Goal: Task Accomplishment & Management: Manage account settings

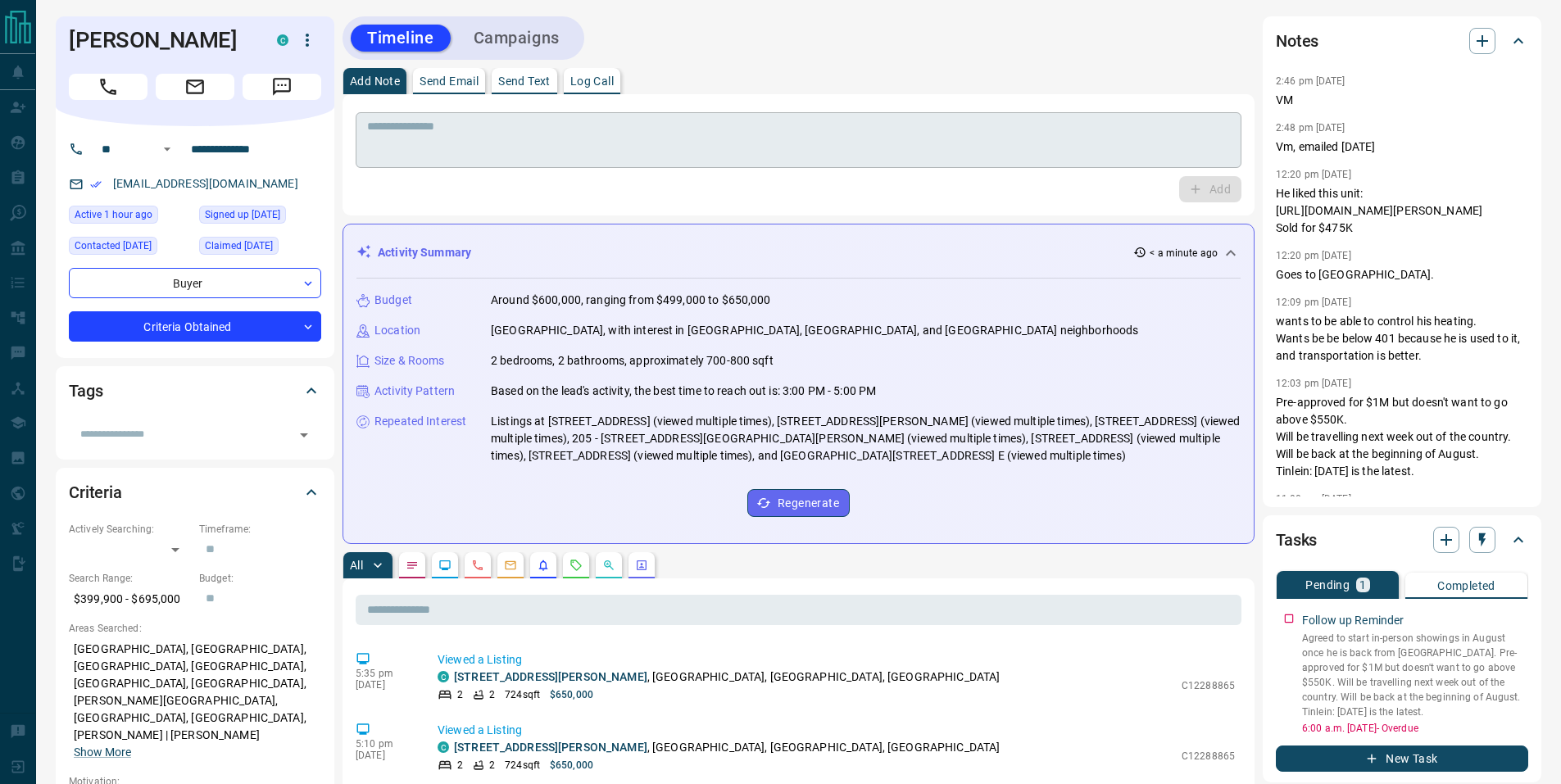
click at [528, 130] on textarea at bounding box center [798, 140] width 863 height 42
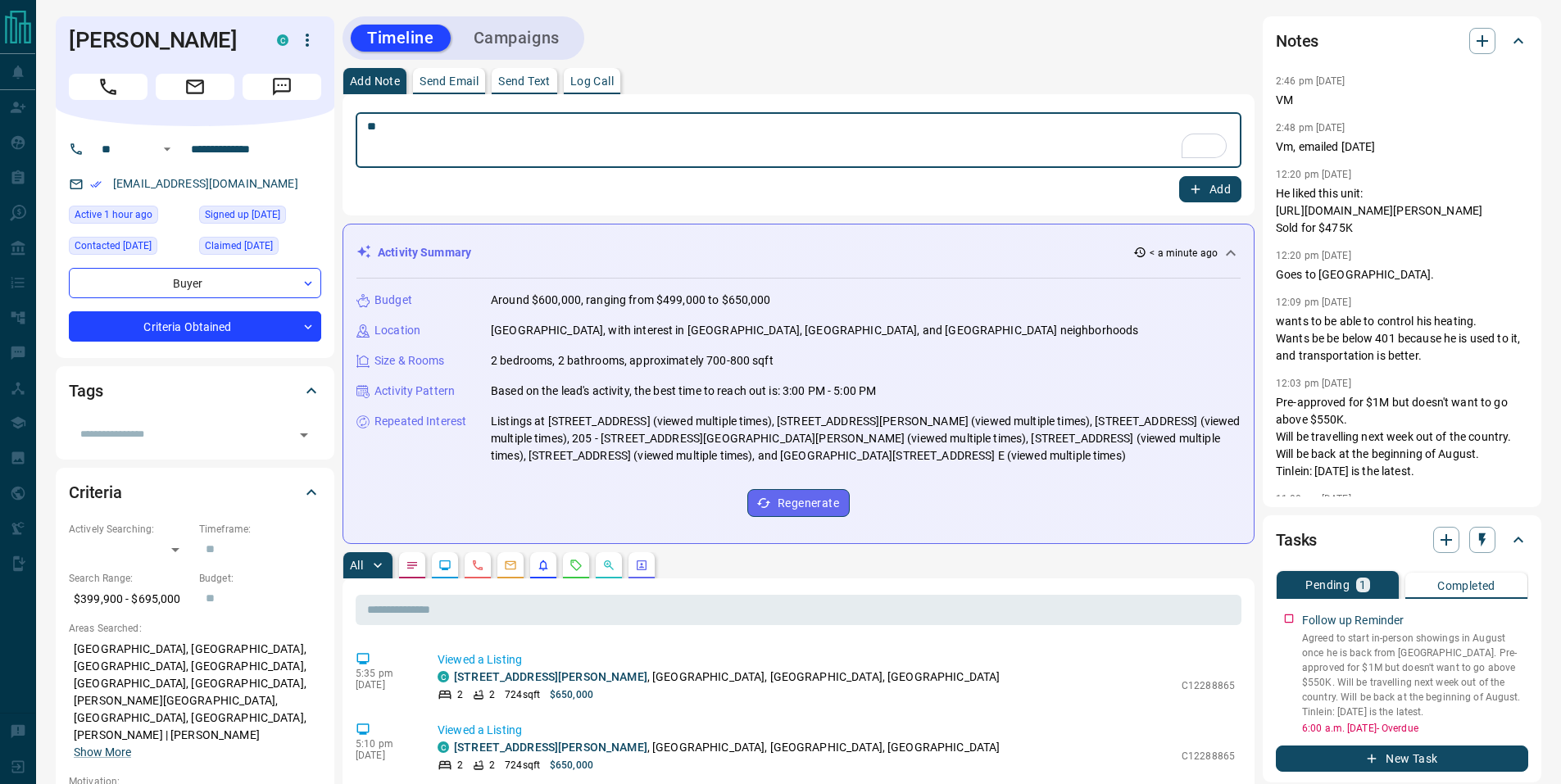
type textarea "**"
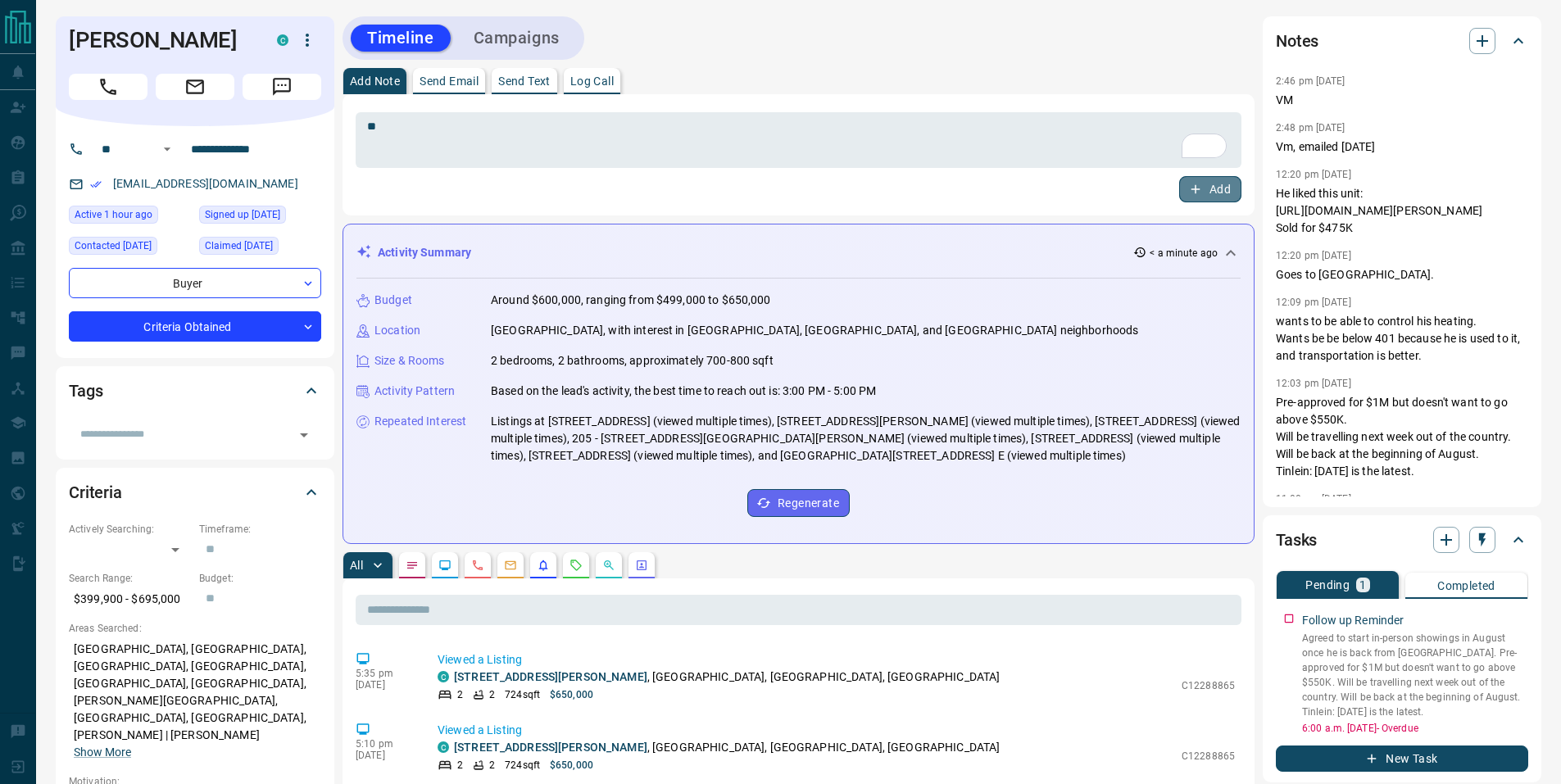
click at [1196, 179] on button "Add" at bounding box center [1209, 189] width 63 height 26
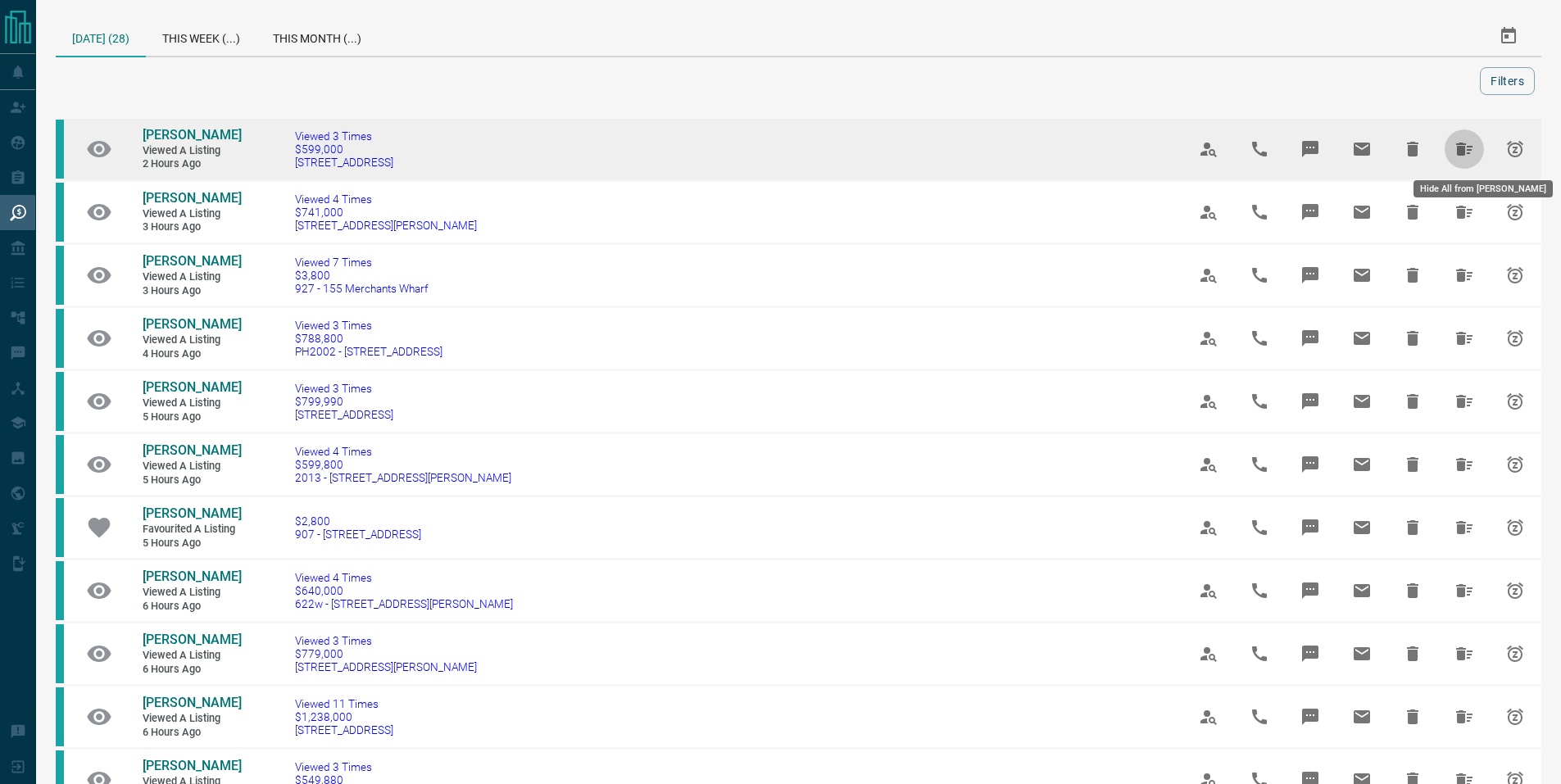
click at [1463, 150] on icon "Hide All from Ernie Jur" at bounding box center [1464, 149] width 17 height 13
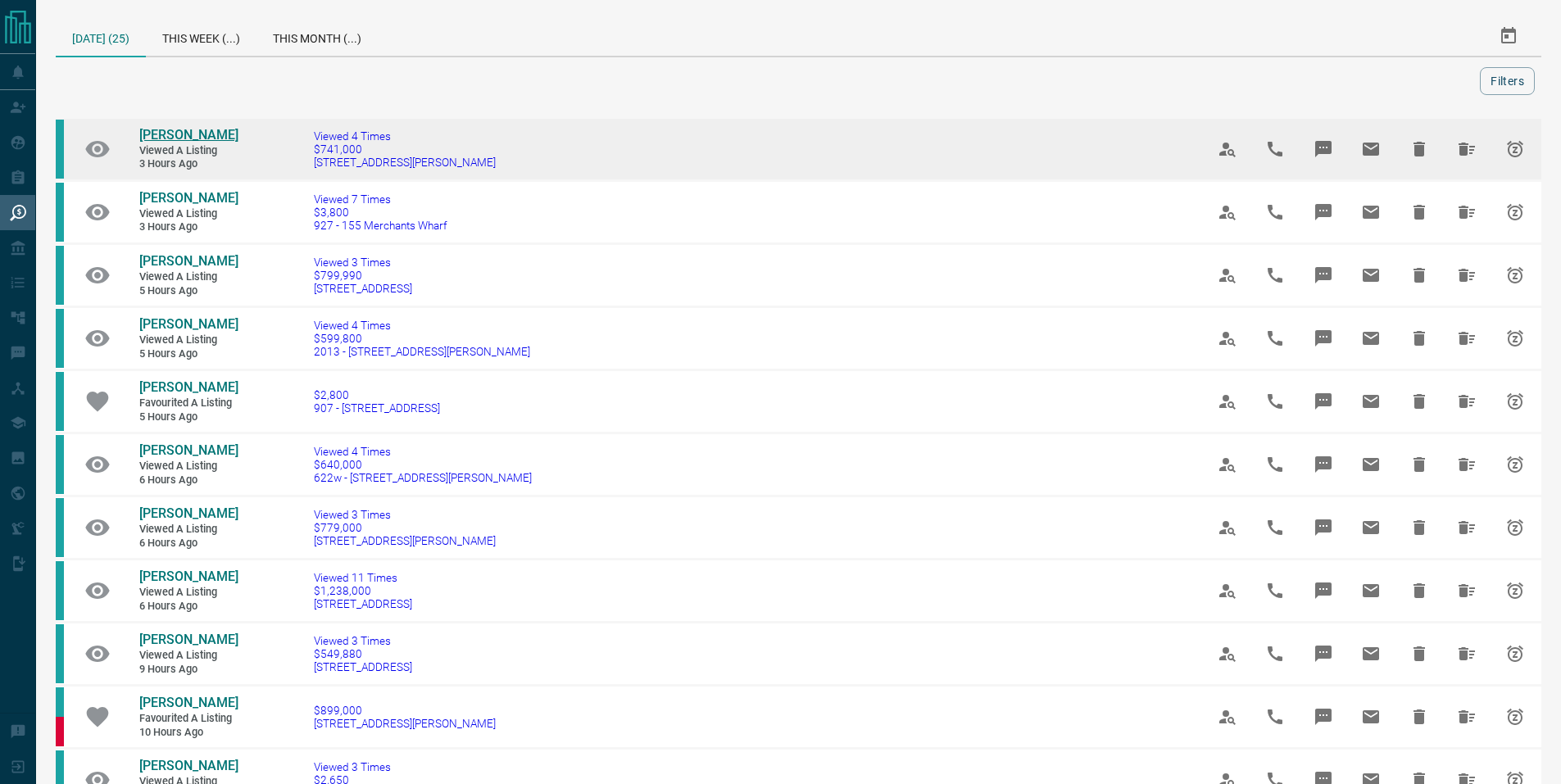
click at [180, 136] on span "Rohan Datta" at bounding box center [189, 134] width 99 height 16
drag, startPoint x: 1471, startPoint y: 148, endPoint x: 1373, endPoint y: 195, distance: 108.7
click at [1470, 148] on icon "Hide All from Rohan Datta" at bounding box center [1467, 149] width 17 height 13
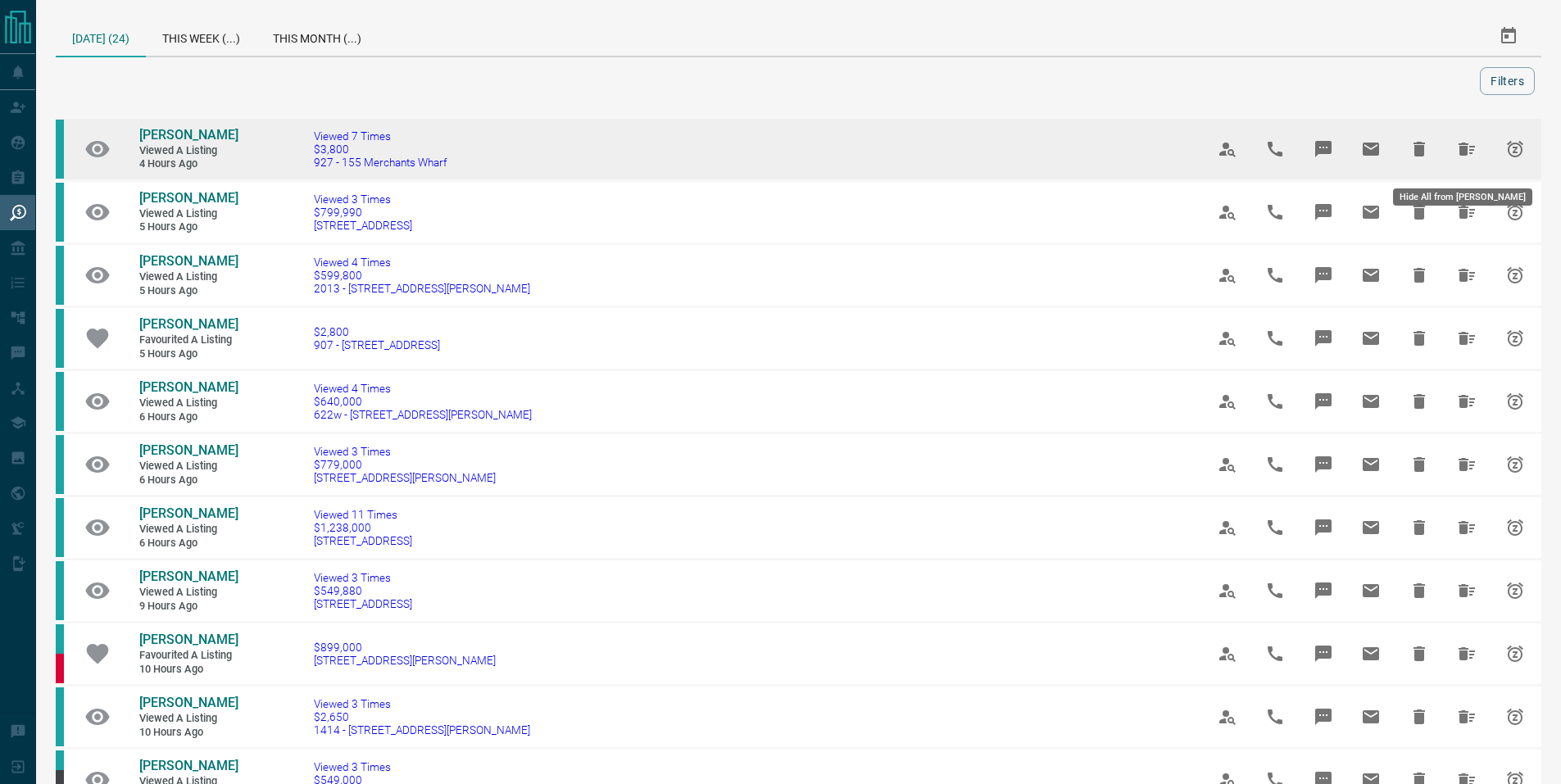
click at [1465, 155] on icon "Hide All from Augustina Boateng" at bounding box center [1467, 149] width 17 height 13
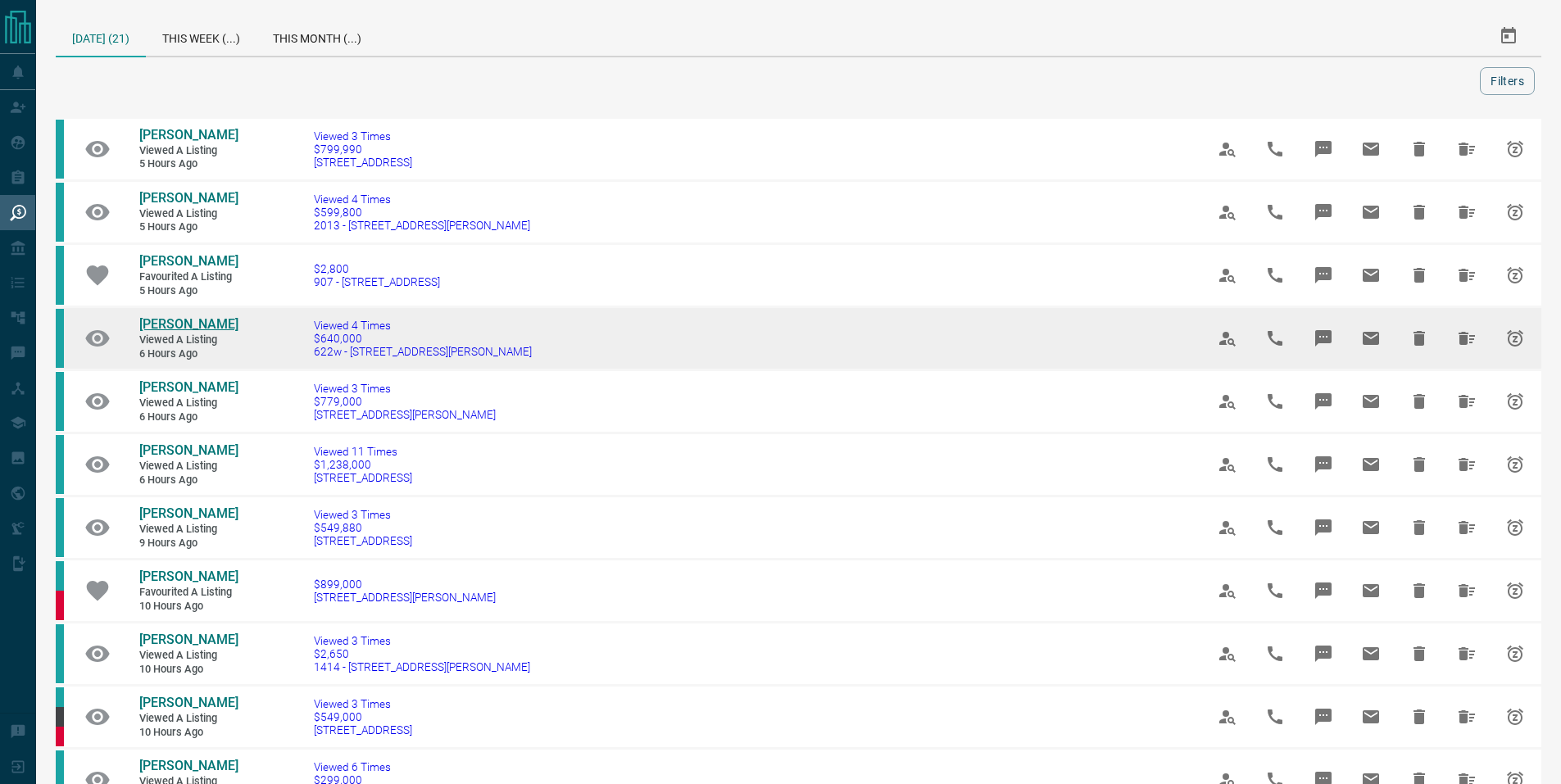
click at [155, 331] on span "Liza W" at bounding box center [189, 324] width 99 height 16
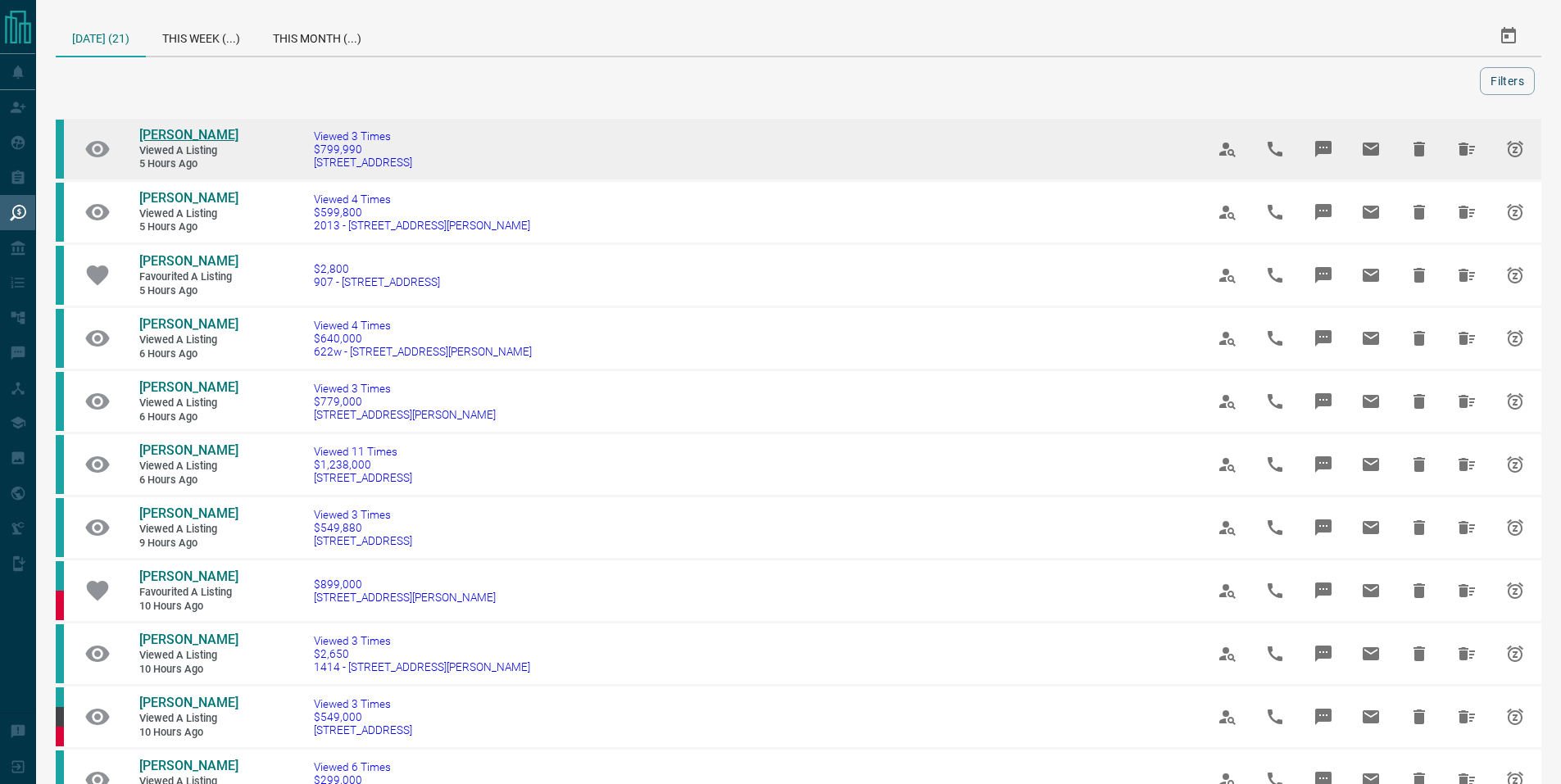
click at [189, 130] on span "Irene Chan" at bounding box center [189, 134] width 99 height 16
click at [1460, 149] on icon "Hide All from Irene Chan" at bounding box center [1467, 149] width 17 height 13
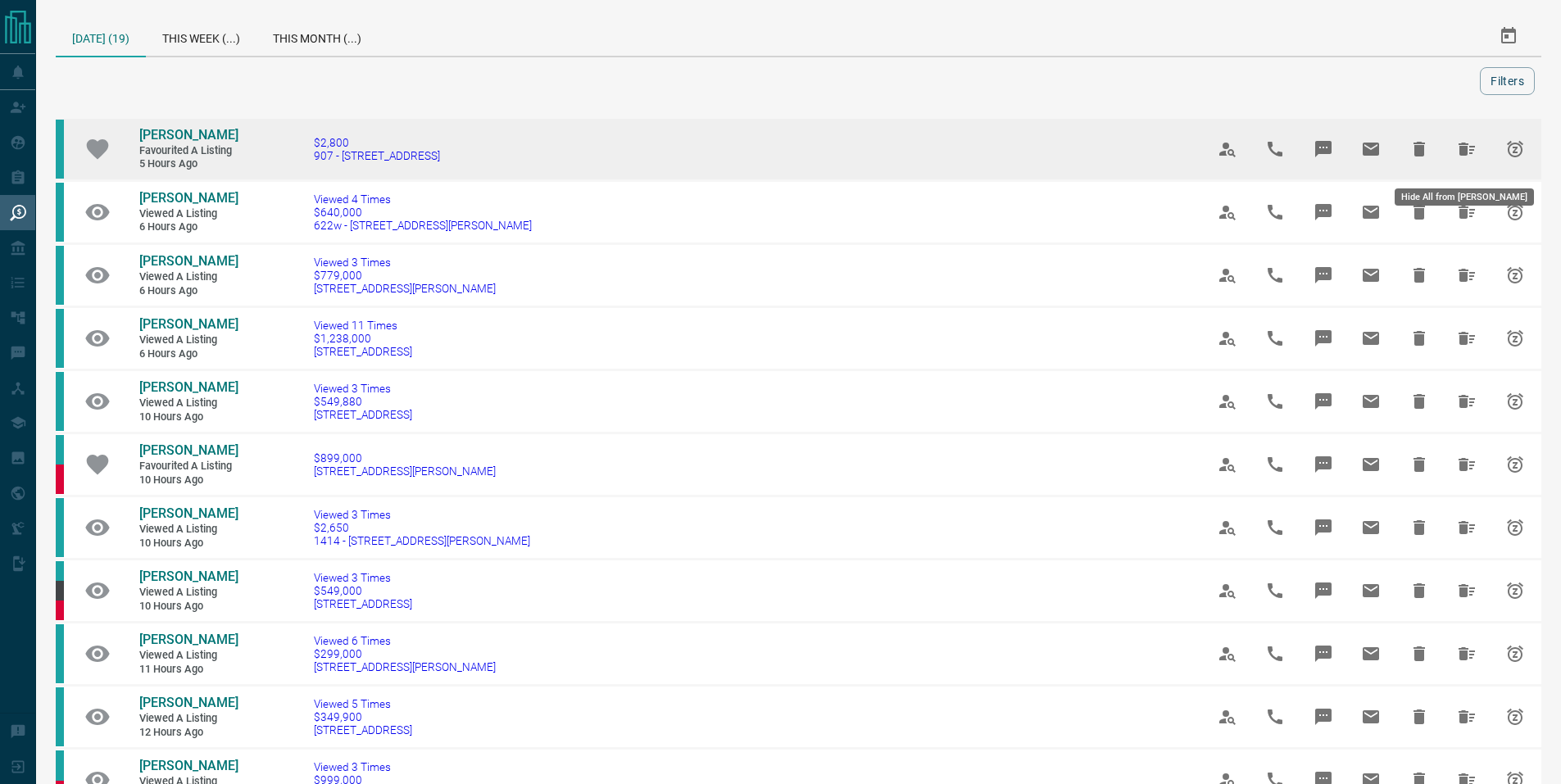
click at [1461, 155] on icon "Hide All from Jaskiran Chhokar" at bounding box center [1467, 149] width 17 height 13
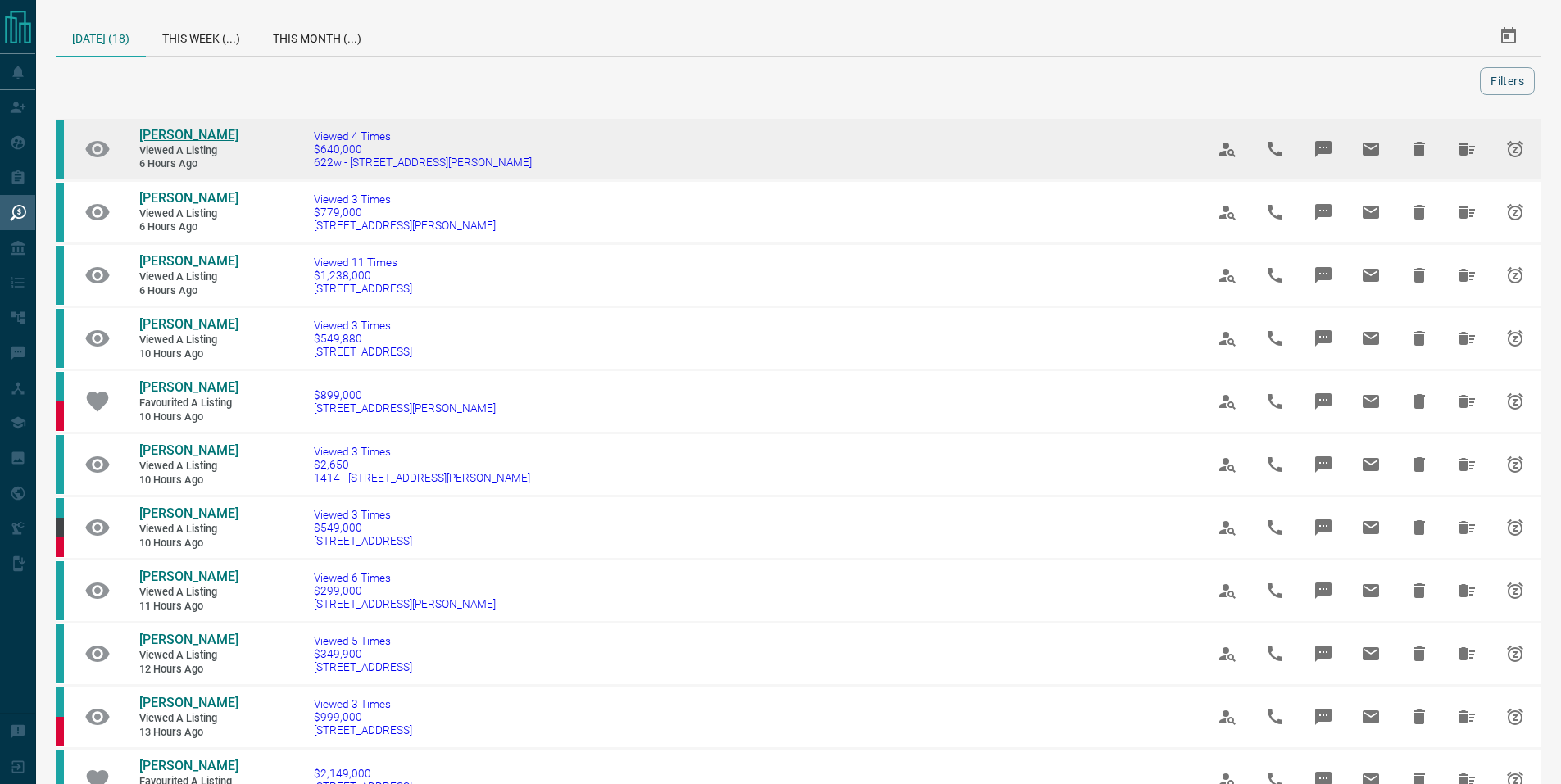
click at [165, 135] on span "Liza W" at bounding box center [189, 134] width 99 height 16
click at [1477, 151] on button "Hide All from Liza W" at bounding box center [1466, 149] width 39 height 39
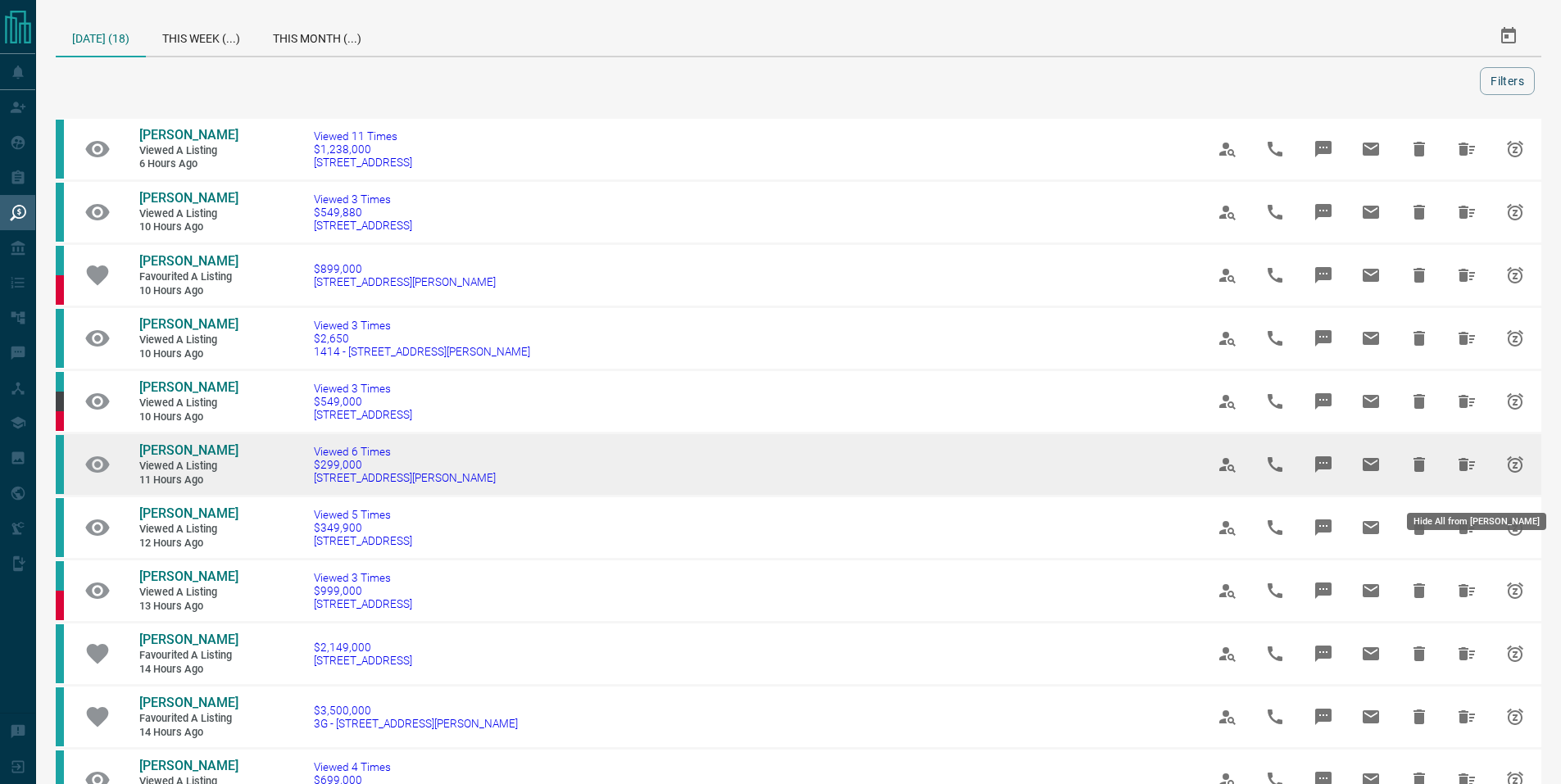
click at [1458, 471] on icon "Hide All from Osman Dua" at bounding box center [1467, 464] width 17 height 13
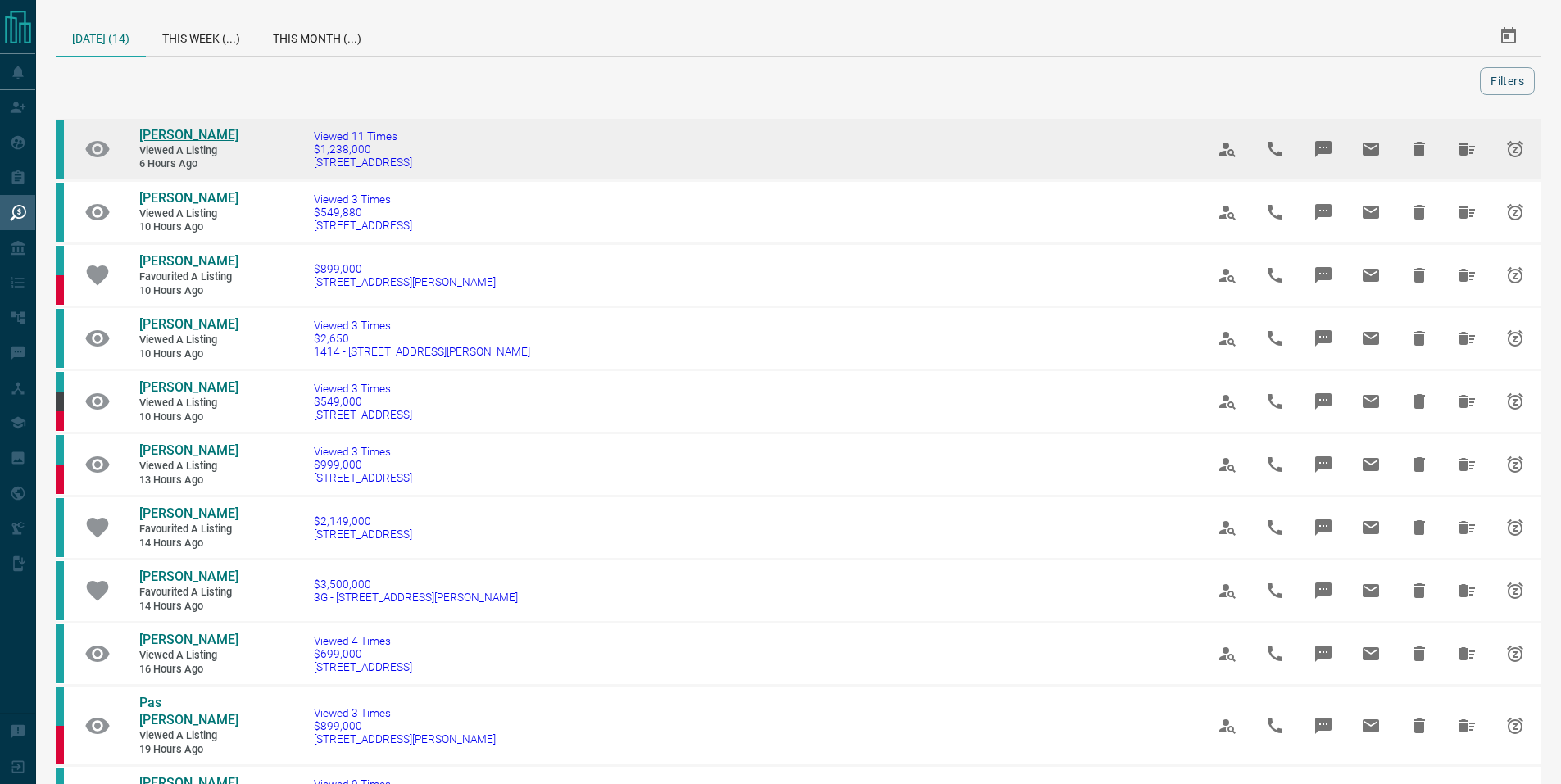
click at [165, 141] on span "AMY YUN" at bounding box center [189, 134] width 99 height 16
click at [1460, 149] on icon "Hide All from AMY YUN" at bounding box center [1467, 149] width 17 height 13
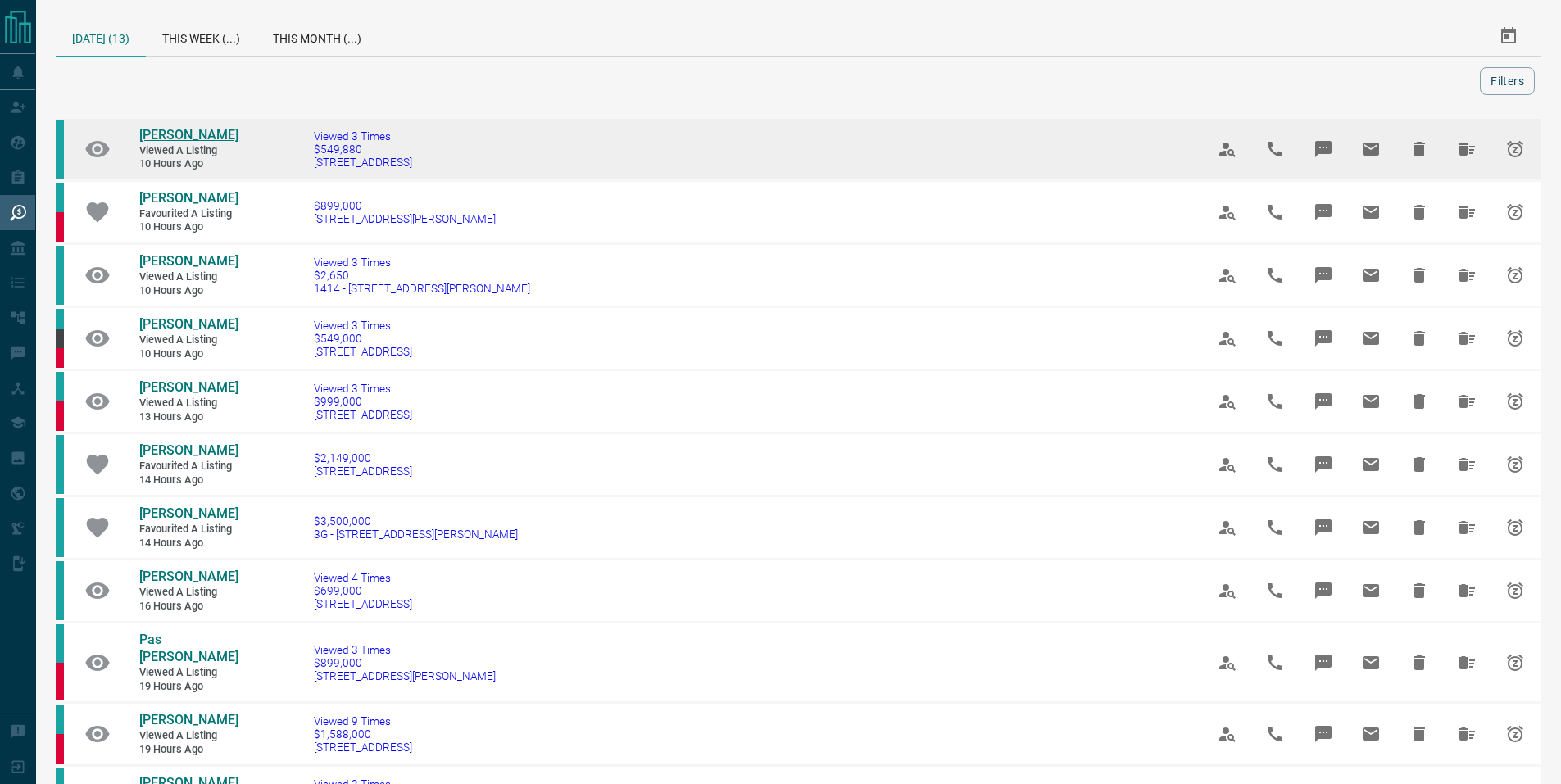
click at [179, 139] on span "Carson Aziz" at bounding box center [189, 134] width 99 height 16
click at [1467, 146] on icon "Hide All from Carson Aziz" at bounding box center [1467, 149] width 20 height 20
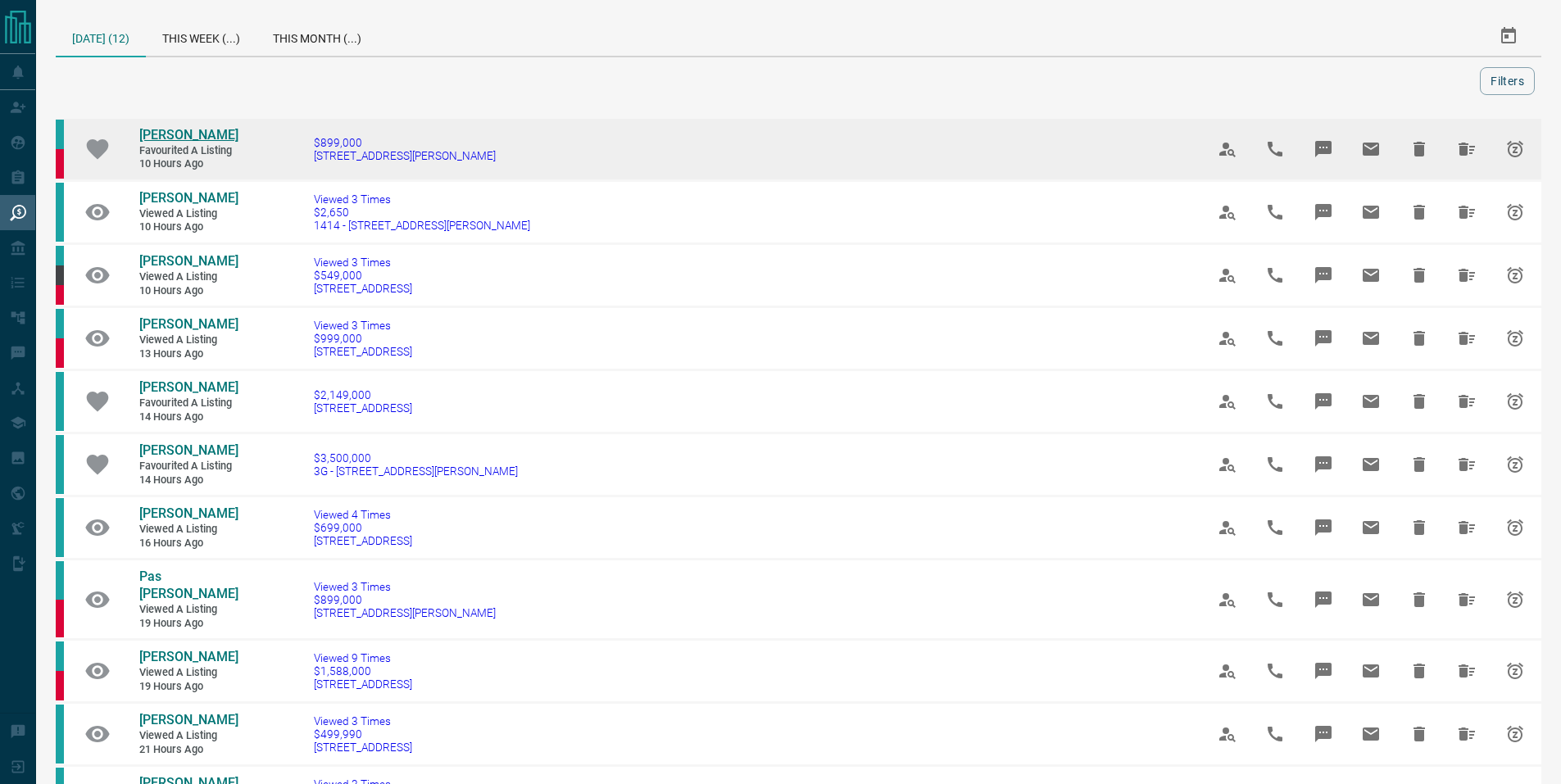
click at [189, 135] on span "Jay Sawant" at bounding box center [189, 134] width 99 height 16
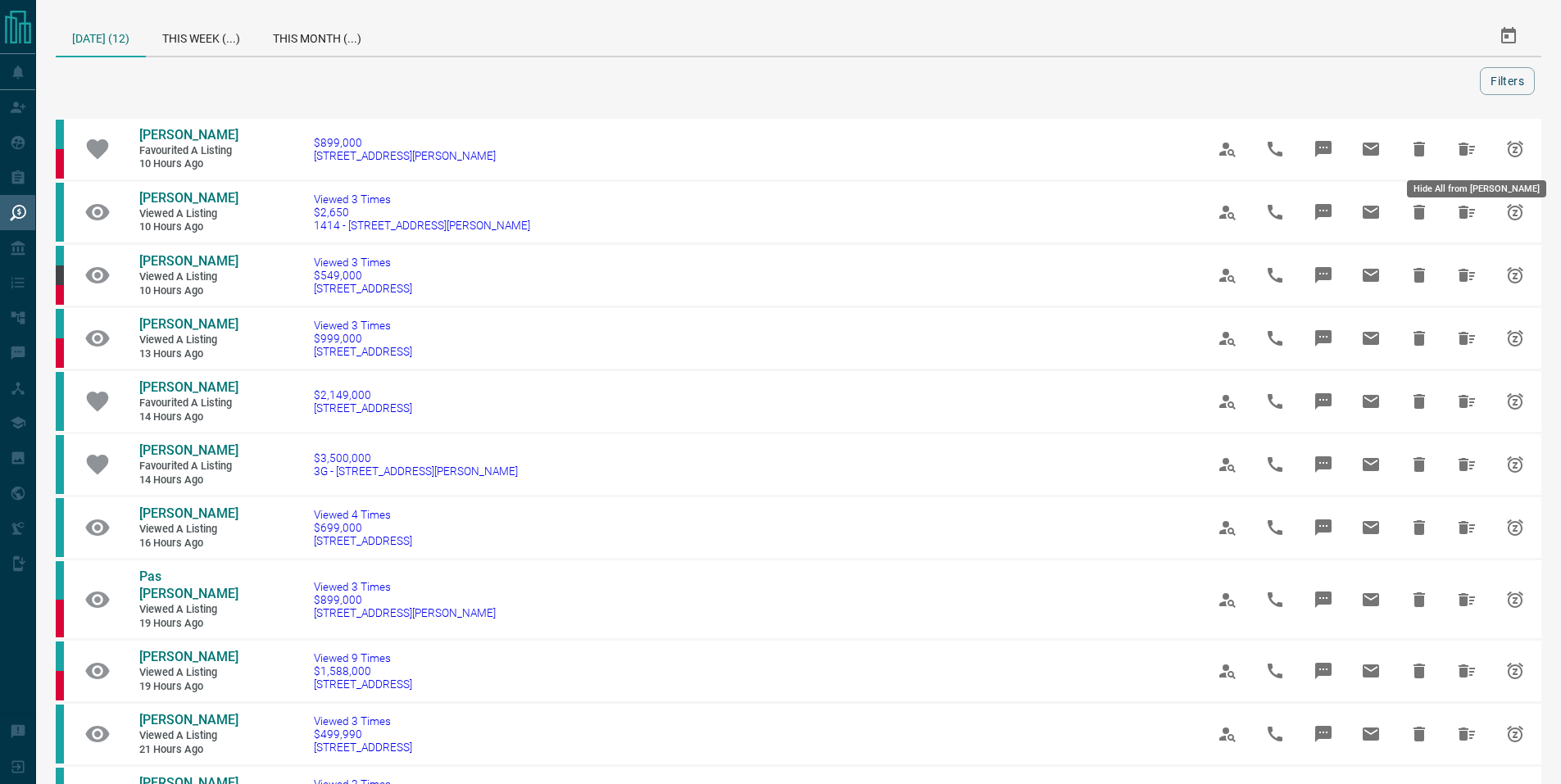
drag, startPoint x: 1466, startPoint y: 152, endPoint x: 1445, endPoint y: 157, distance: 21.6
click at [1466, 152] on icon "Hide All from Jay Sawant" at bounding box center [1467, 149] width 20 height 20
click at [1458, 149] on icon "Hide All from Jay Sawant" at bounding box center [1467, 149] width 17 height 13
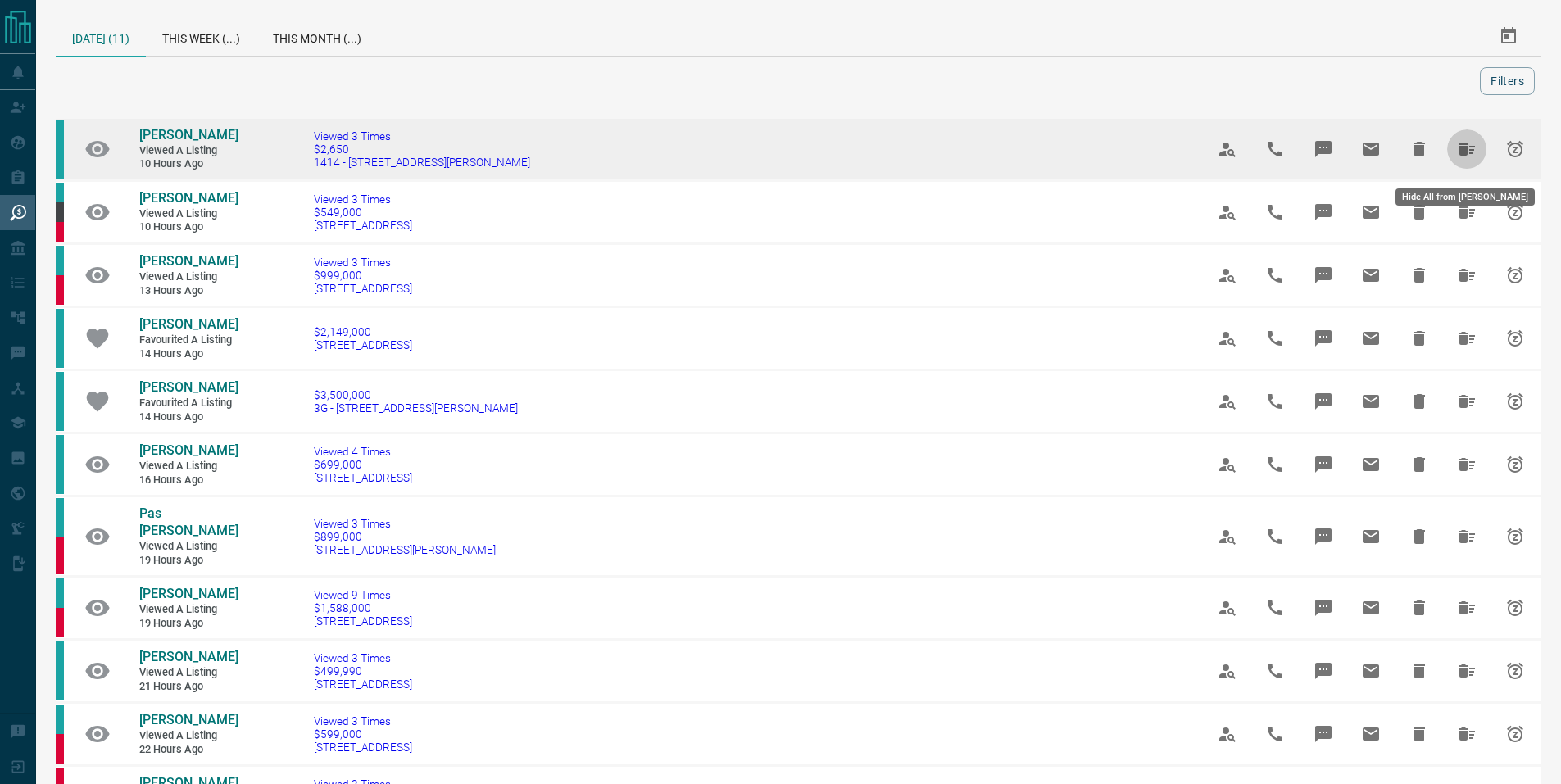
click at [1461, 155] on icon "Hide All from Jasmin Cuntapay" at bounding box center [1467, 149] width 17 height 13
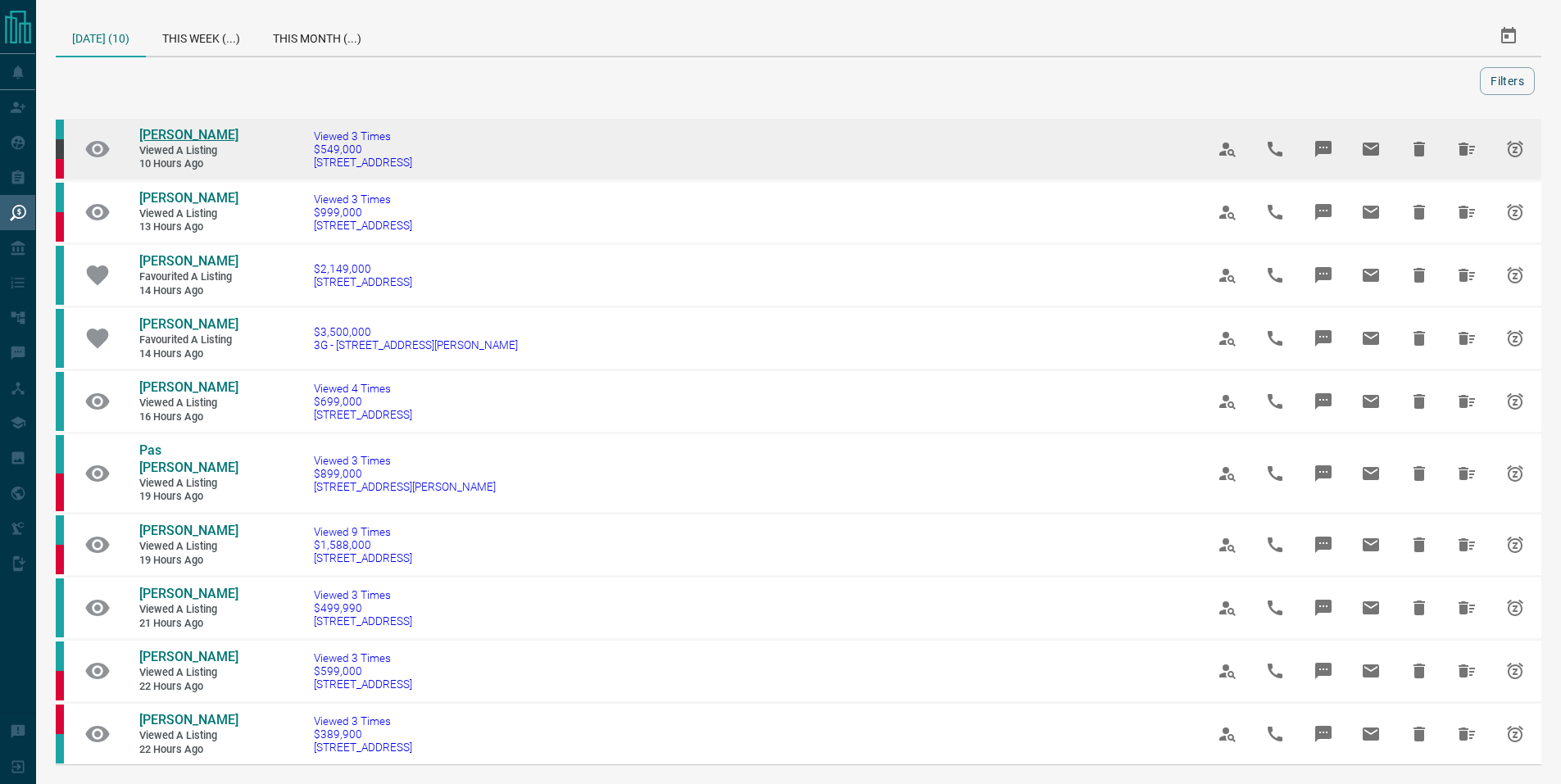
click at [192, 139] on span "Miguel Mascaro" at bounding box center [189, 134] width 99 height 16
click at [1458, 144] on icon "Hide All from Miguel Mascaro" at bounding box center [1467, 149] width 17 height 13
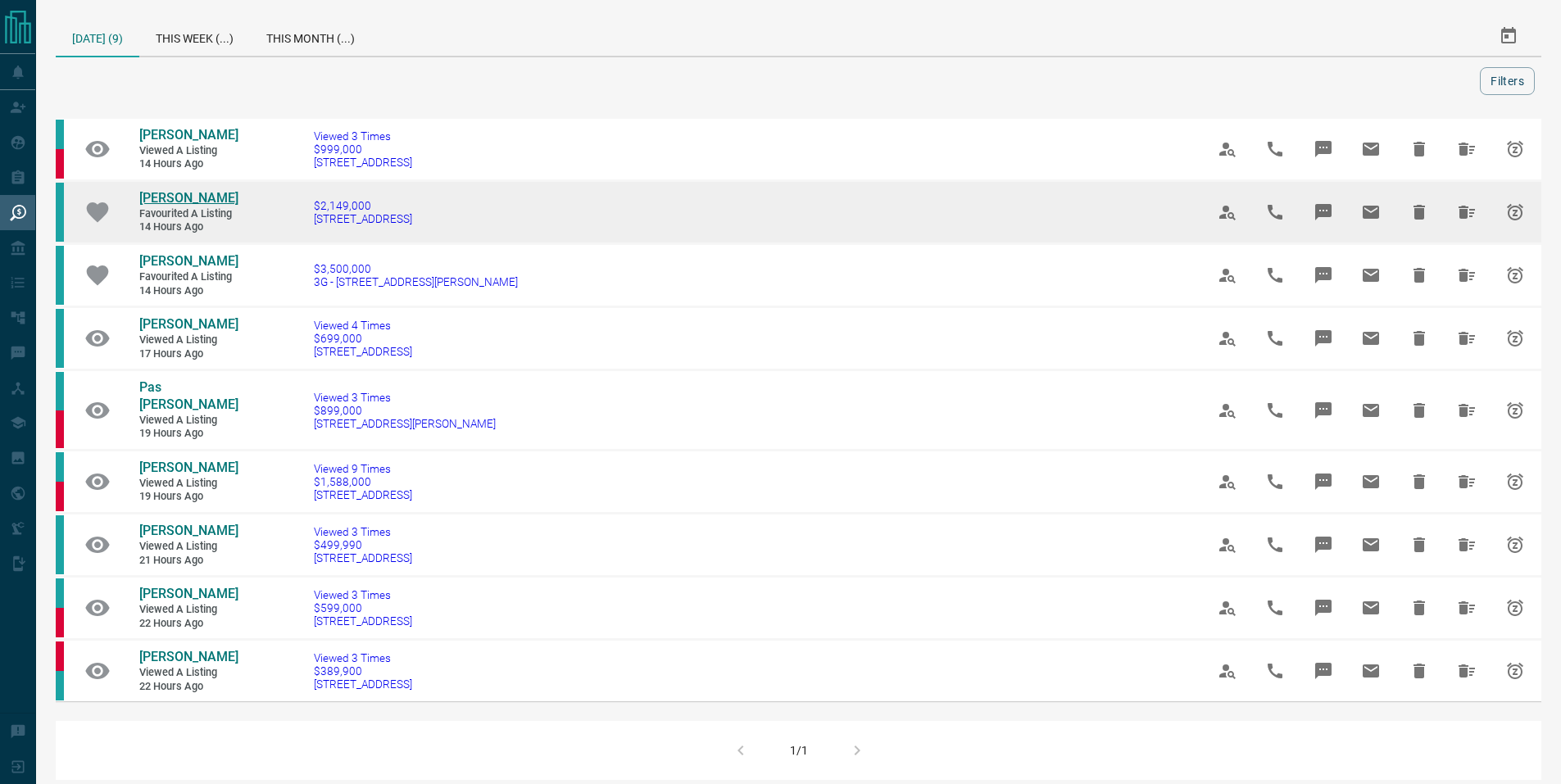
click at [166, 199] on span "Tyra Bagadiong" at bounding box center [189, 198] width 99 height 16
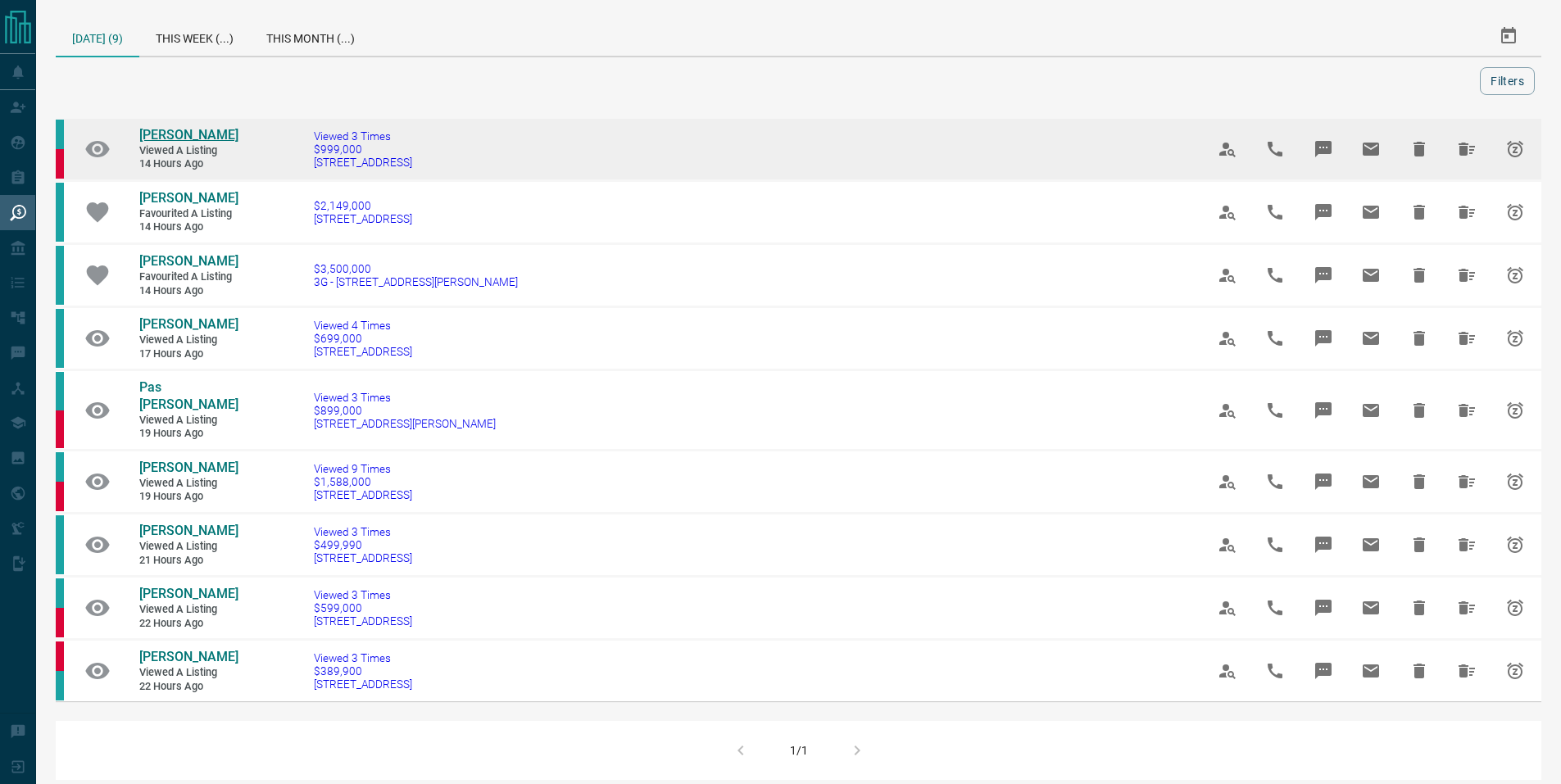
click at [160, 134] on span "Bhavya Jain" at bounding box center [189, 134] width 99 height 16
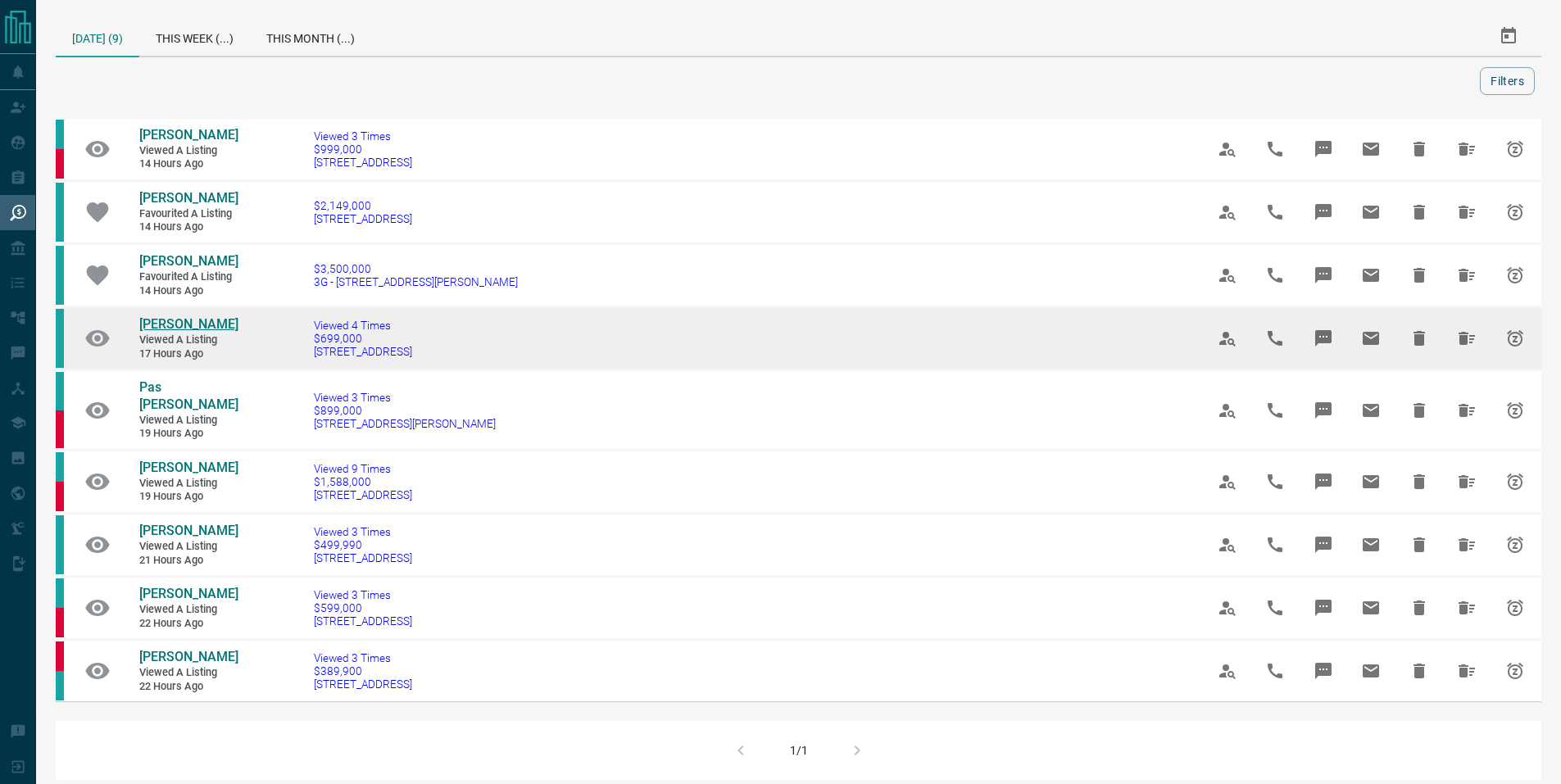
click at [191, 323] on span "Anamitra Dey" at bounding box center [189, 324] width 99 height 16
click at [1364, 339] on icon "Email" at bounding box center [1371, 338] width 17 height 13
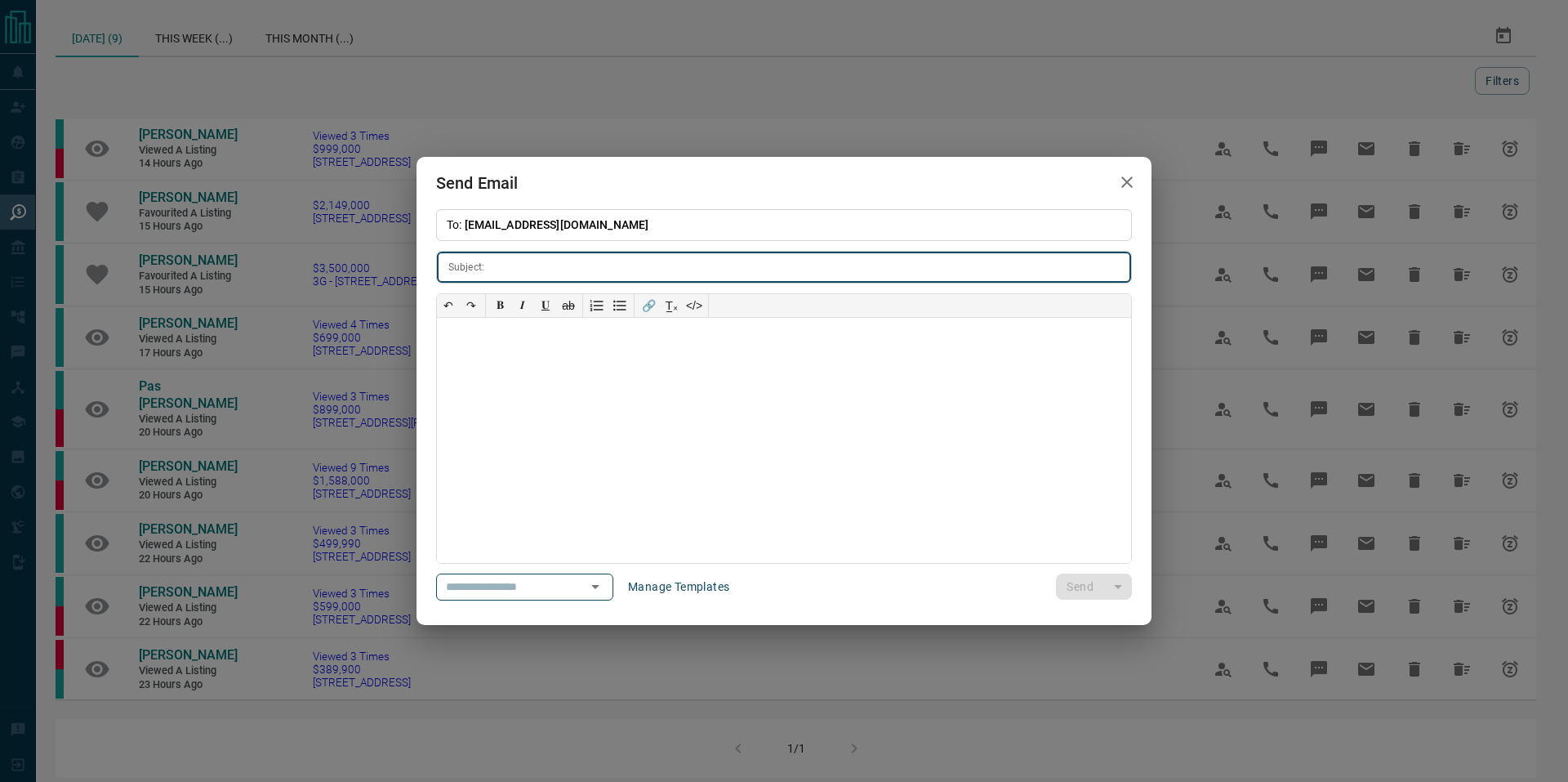
type input "**********"
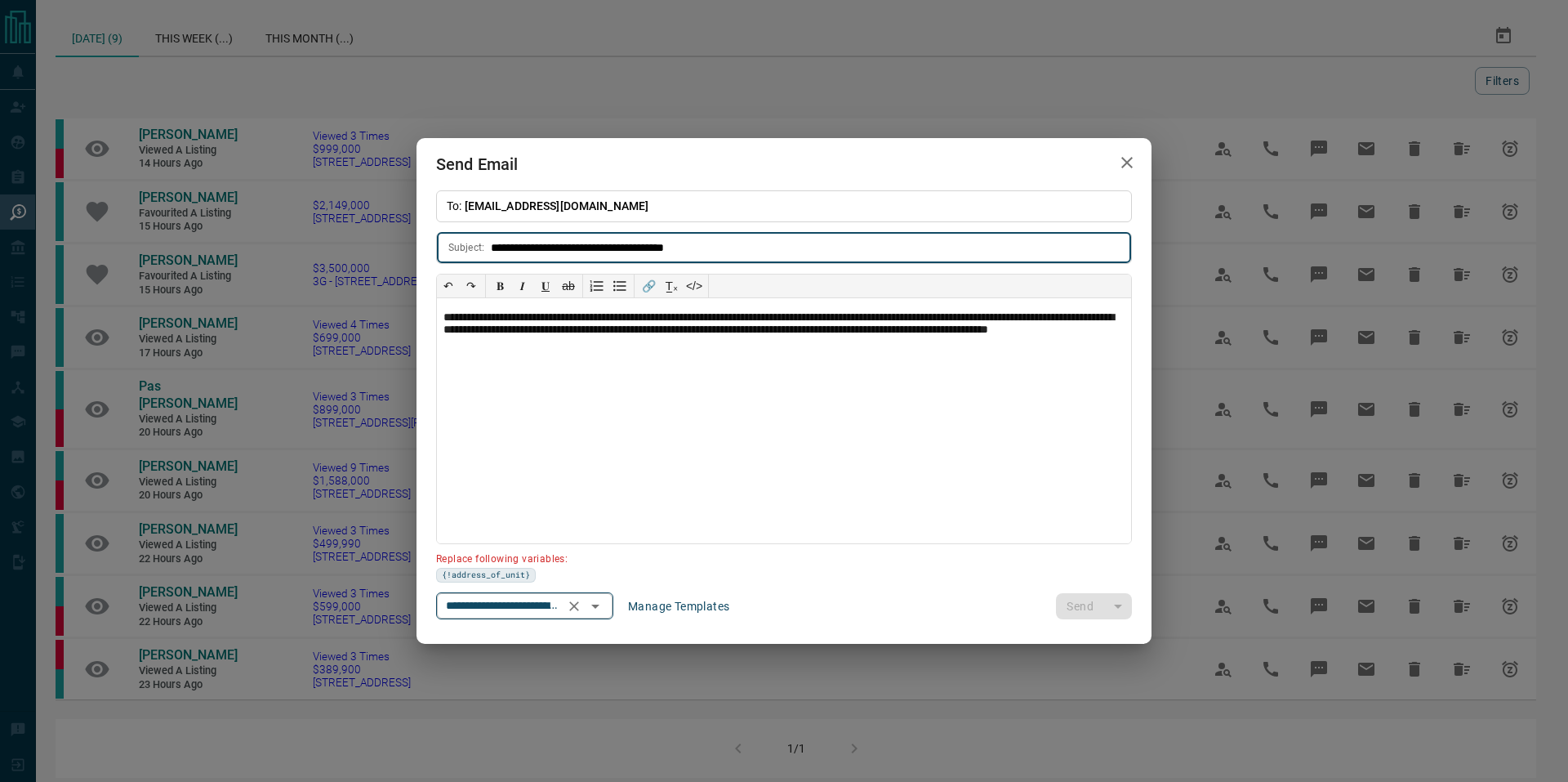
click at [605, 603] on icon "Open" at bounding box center [595, 606] width 20 height 20
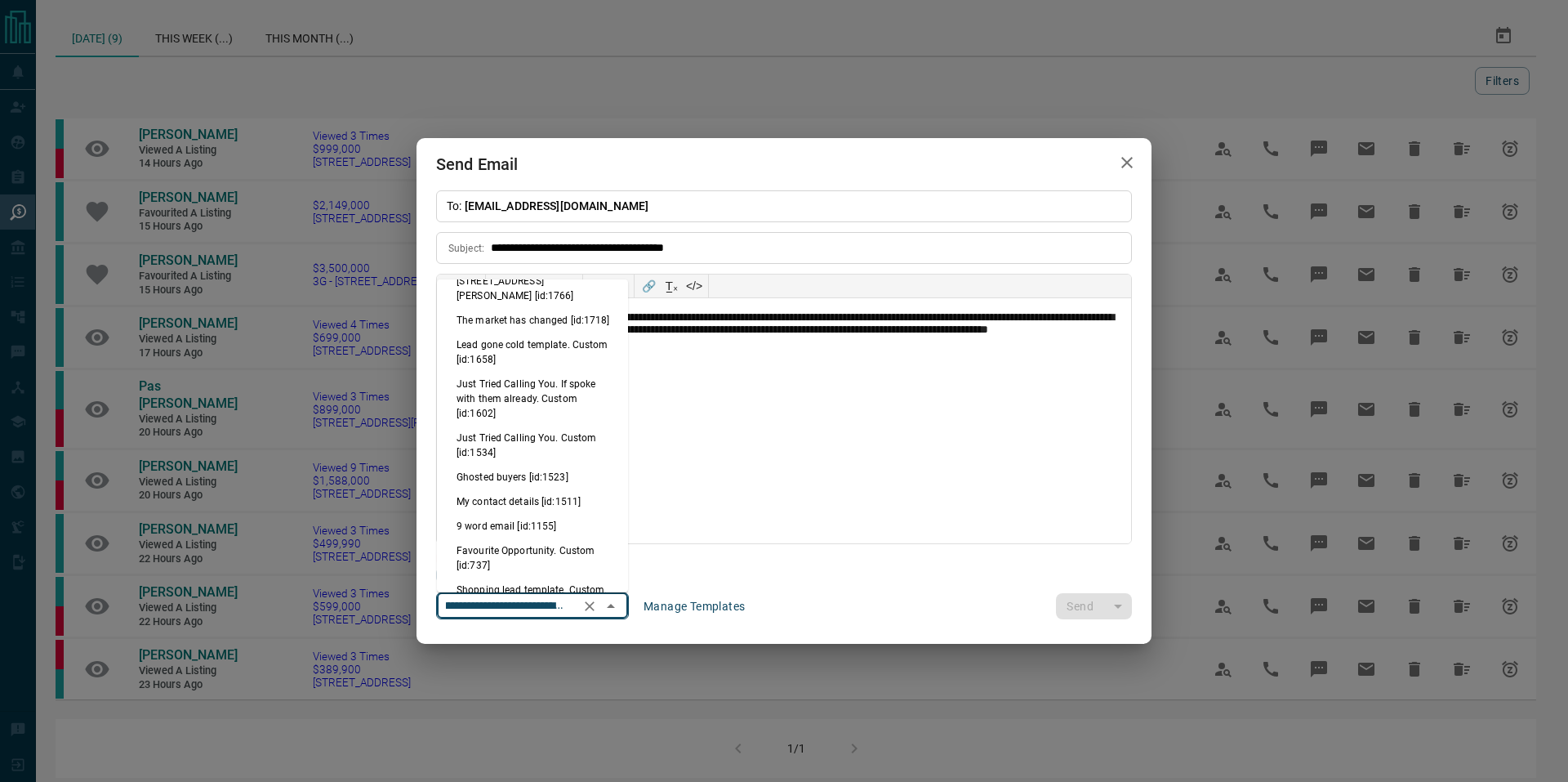
scroll to position [160, 0]
click at [526, 436] on li "Just Tried Calling You. Custom [id:1534]" at bounding box center [533, 444] width 192 height 39
type input "**********"
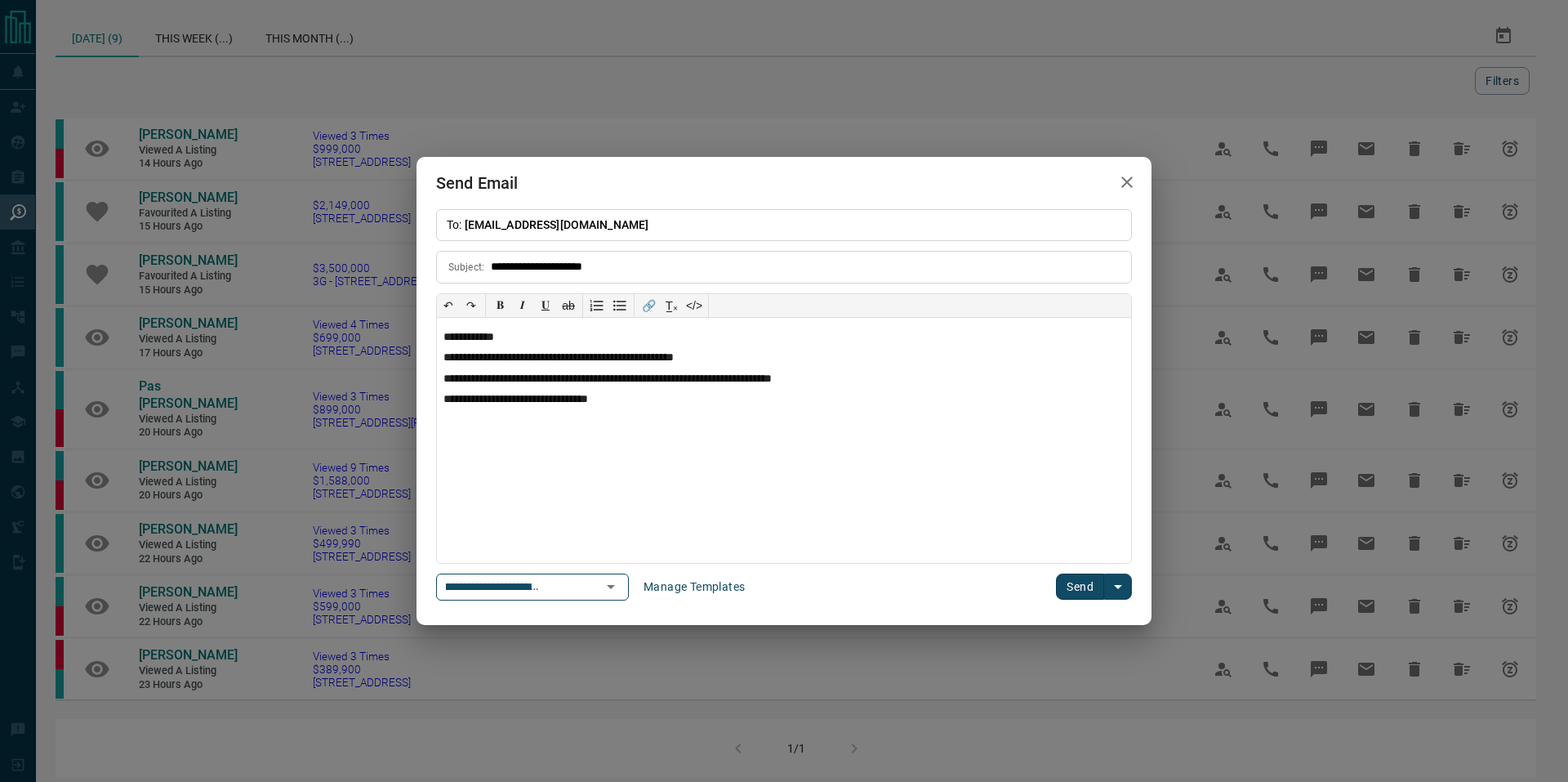
scroll to position [0, 0]
click at [619, 585] on icon "Open" at bounding box center [611, 586] width 20 height 20
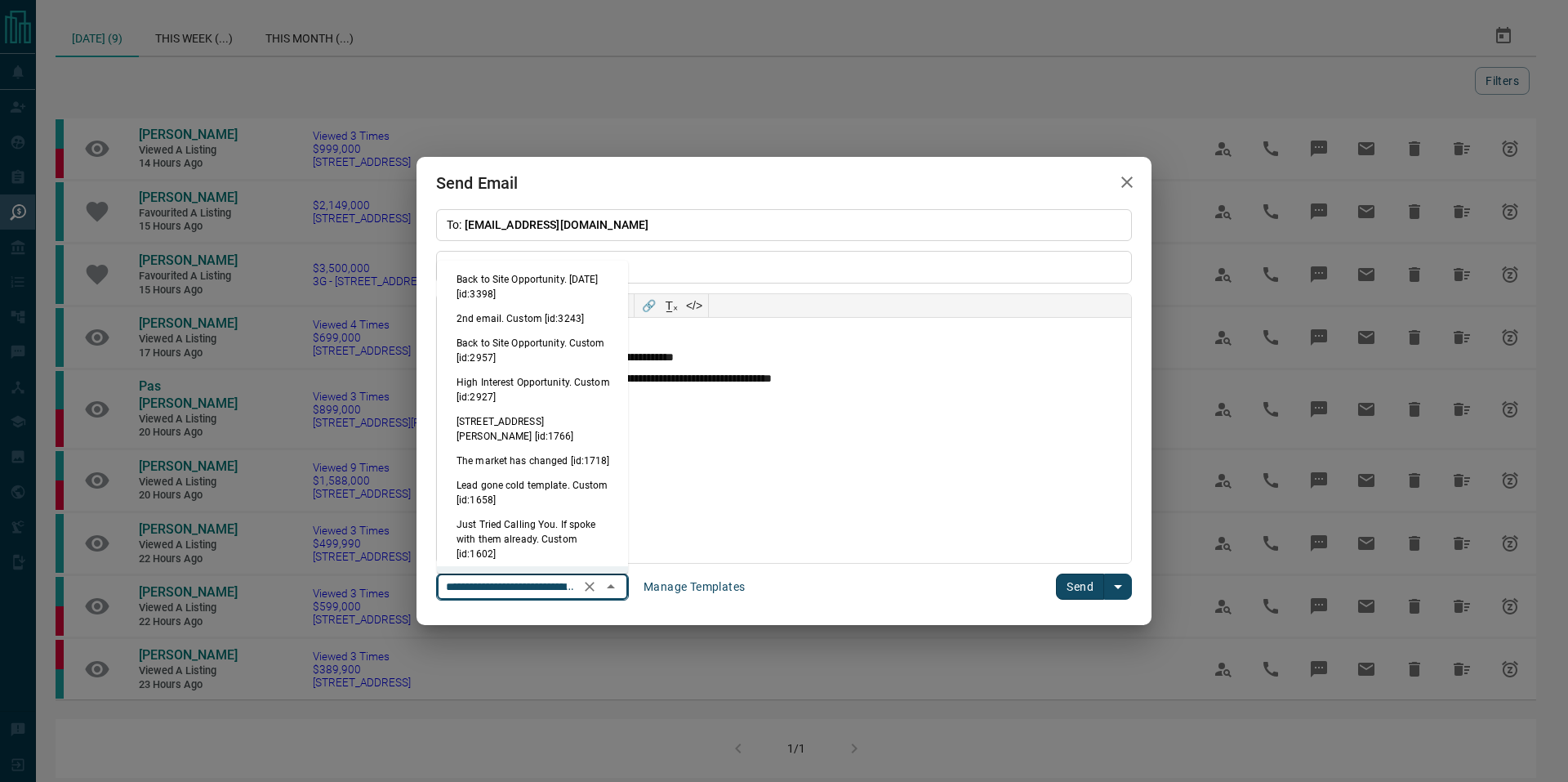
click at [522, 286] on li "Back to Site Opportunity. Sept 2025 [id:3398]" at bounding box center [533, 286] width 192 height 39
type input "**********"
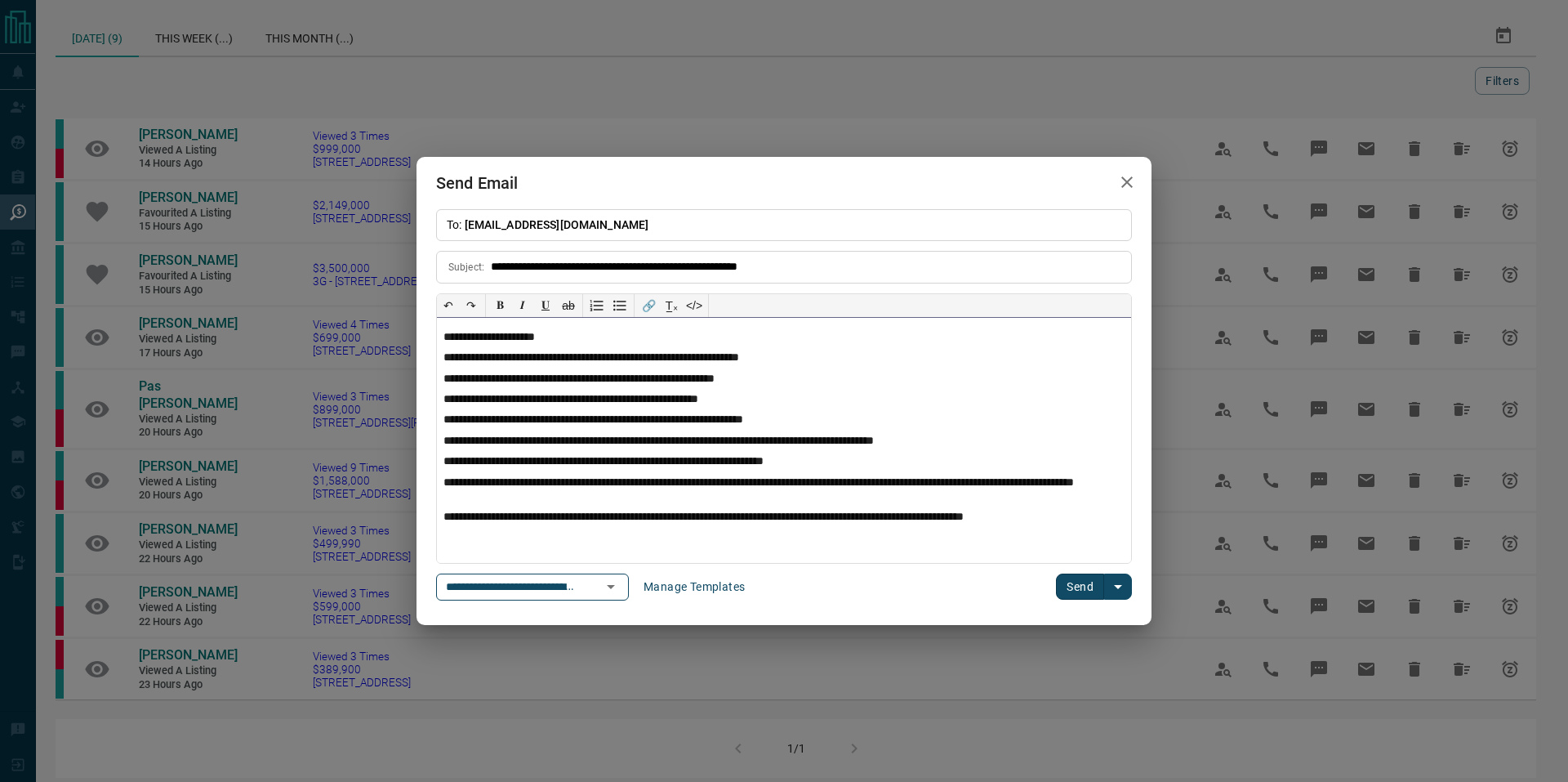
click at [567, 333] on p "**********" at bounding box center [784, 337] width 681 height 14
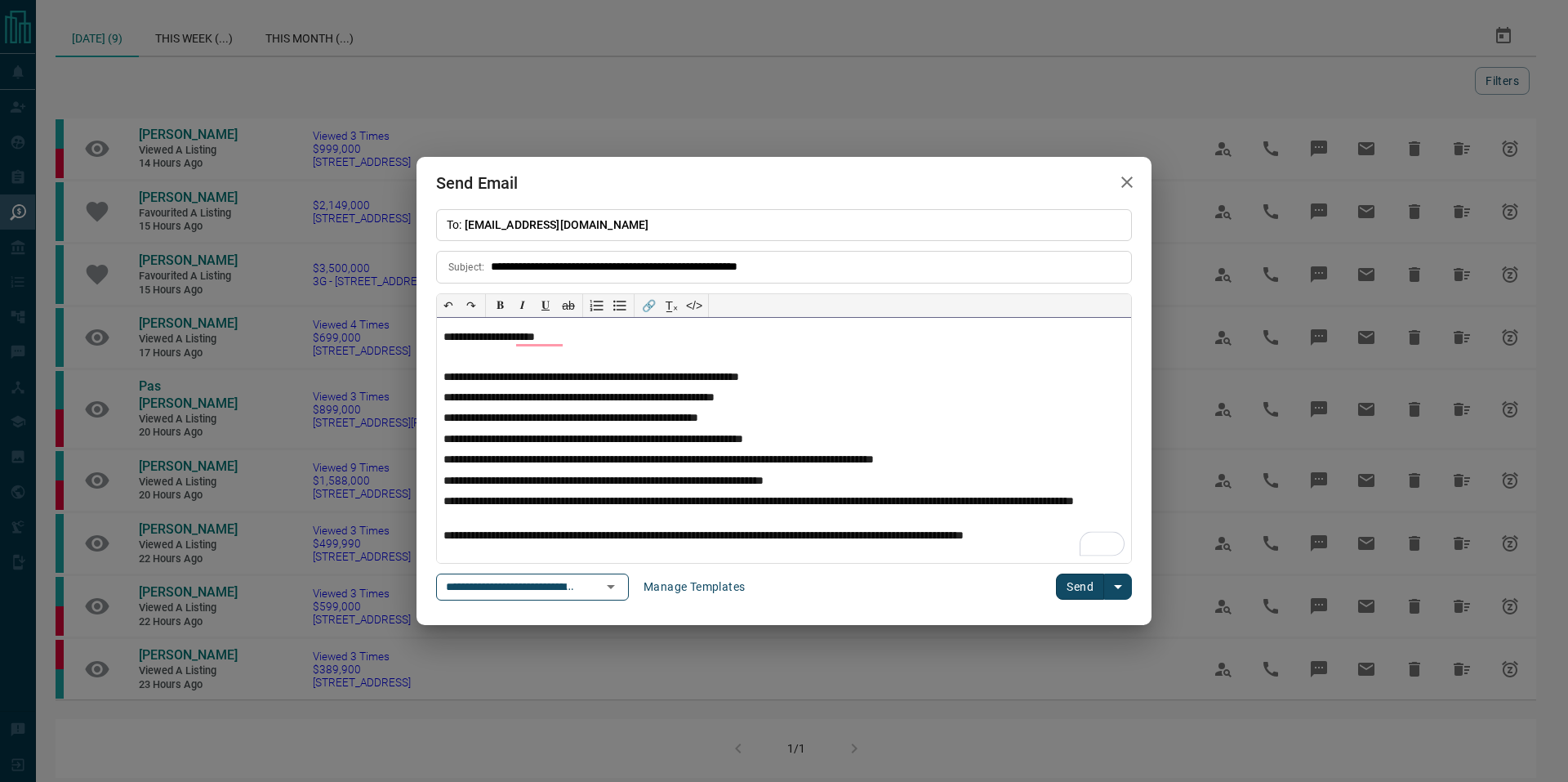
click at [672, 529] on div "**********" at bounding box center [784, 441] width 694 height 245
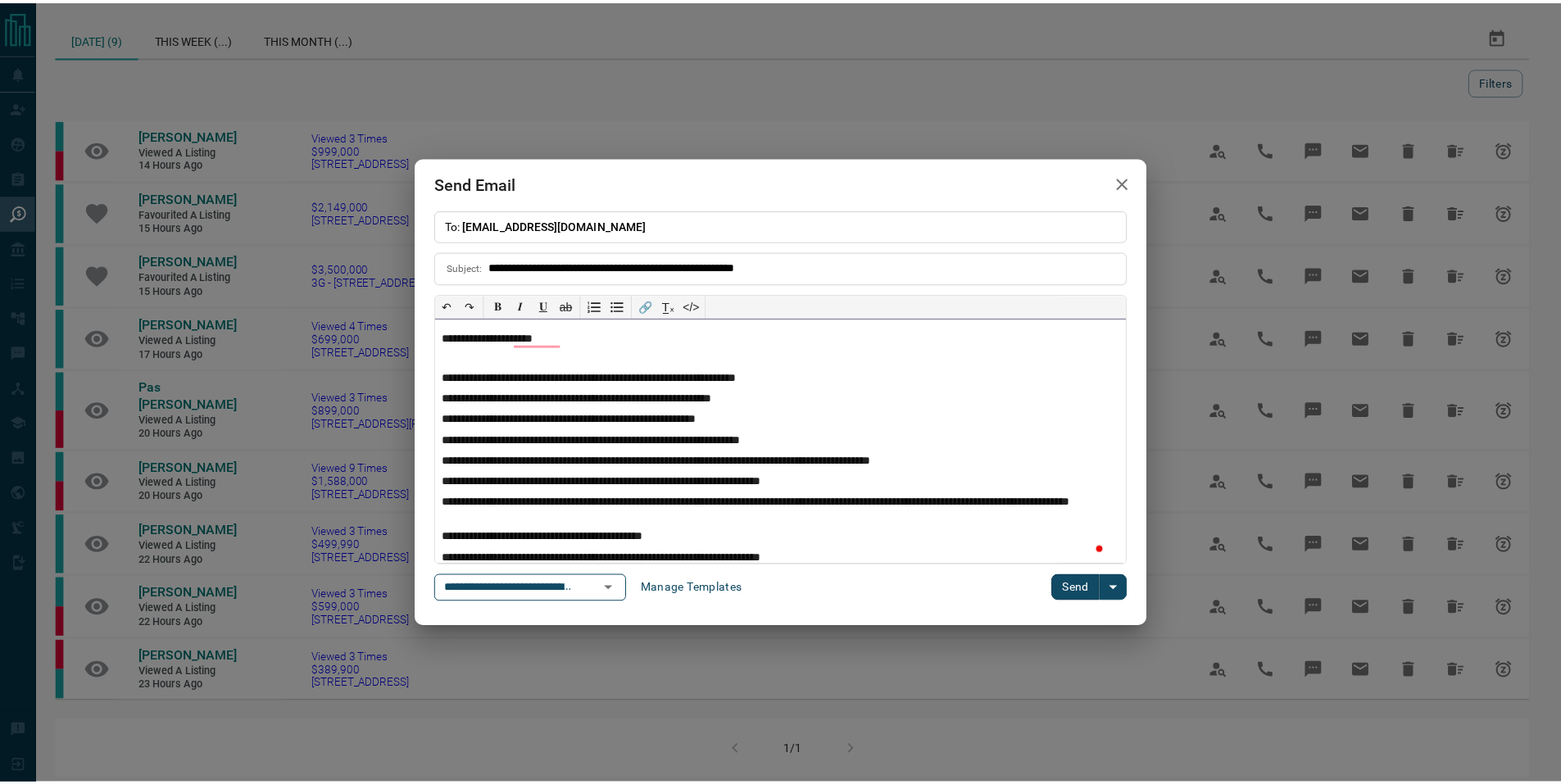
scroll to position [4, 0]
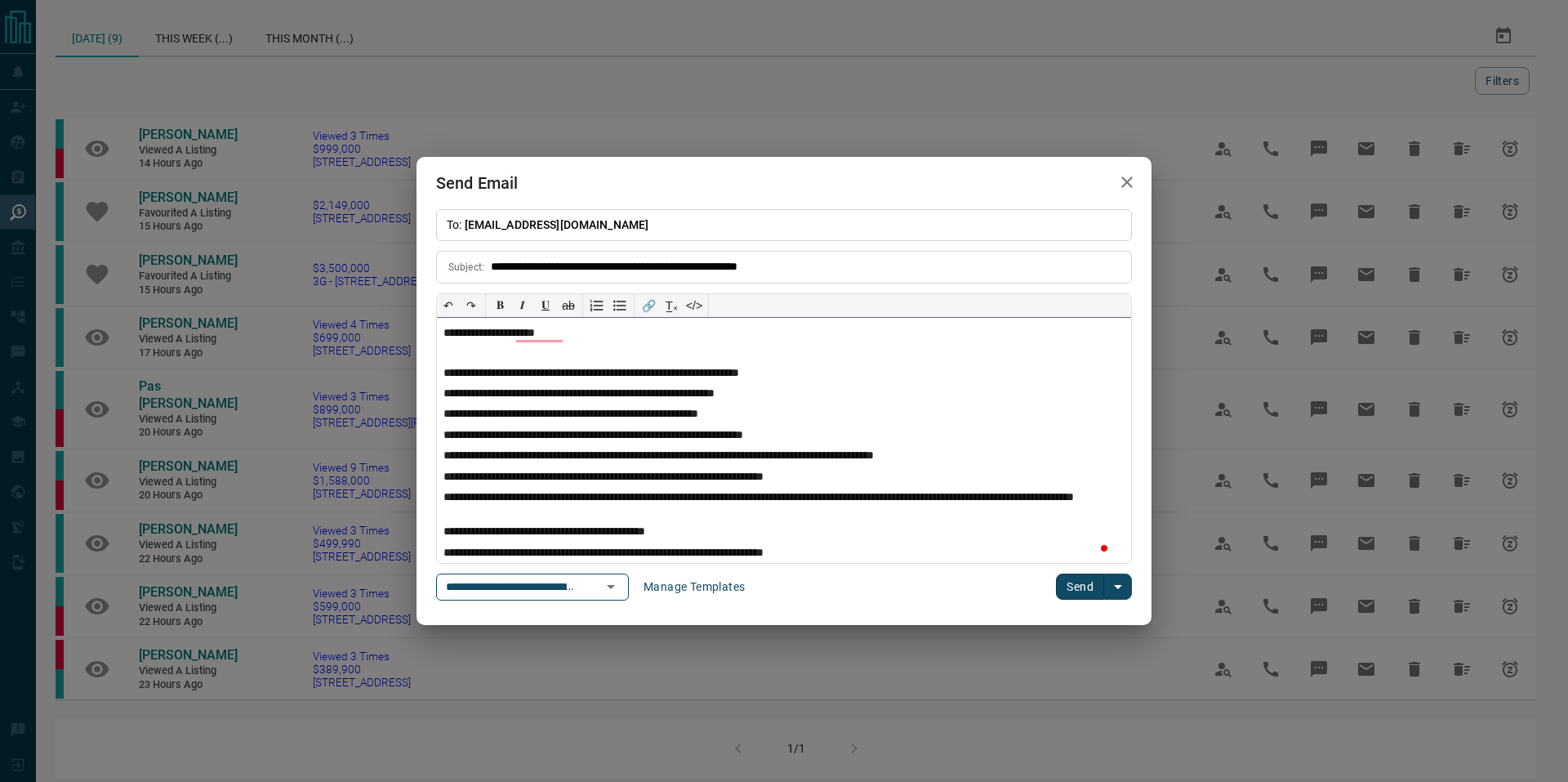
click at [868, 481] on p "**********" at bounding box center [778, 477] width 669 height 14
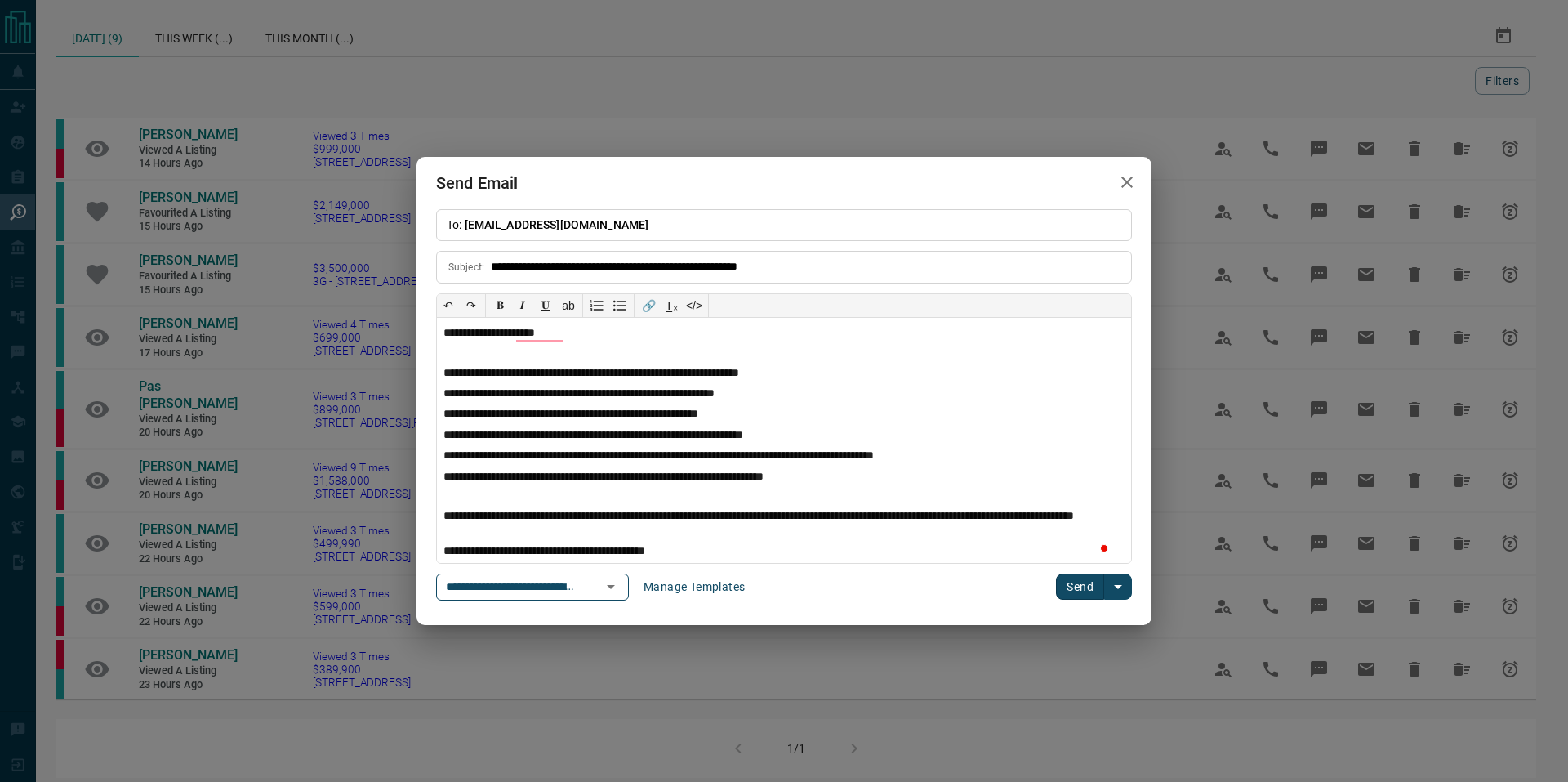
click at [1063, 581] on button "Send" at bounding box center [1080, 586] width 48 height 26
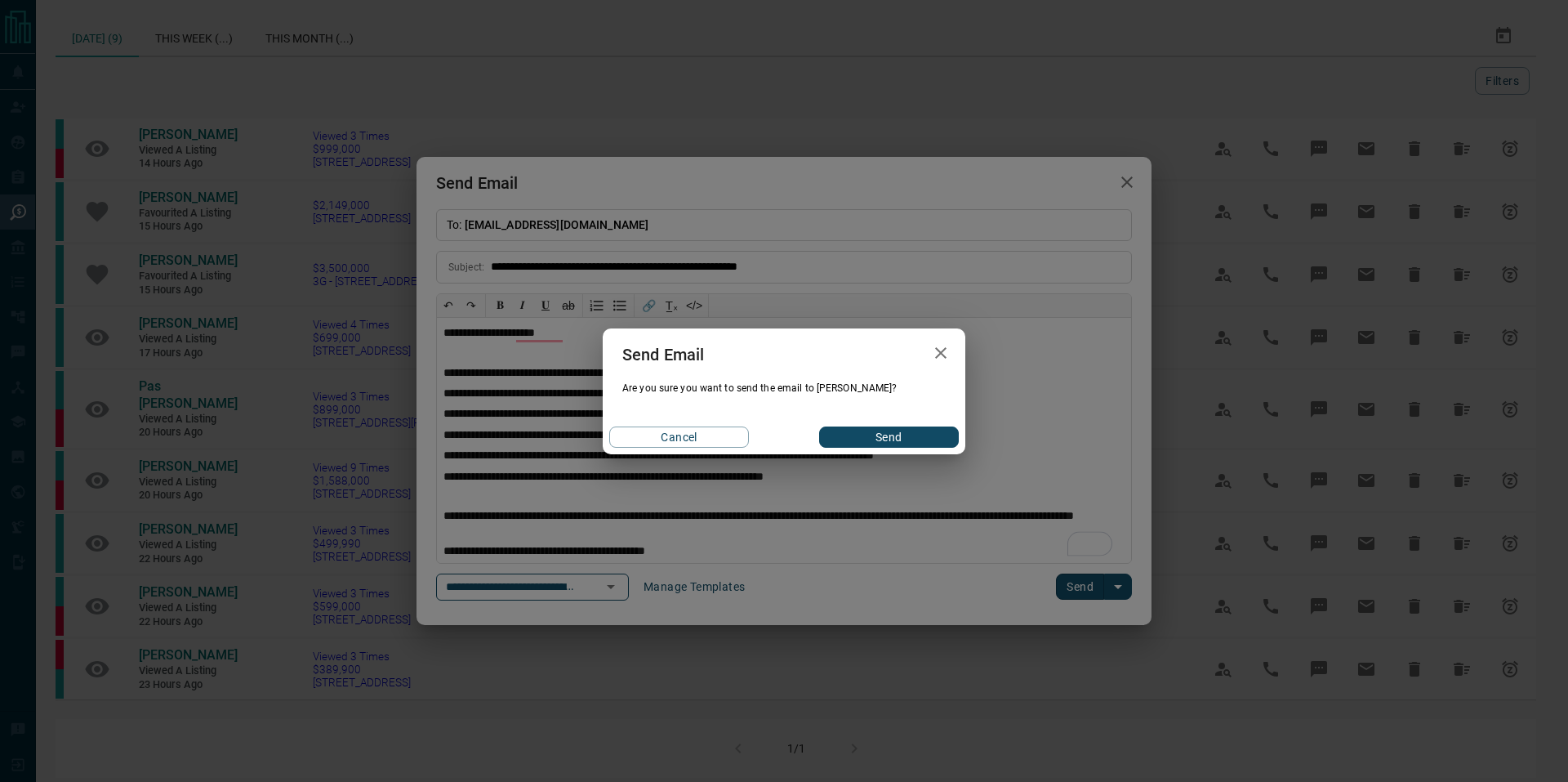
click at [923, 438] on button "Send" at bounding box center [889, 437] width 140 height 22
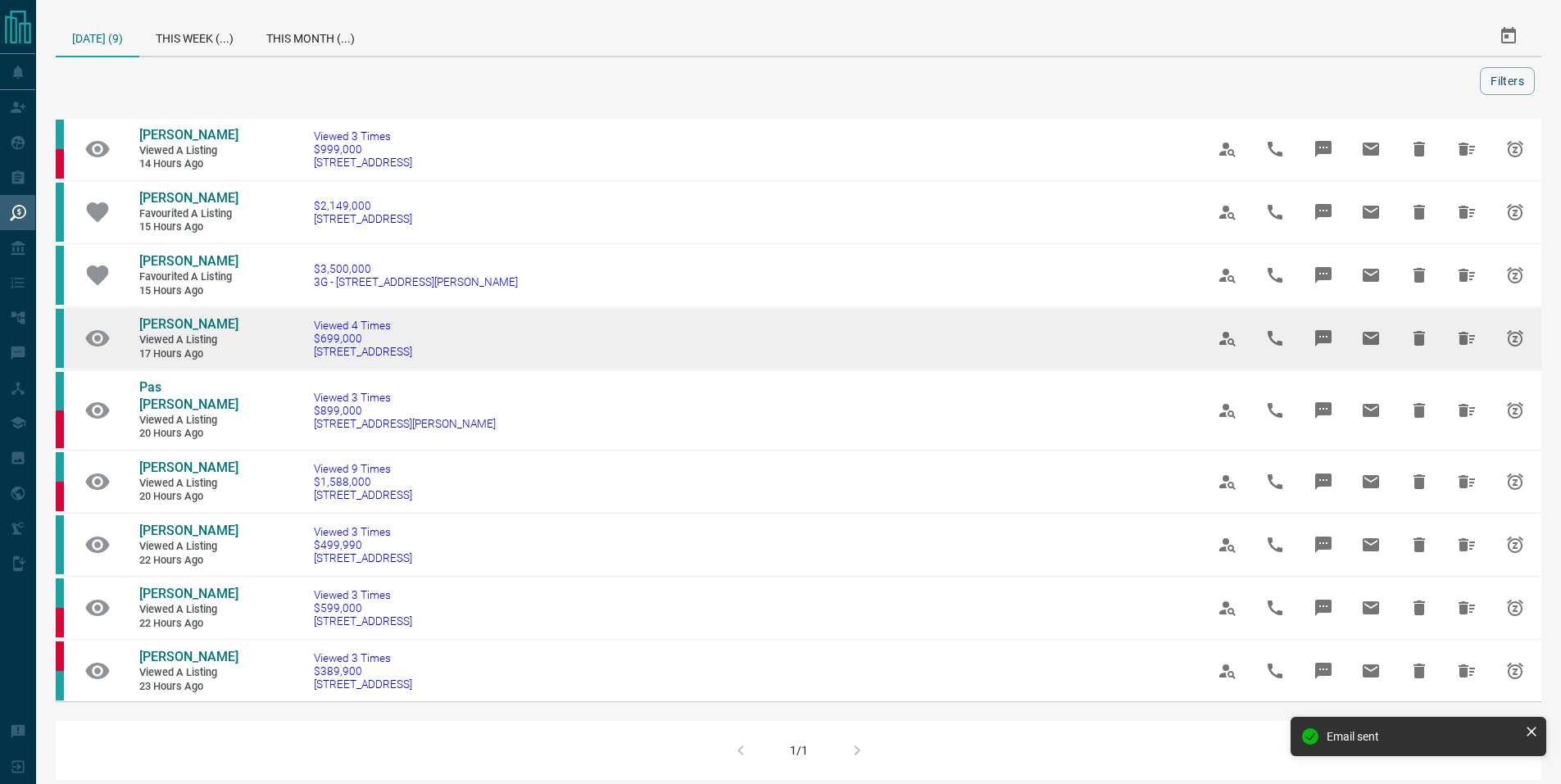
click at [1457, 340] on icon "Hide All from Anamitra Dey" at bounding box center [1467, 338] width 20 height 20
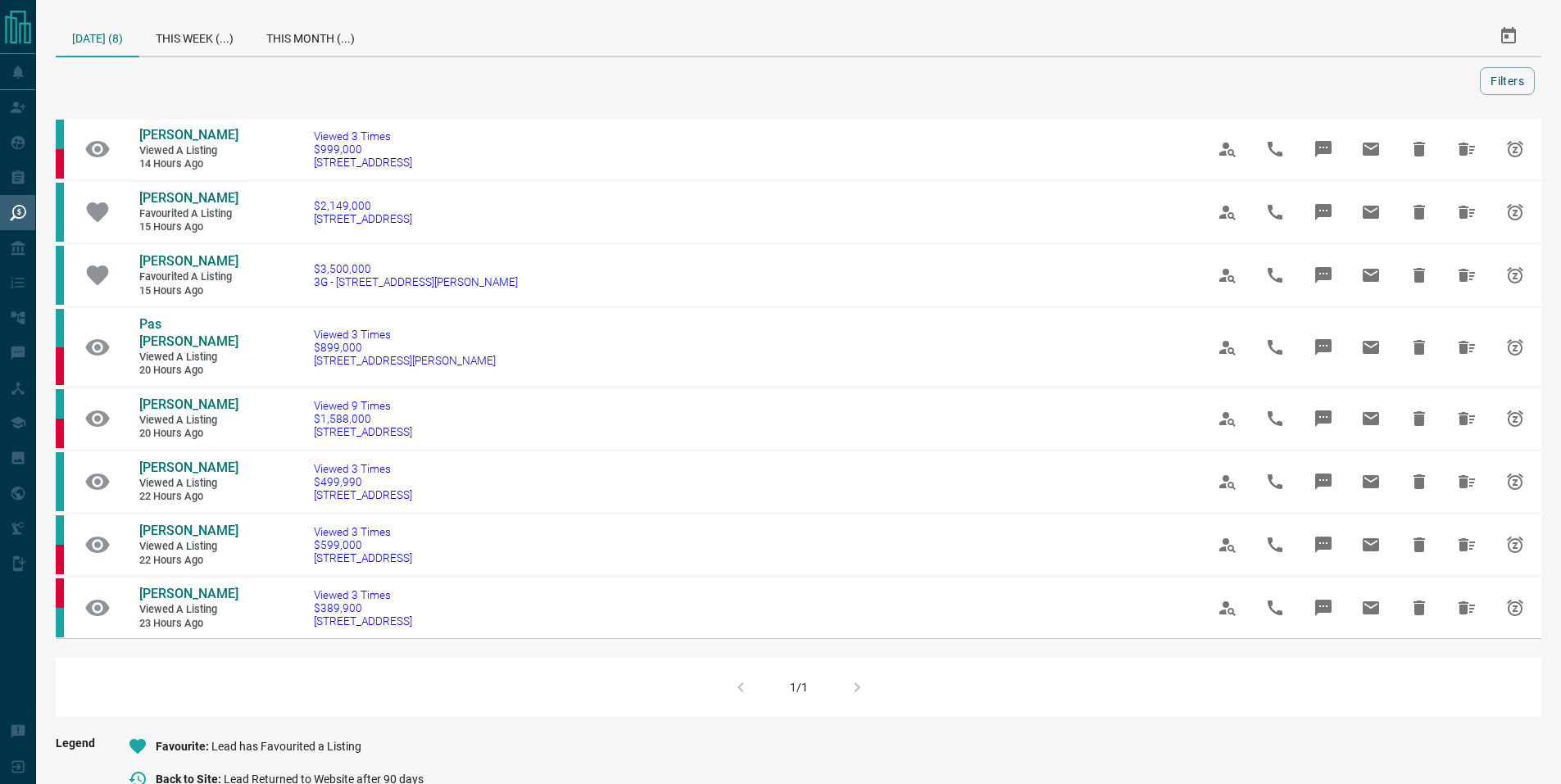
click at [538, 76] on div at bounding box center [771, 80] width 1417 height 28
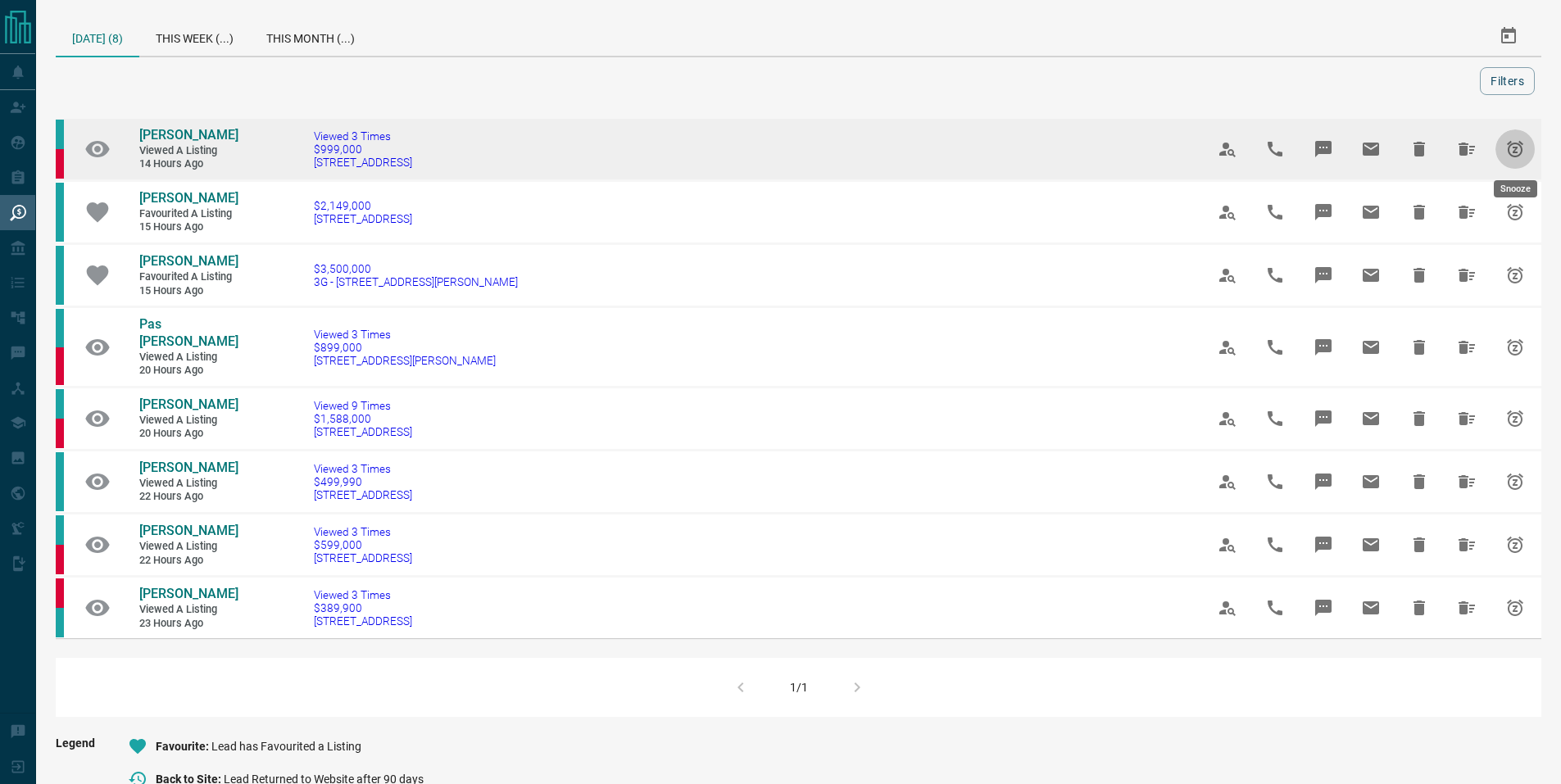
click at [1521, 147] on icon "Snooze" at bounding box center [1515, 149] width 17 height 17
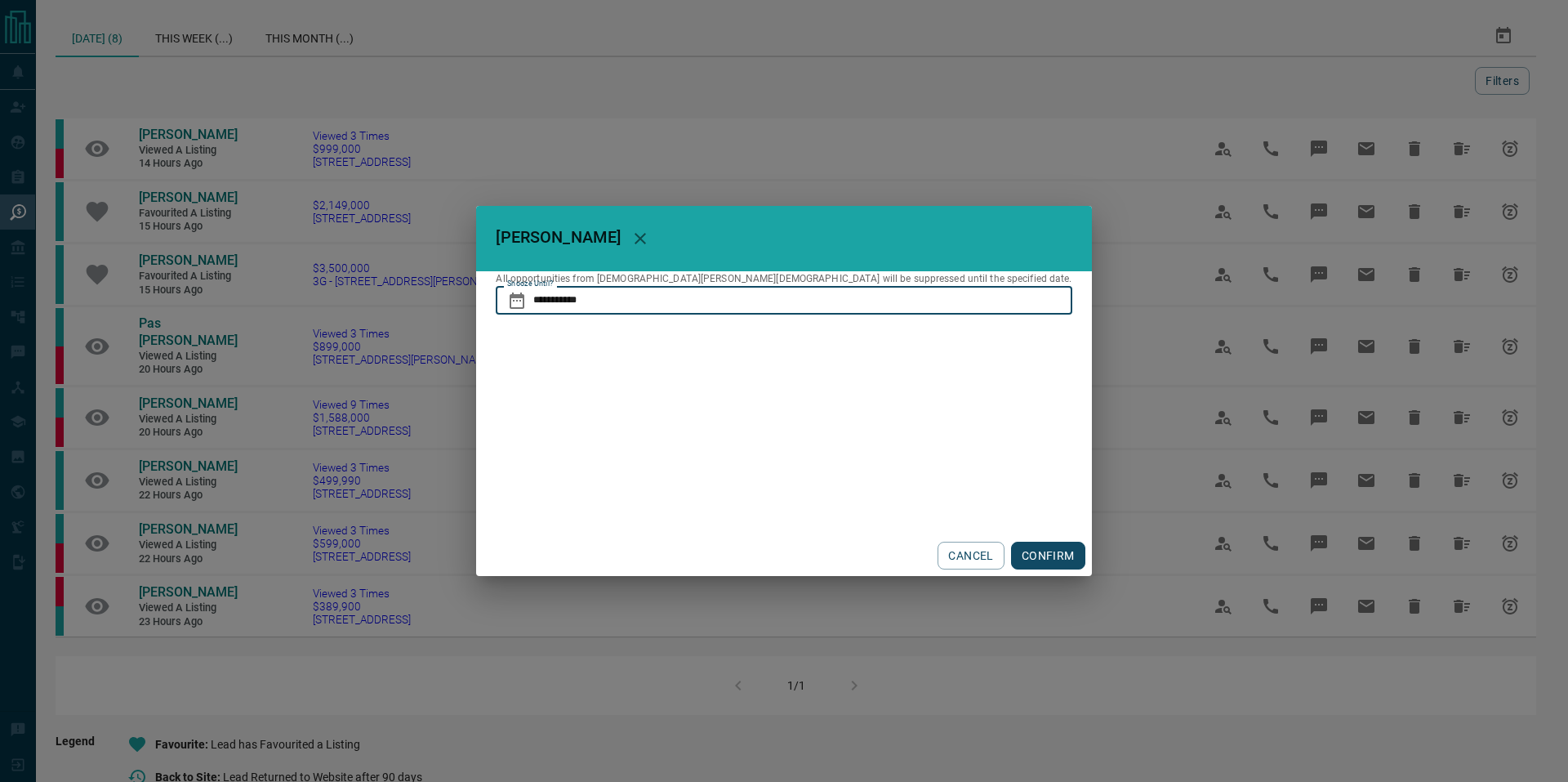
click at [722, 305] on input "**********" at bounding box center [803, 299] width 538 height 27
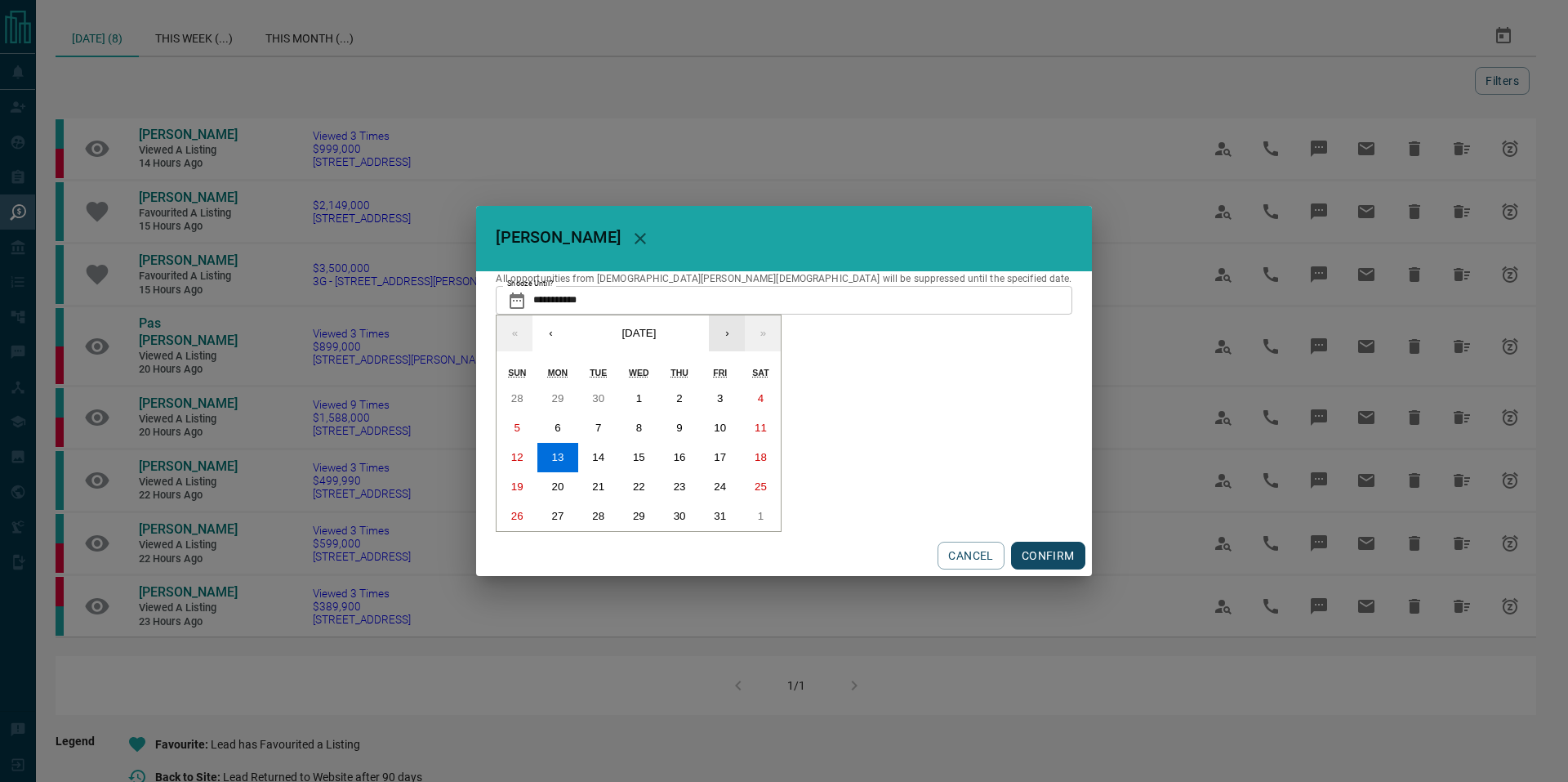
click at [745, 336] on button "›" at bounding box center [726, 333] width 36 height 36
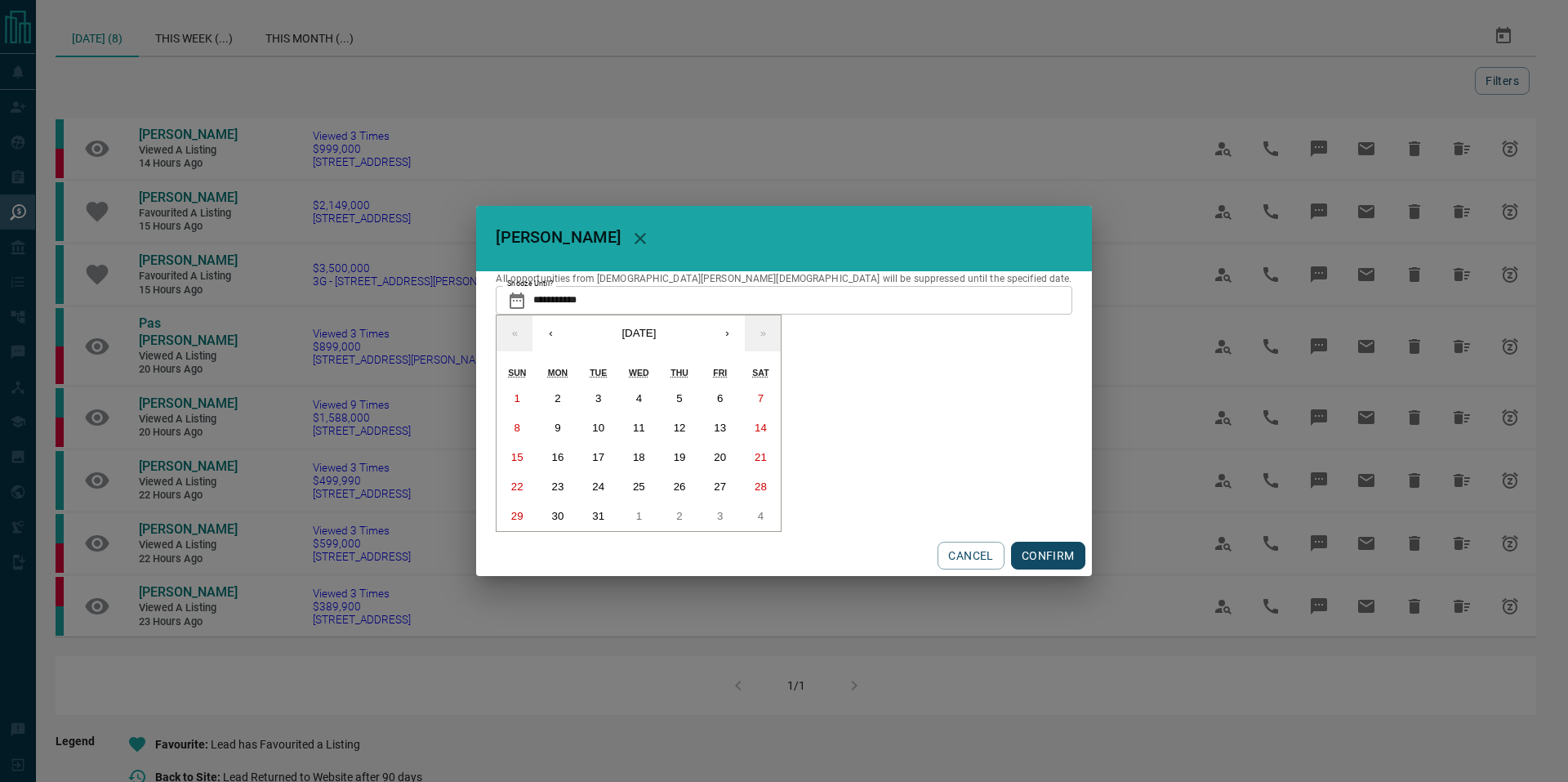
click at [938, 551] on button "CANCEL" at bounding box center [970, 555] width 66 height 27
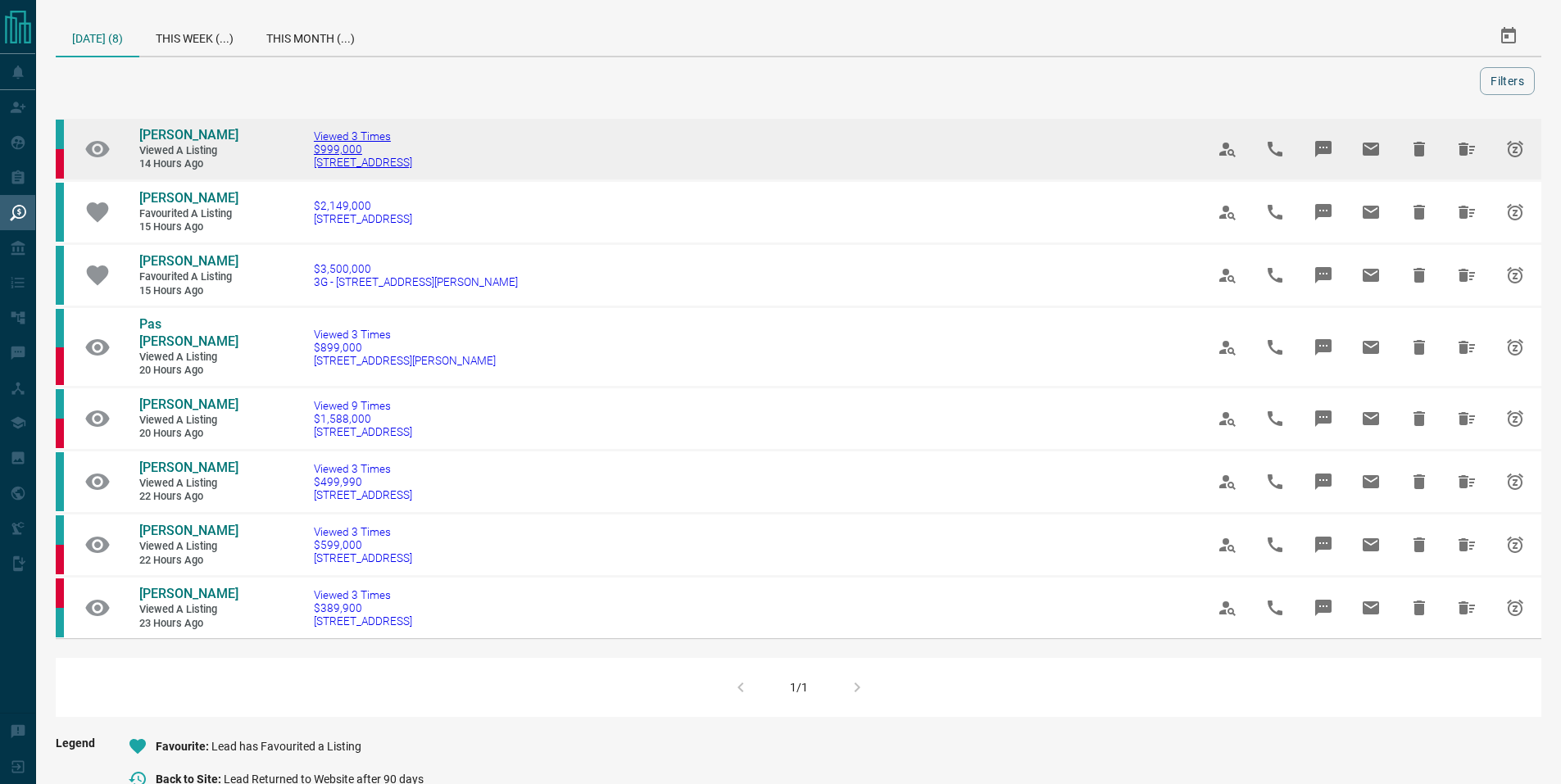
click at [339, 159] on span "22 Holsworthy Crescent" at bounding box center [363, 162] width 99 height 13
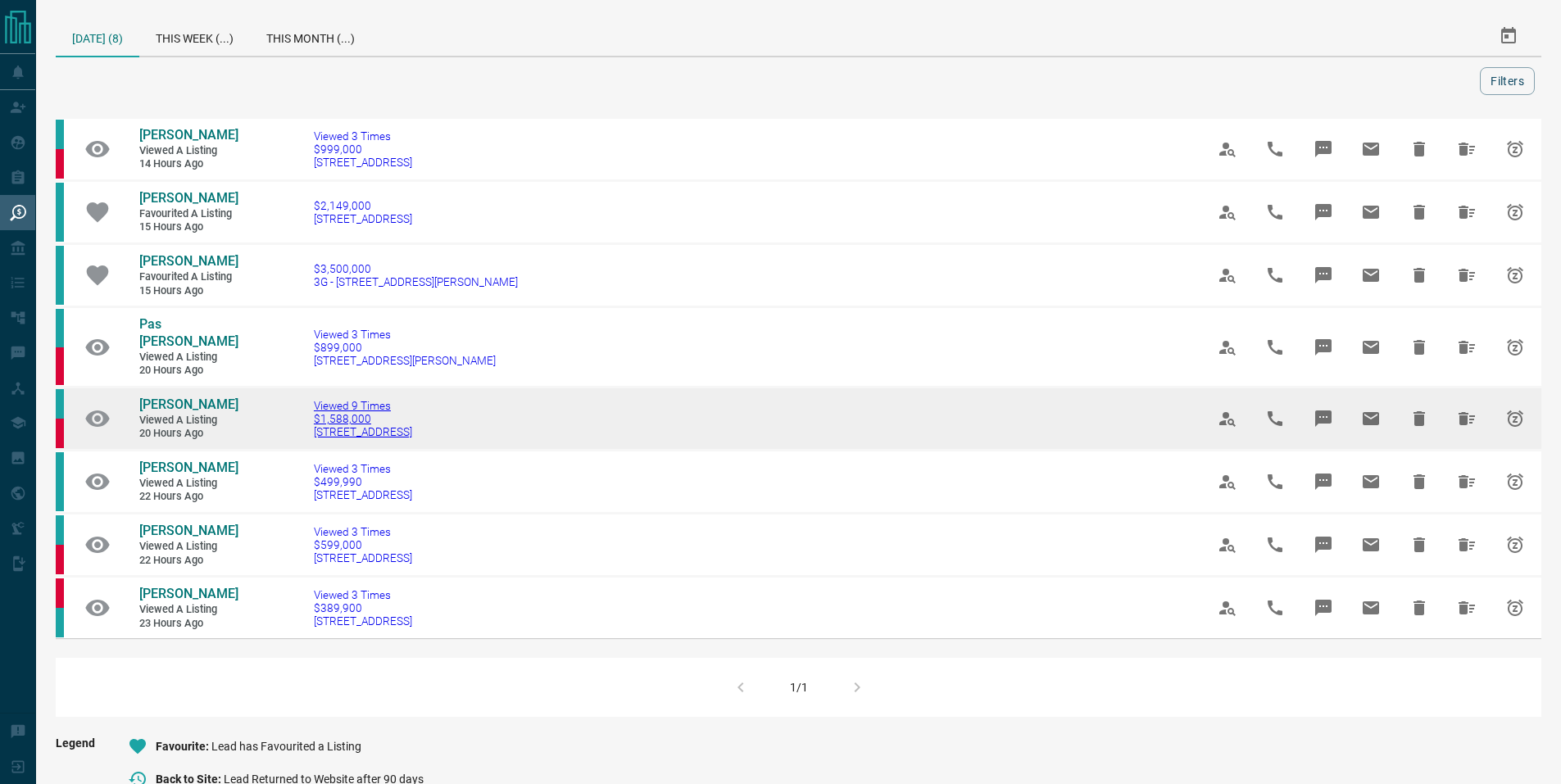
click at [357, 425] on span "38 Cresthaven Drive" at bounding box center [363, 432] width 99 height 13
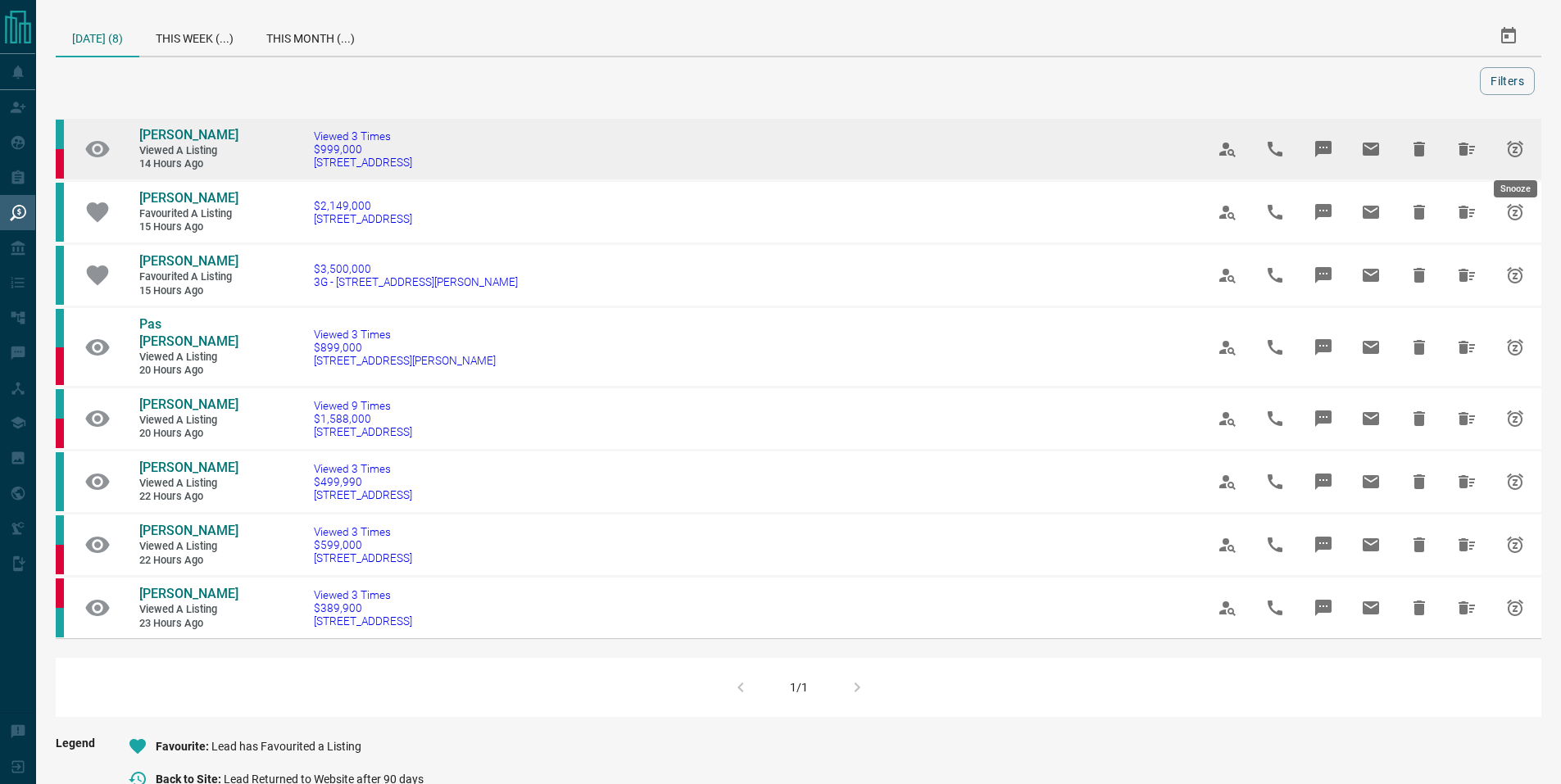
click at [1518, 148] on icon "Snooze" at bounding box center [1515, 149] width 20 height 20
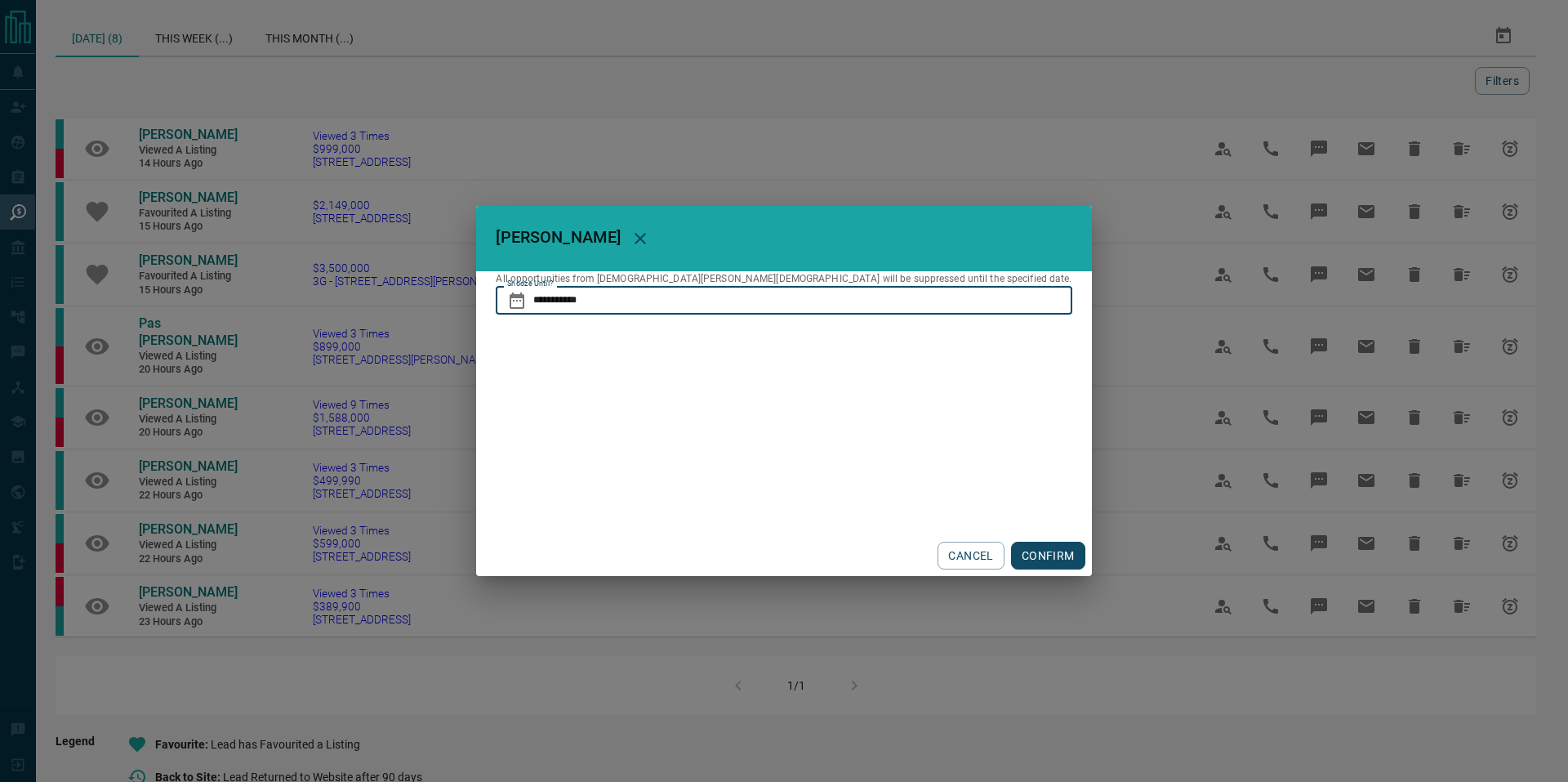
click at [752, 292] on input "**********" at bounding box center [803, 299] width 538 height 27
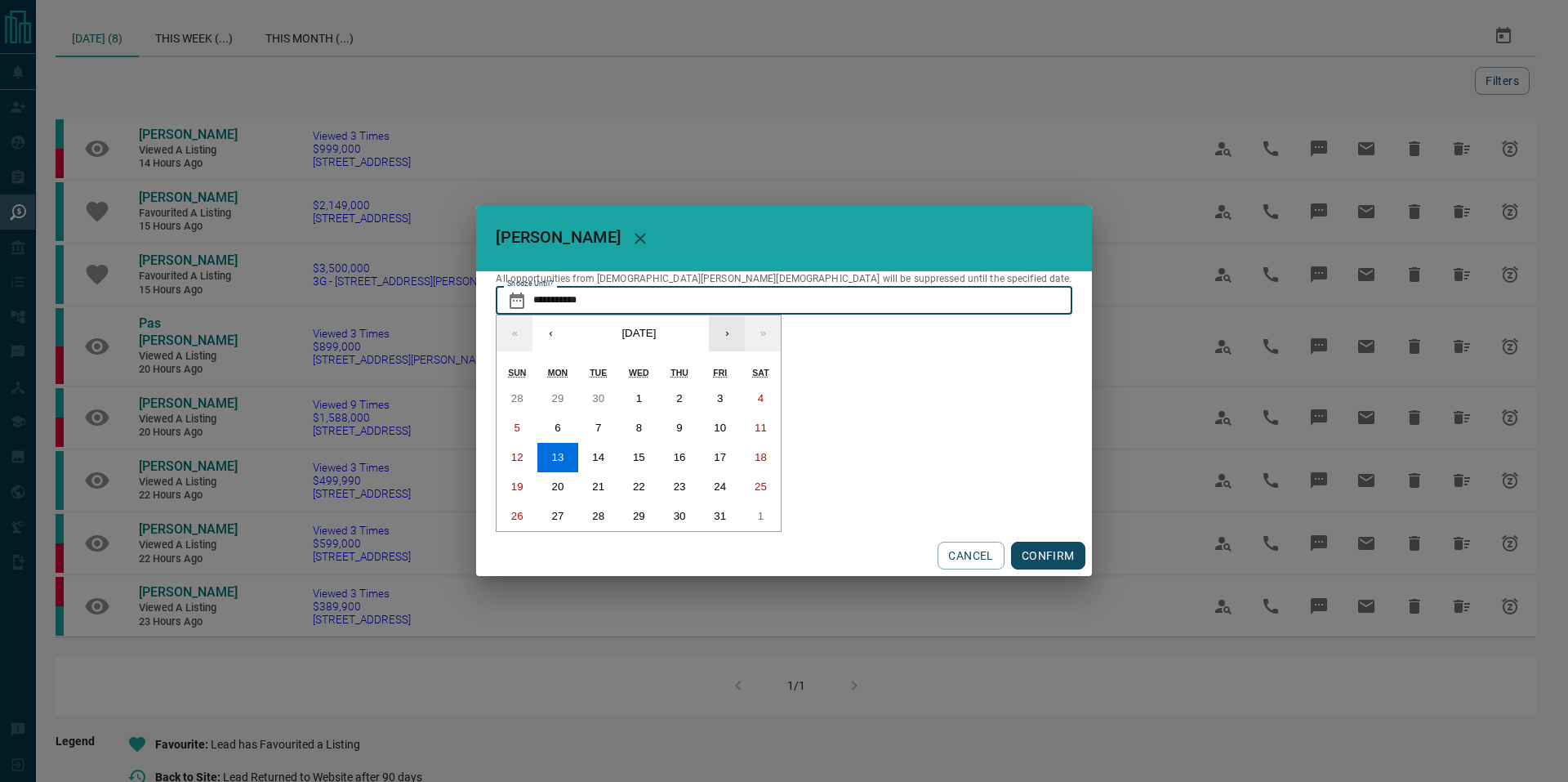
click at [745, 328] on button "›" at bounding box center [726, 333] width 36 height 36
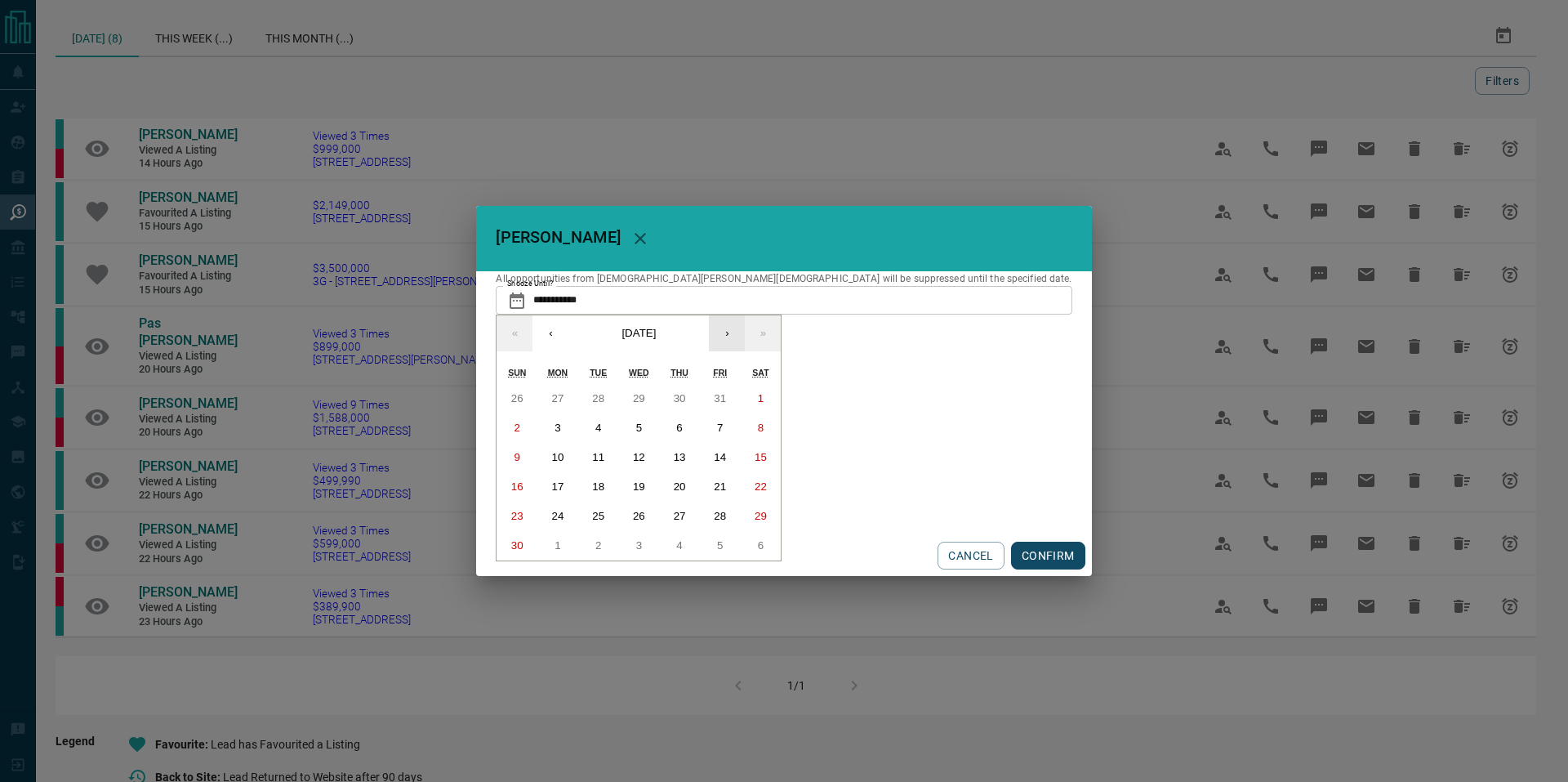
click at [745, 328] on button "›" at bounding box center [726, 333] width 36 height 36
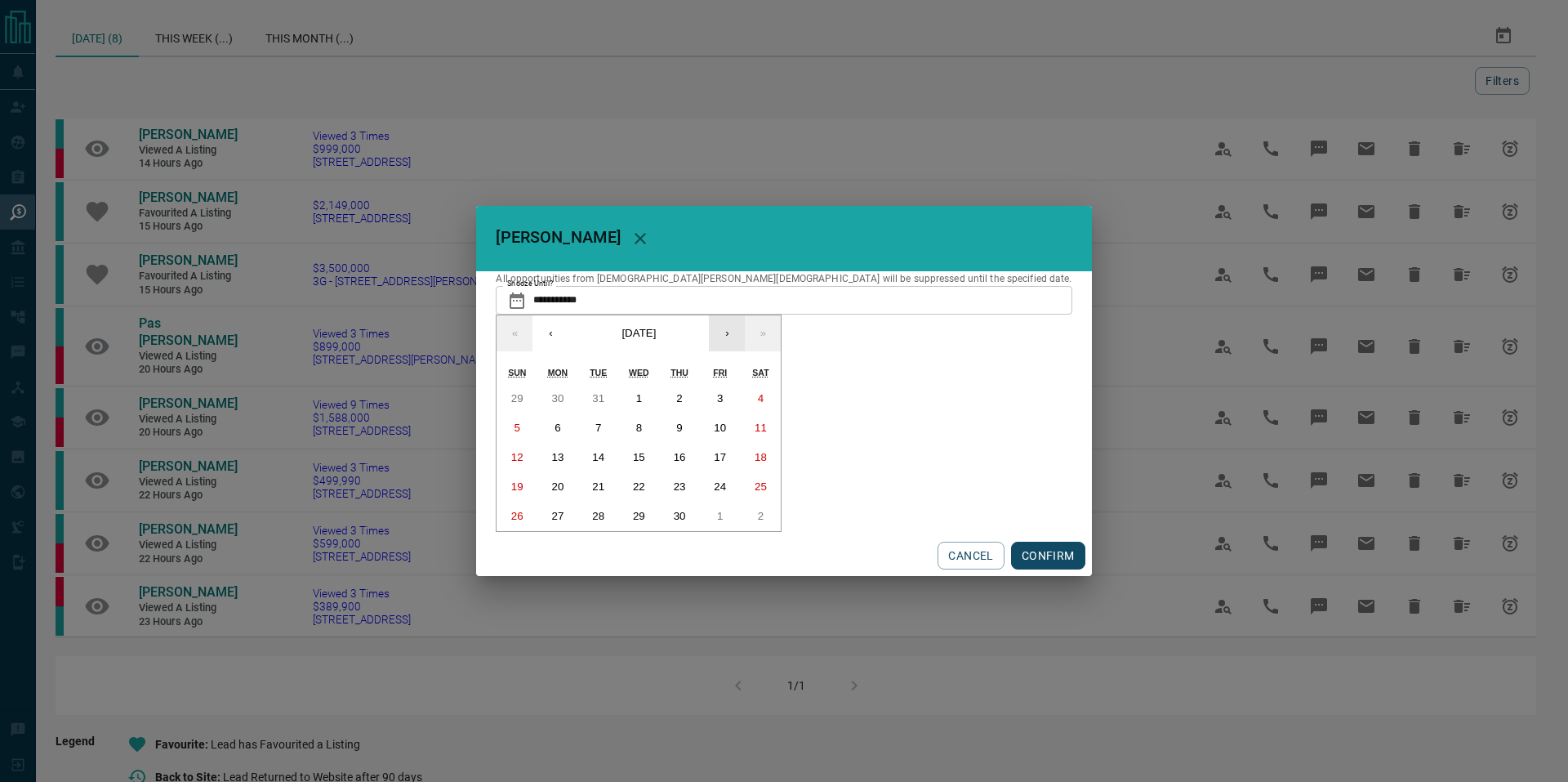
click at [745, 328] on button "›" at bounding box center [726, 333] width 36 height 36
click at [745, 329] on button "›" at bounding box center [726, 333] width 36 height 36
click at [782, 513] on button "1" at bounding box center [761, 516] width 41 height 29
type input "**********"
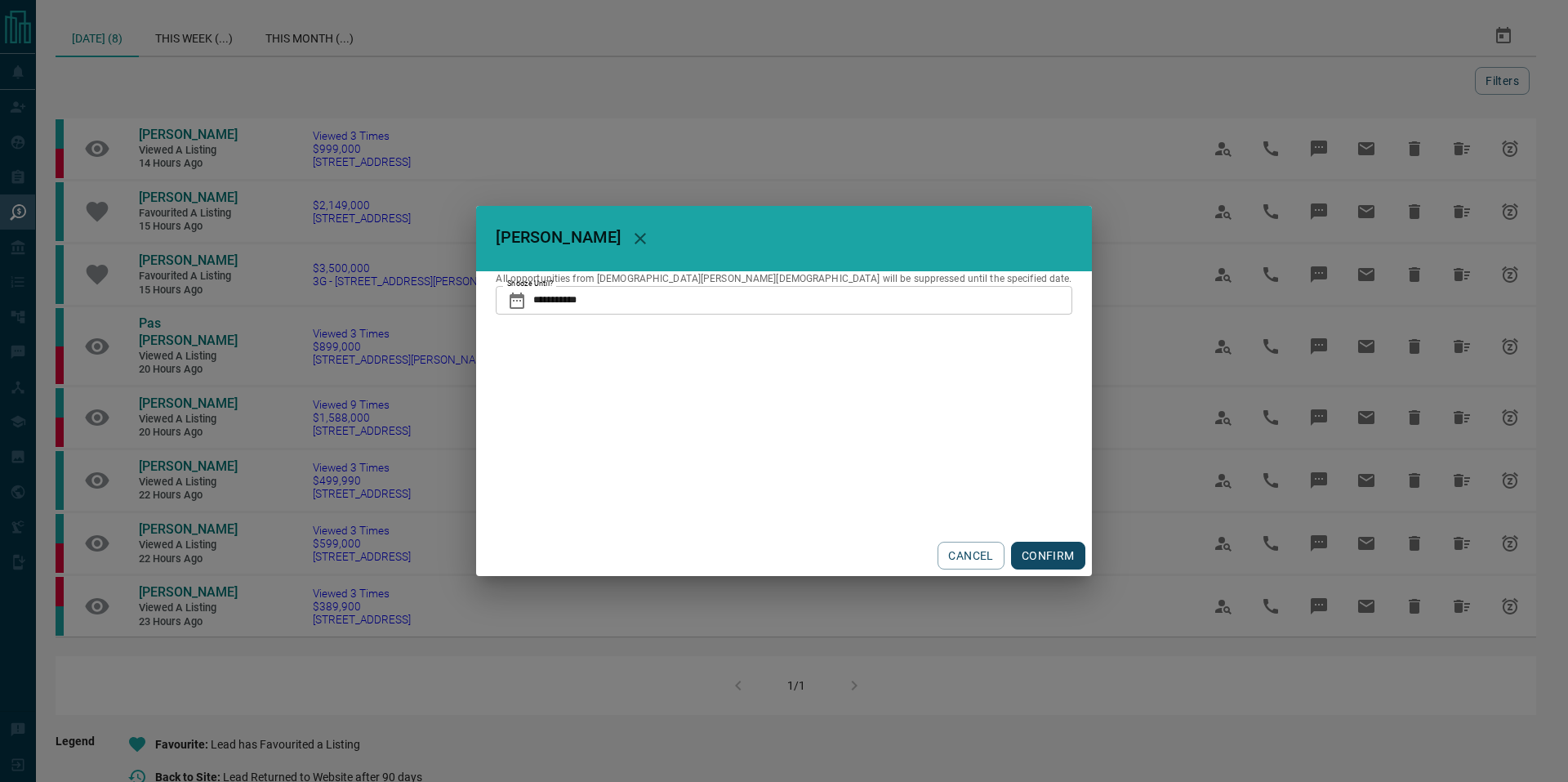
click at [1011, 555] on button "CONFIRM" at bounding box center [1048, 555] width 74 height 27
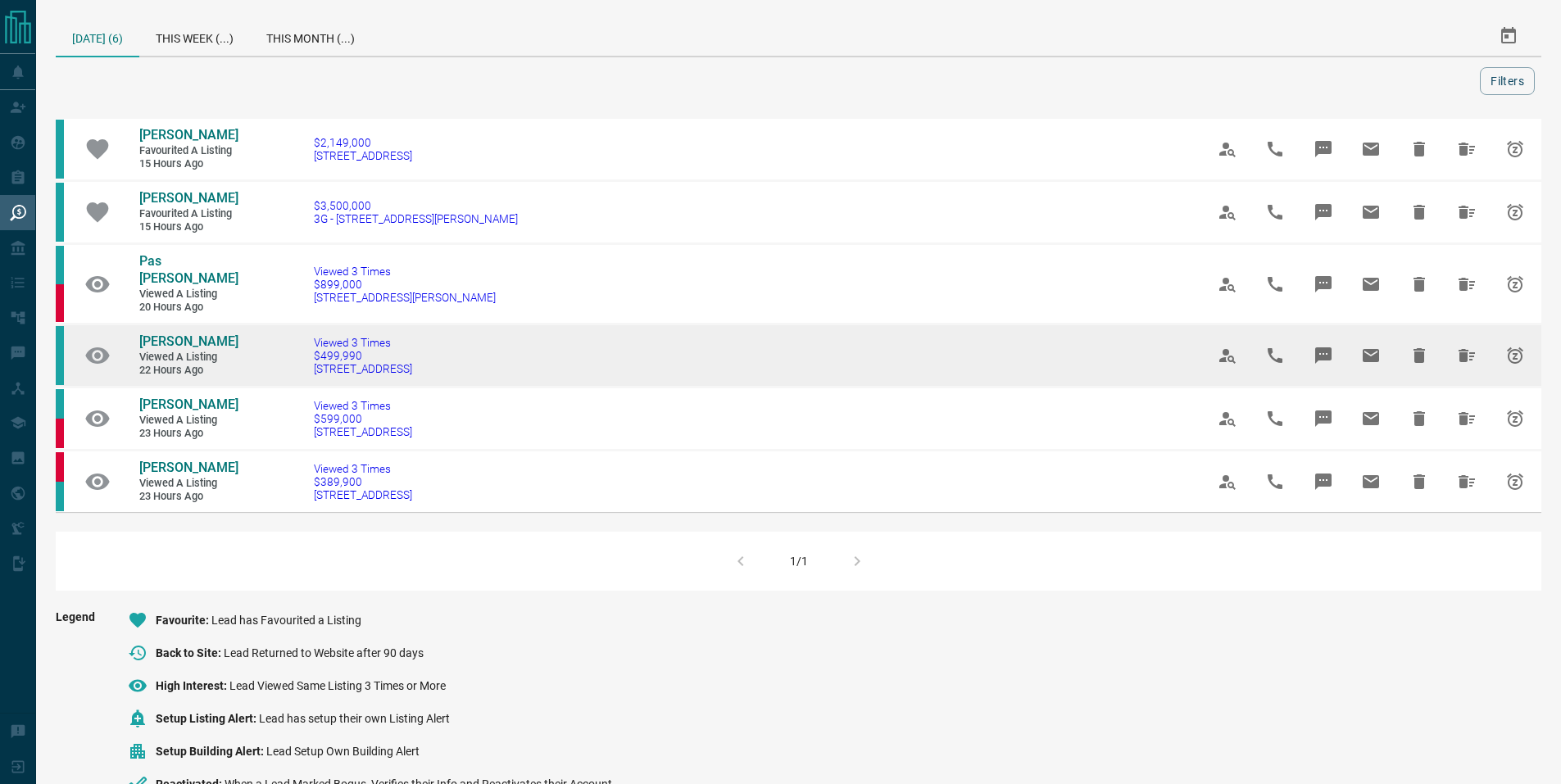
drag, startPoint x: 266, startPoint y: 326, endPoint x: 240, endPoint y: 327, distance: 26.0
click at [240, 327] on tr "Enrico Alphonso Viewed a Listing 22 hours ago Viewed 3 Times $499,990 812 - 230…" at bounding box center [798, 355] width 1485 height 63
copy tr "Enrico Alphonso"
click at [193, 333] on span "Enrico Alphonso" at bounding box center [189, 341] width 99 height 16
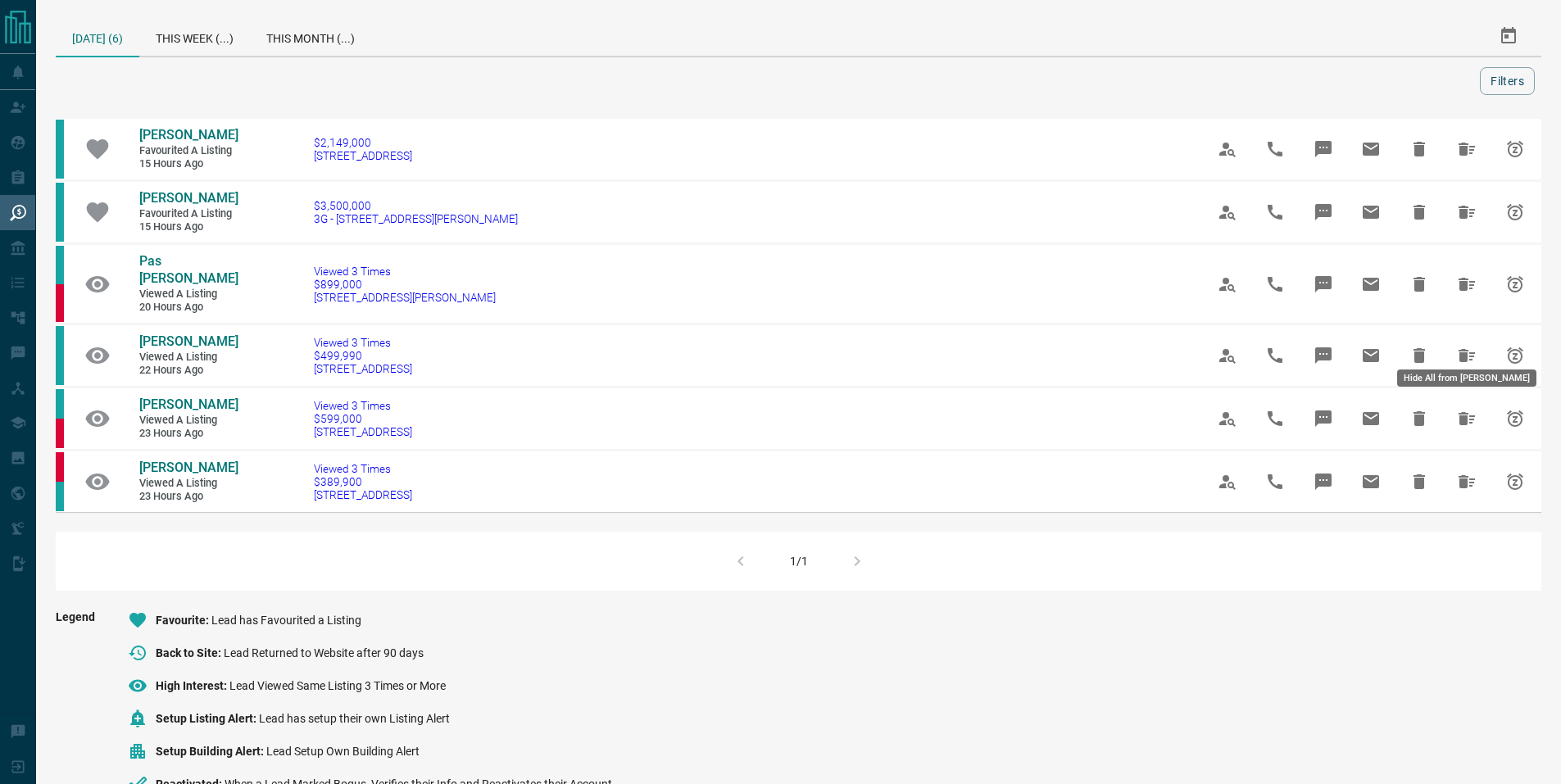
click at [1458, 349] on icon "Hide All from Enrico Alphonso" at bounding box center [1467, 356] width 17 height 13
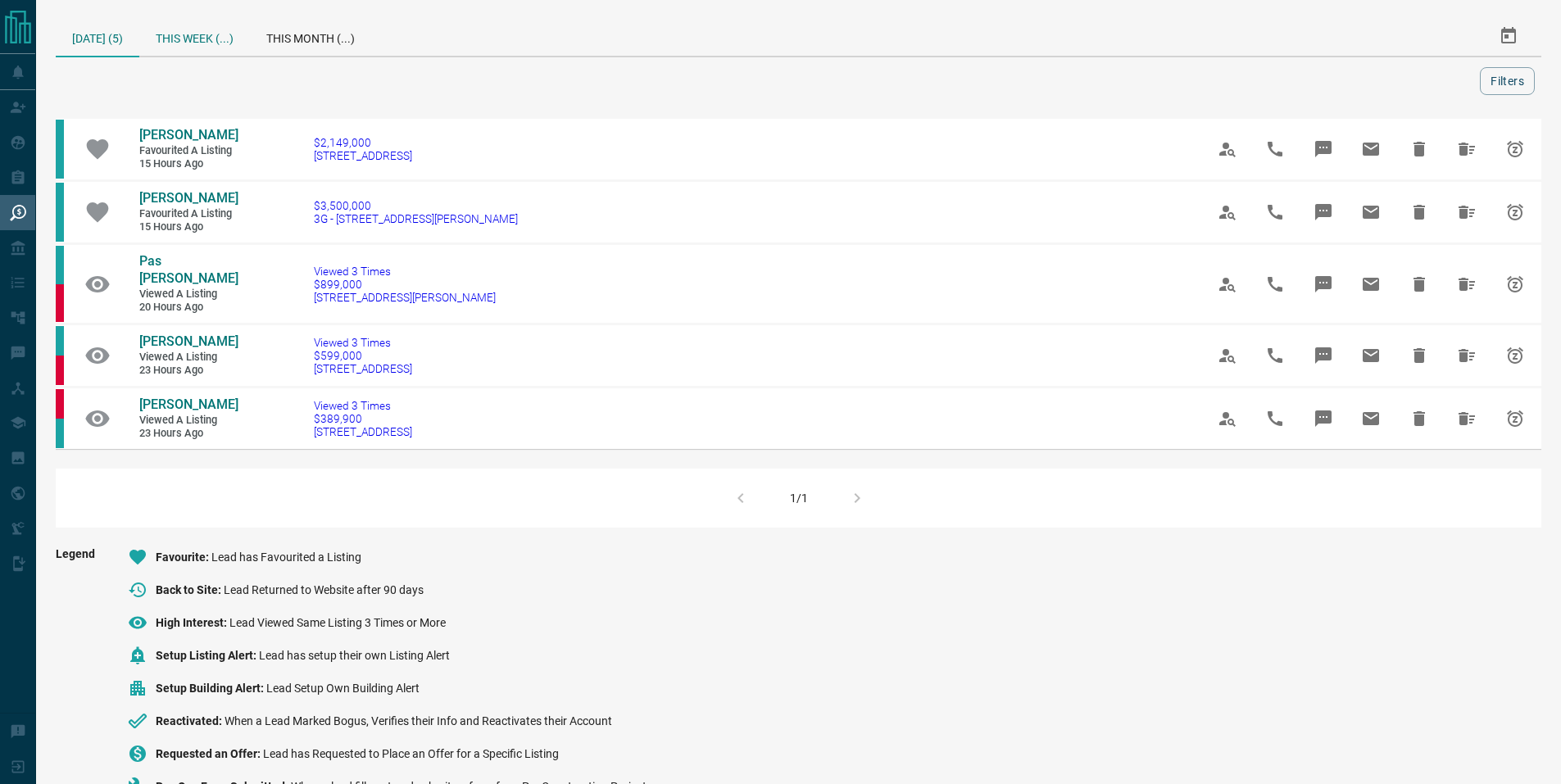
click at [215, 25] on div "This Week (...)" at bounding box center [195, 36] width 110 height 39
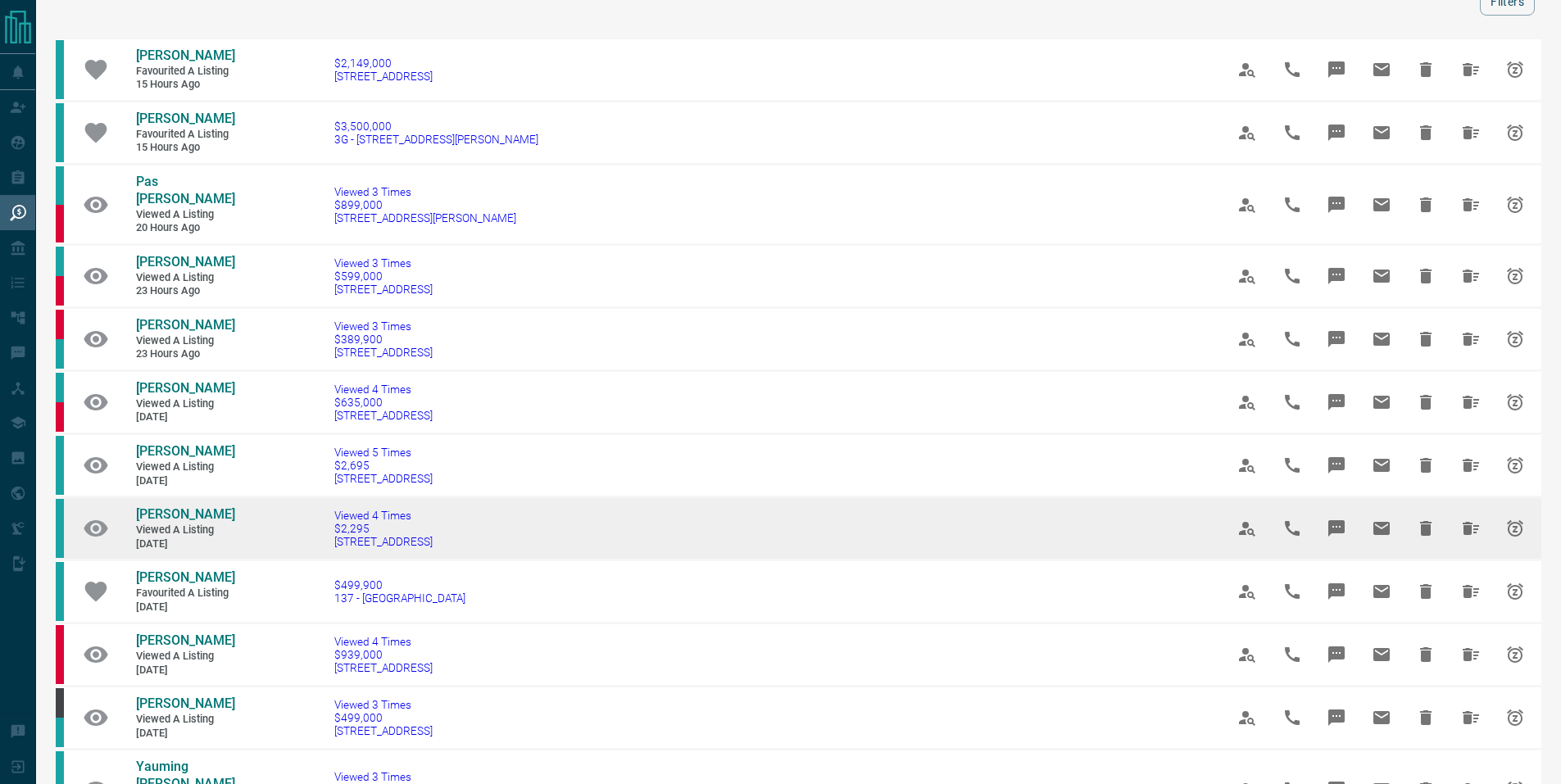
scroll to position [80, 0]
click at [1465, 521] on icon "Hide All from Manini Sethi" at bounding box center [1471, 528] width 17 height 13
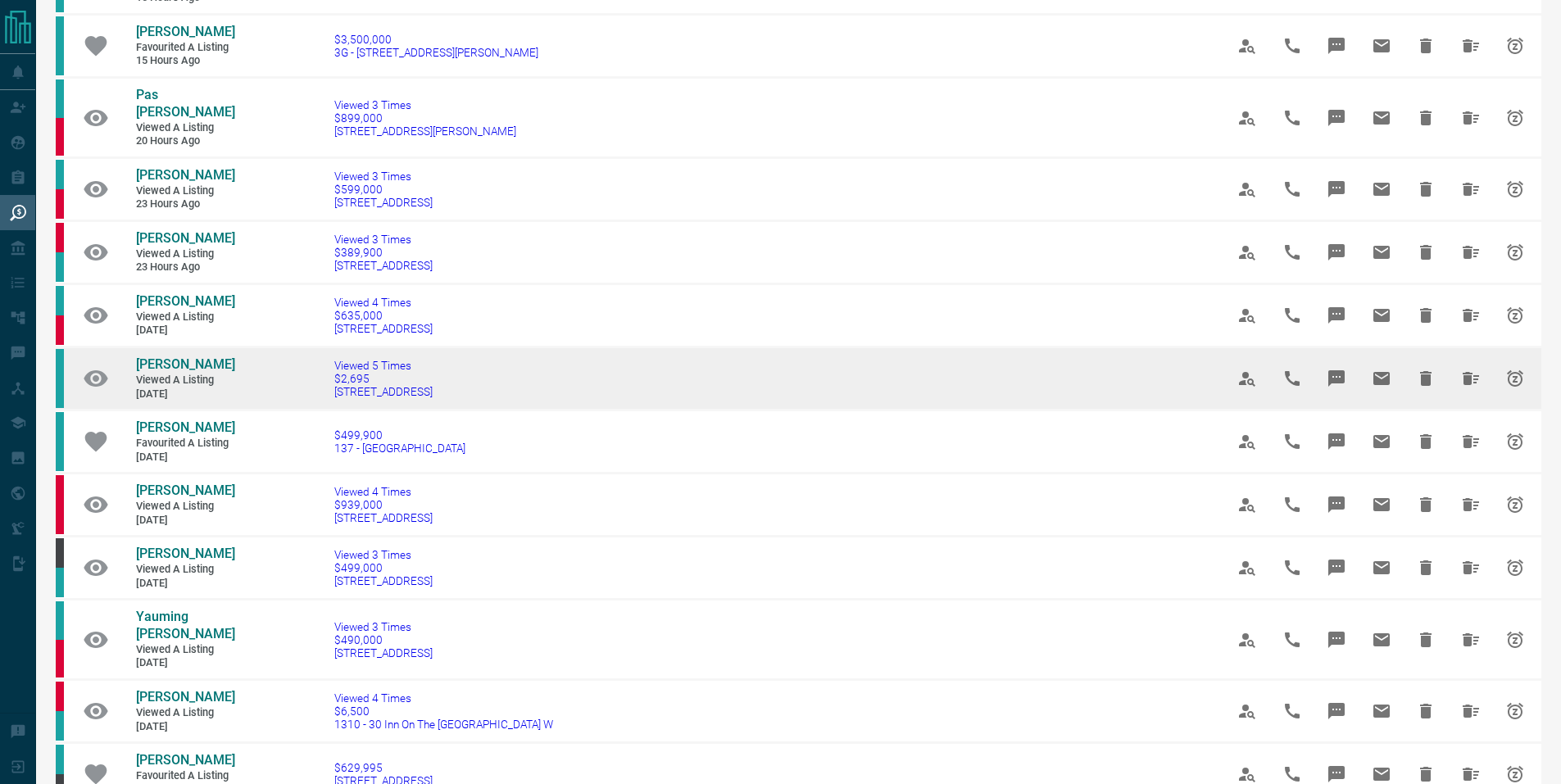
scroll to position [167, 0]
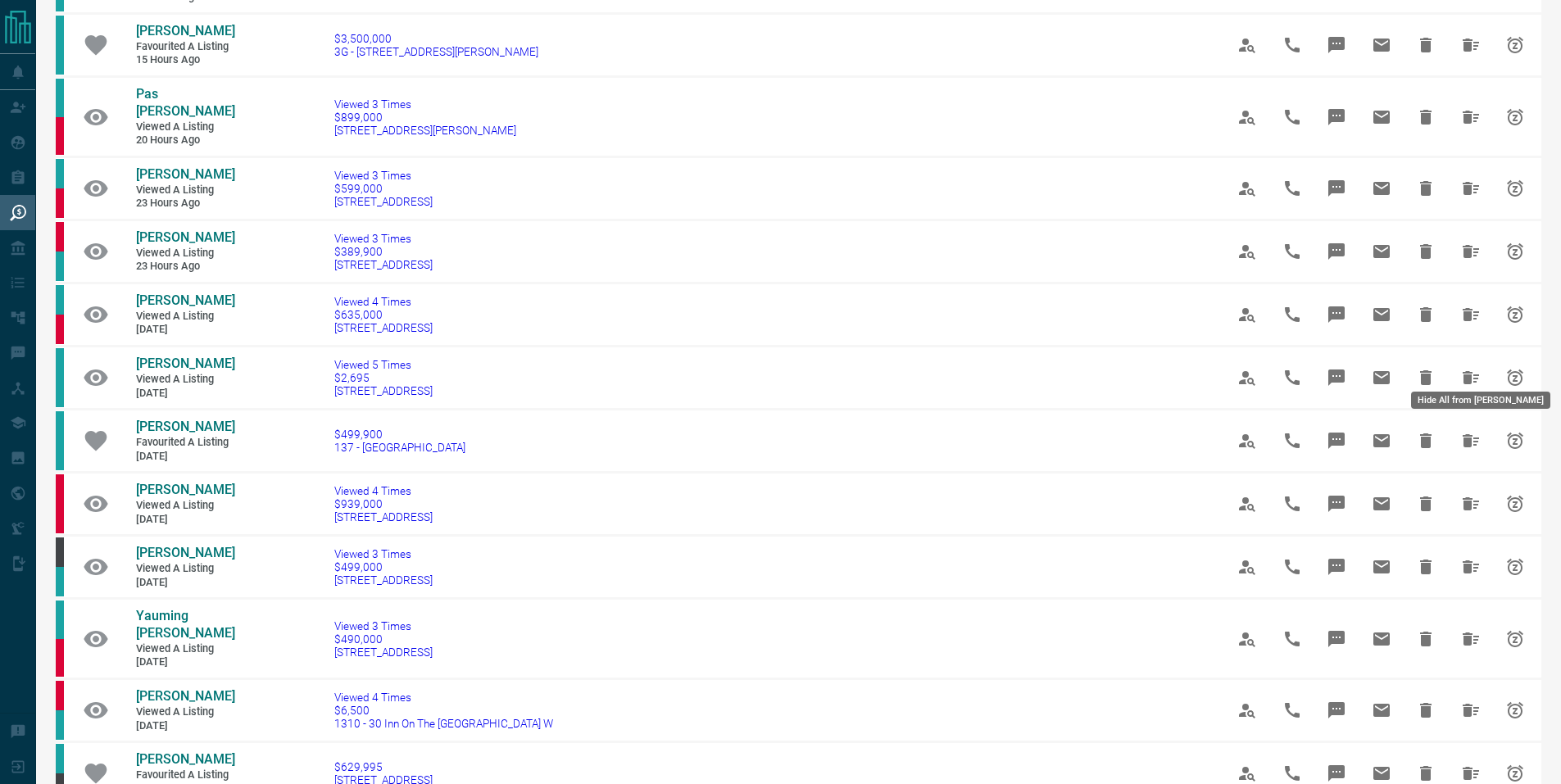
drag, startPoint x: 1458, startPoint y: 364, endPoint x: 1403, endPoint y: 370, distance: 55.3
click at [1462, 371] on icon "Hide All from Teresa Ng" at bounding box center [1471, 377] width 17 height 13
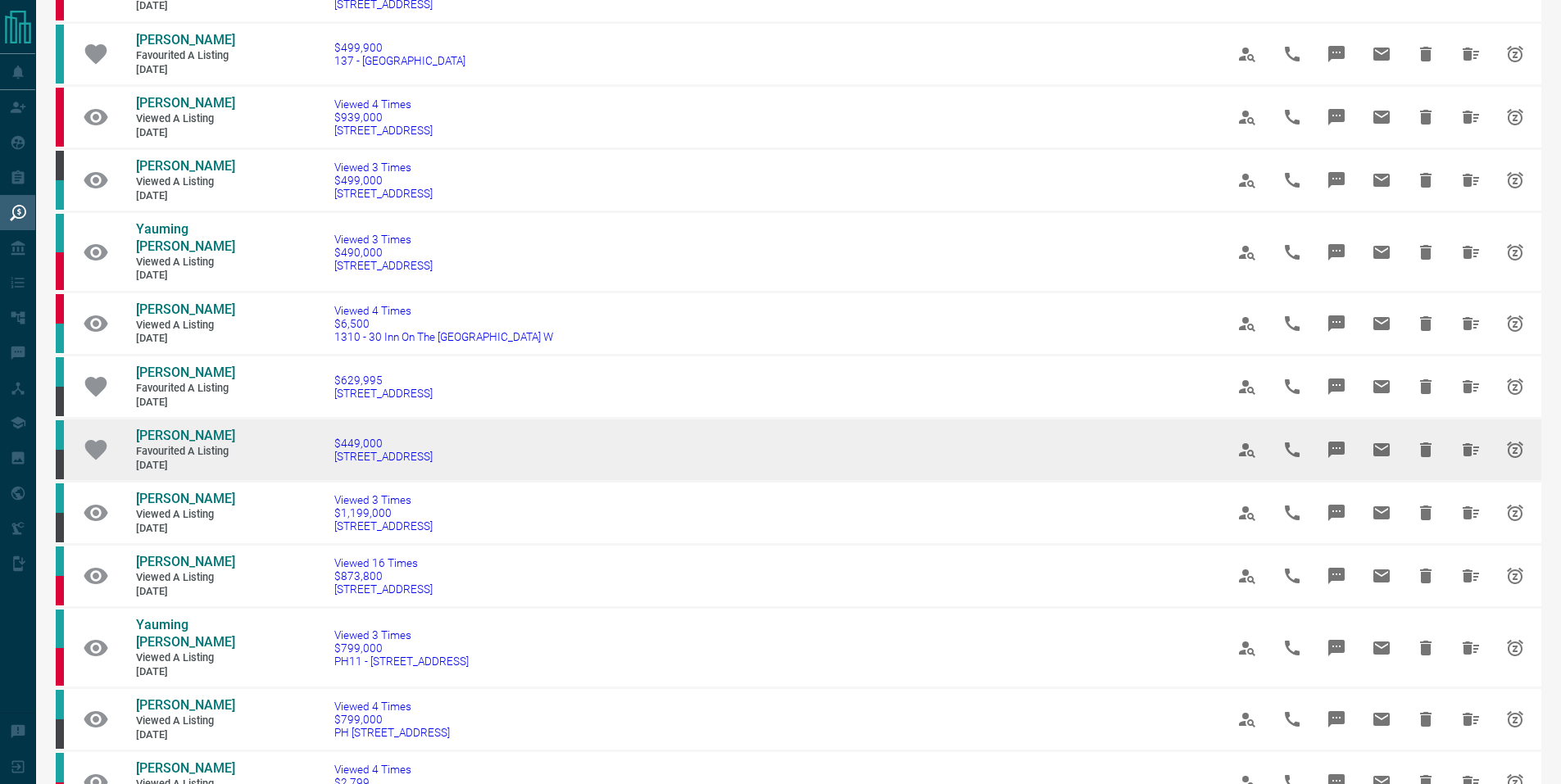
scroll to position [492, 0]
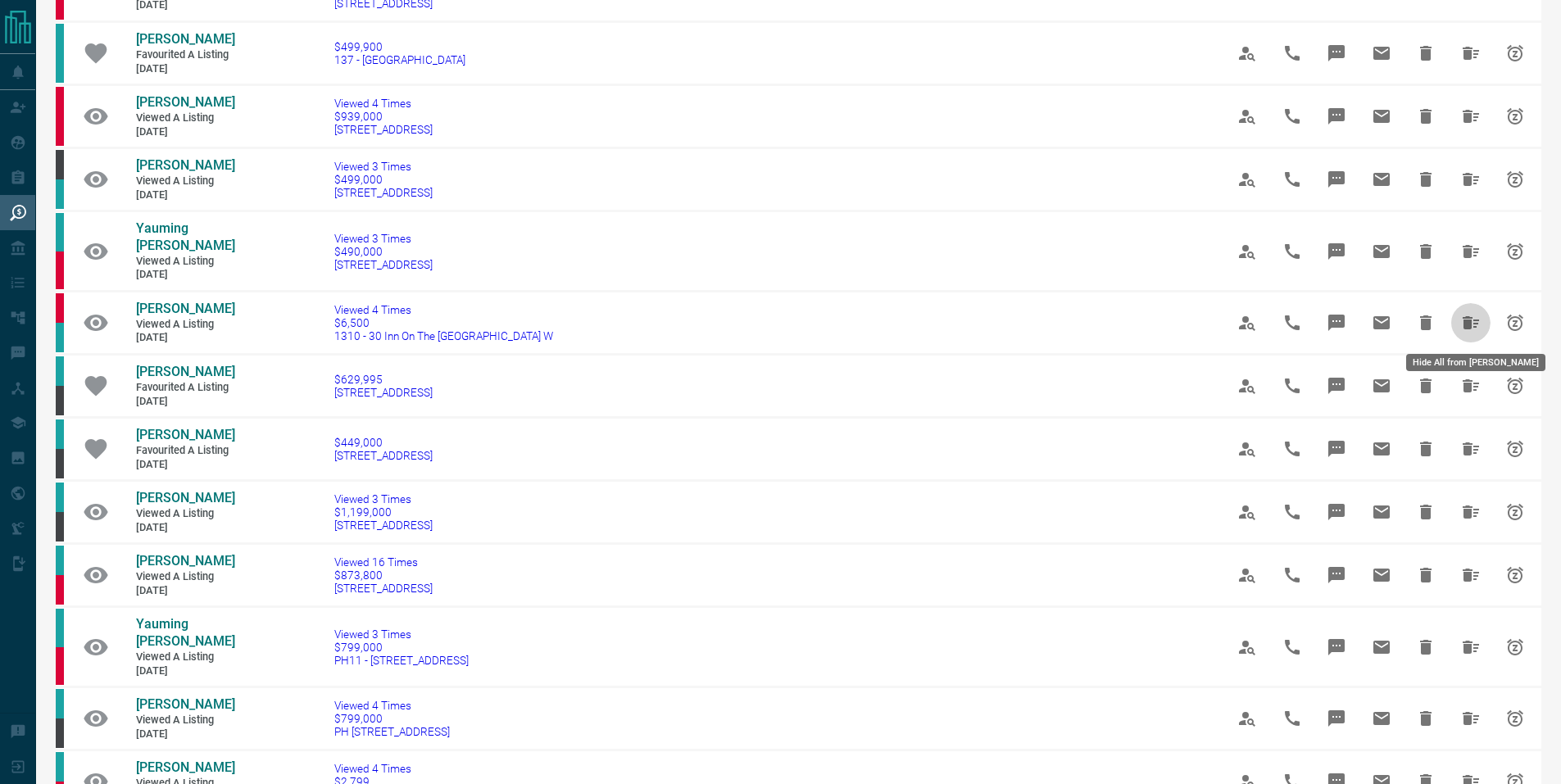
drag, startPoint x: 1457, startPoint y: 317, endPoint x: 1445, endPoint y: 319, distance: 12.2
click at [1461, 317] on icon "Hide All from Phong Luong" at bounding box center [1471, 323] width 20 height 20
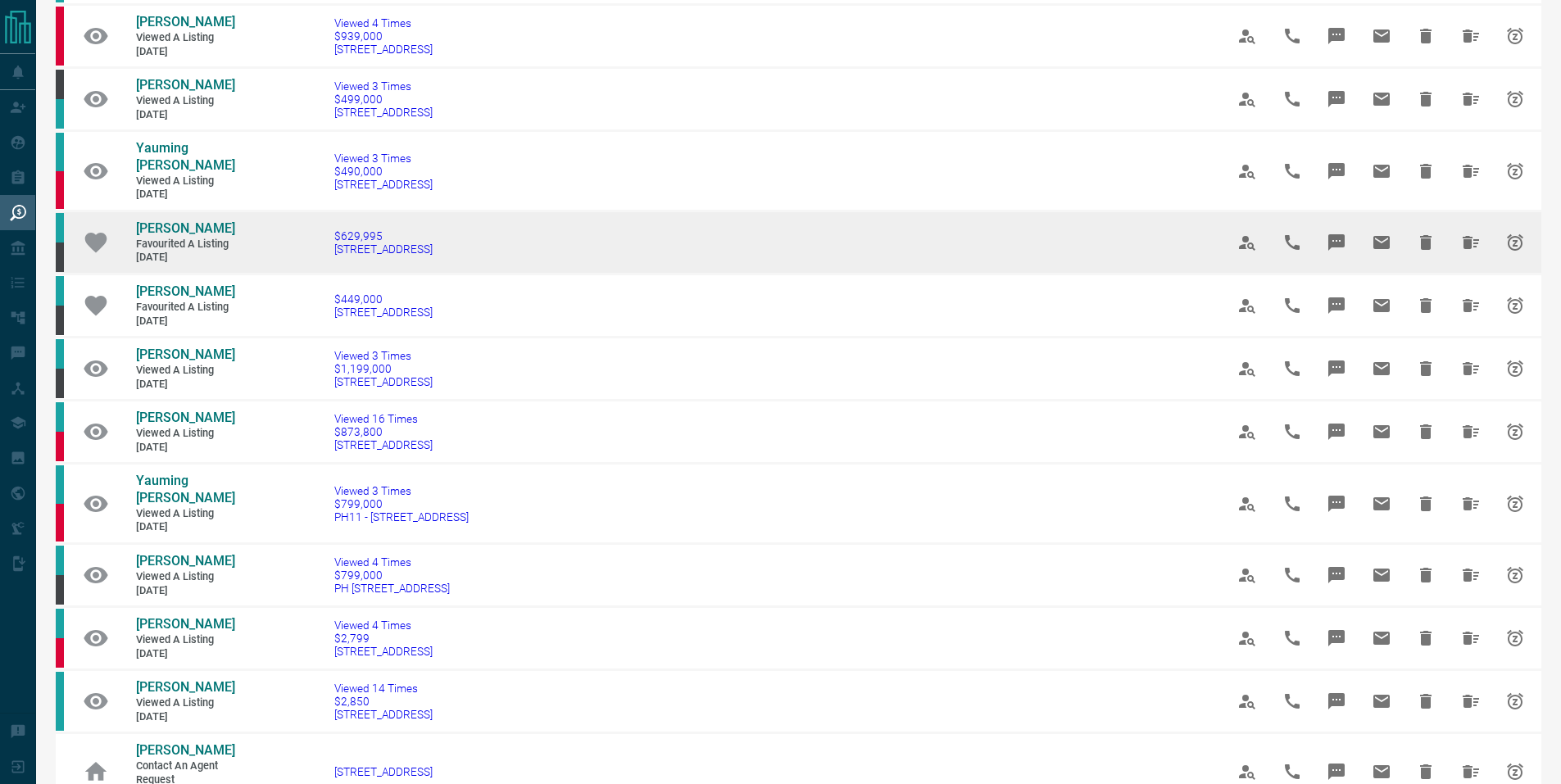
scroll to position [573, 0]
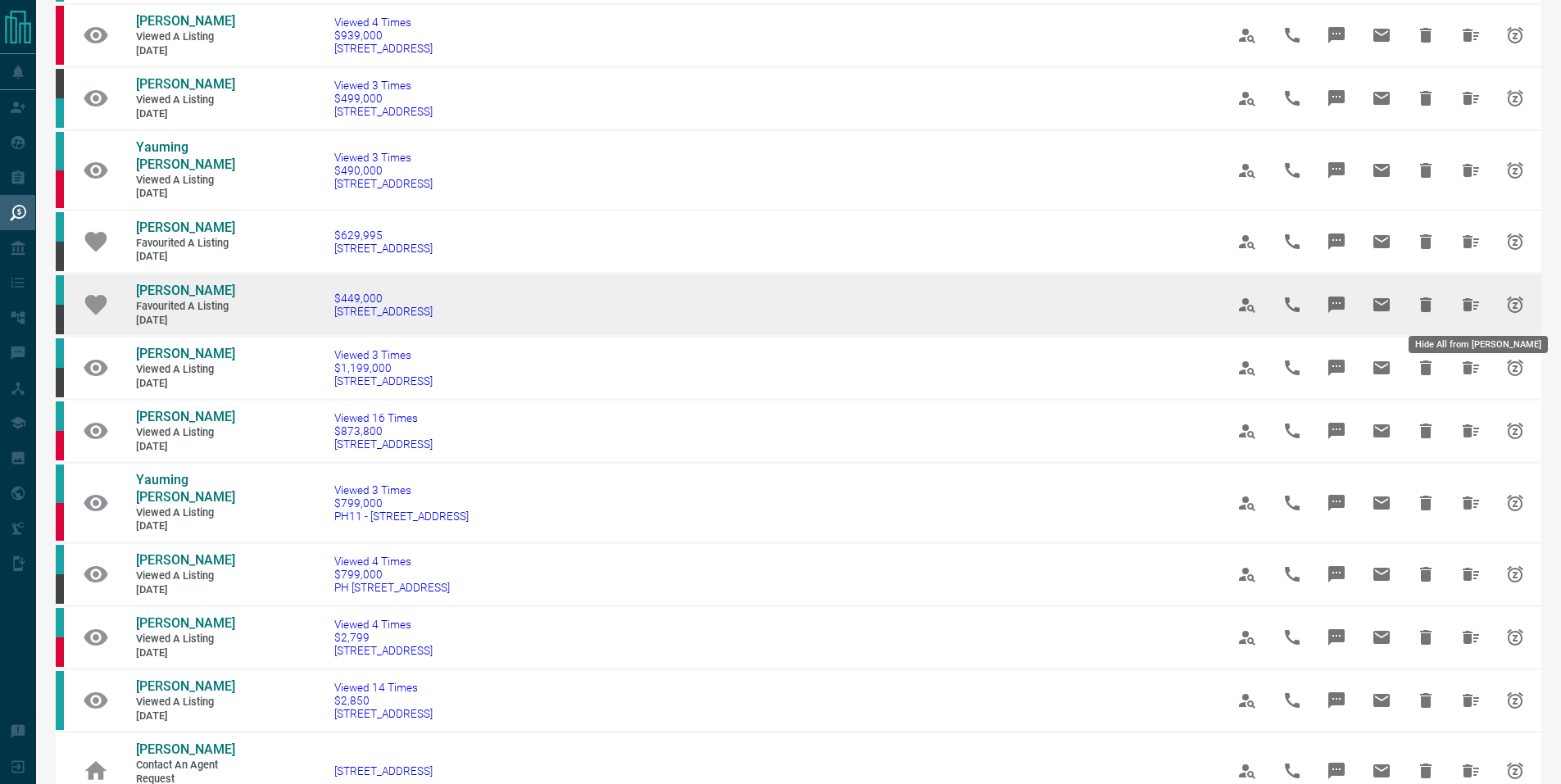
click at [1468, 308] on icon "Hide All from Jeff Juricko" at bounding box center [1471, 305] width 20 height 20
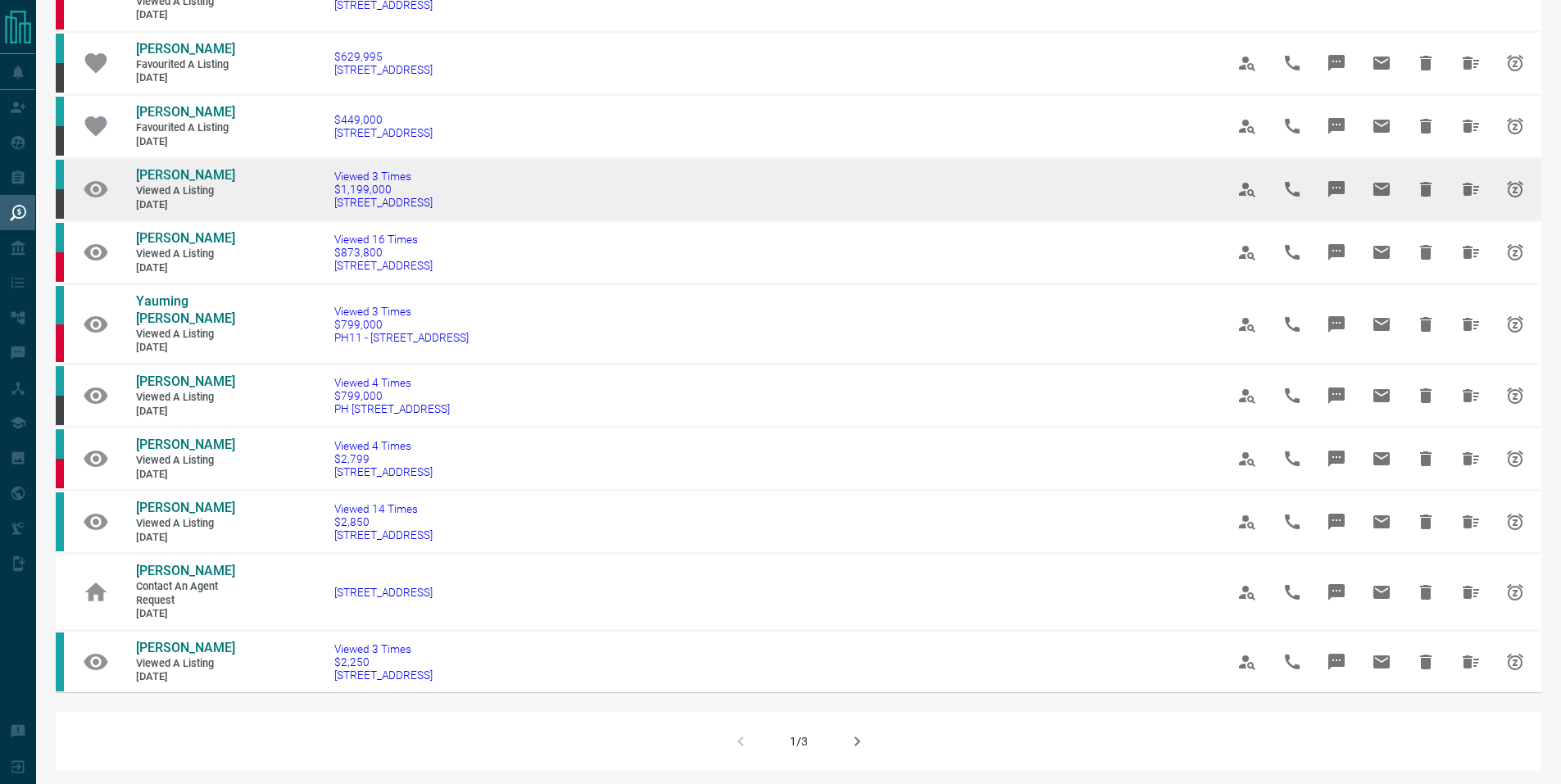
scroll to position [751, 0]
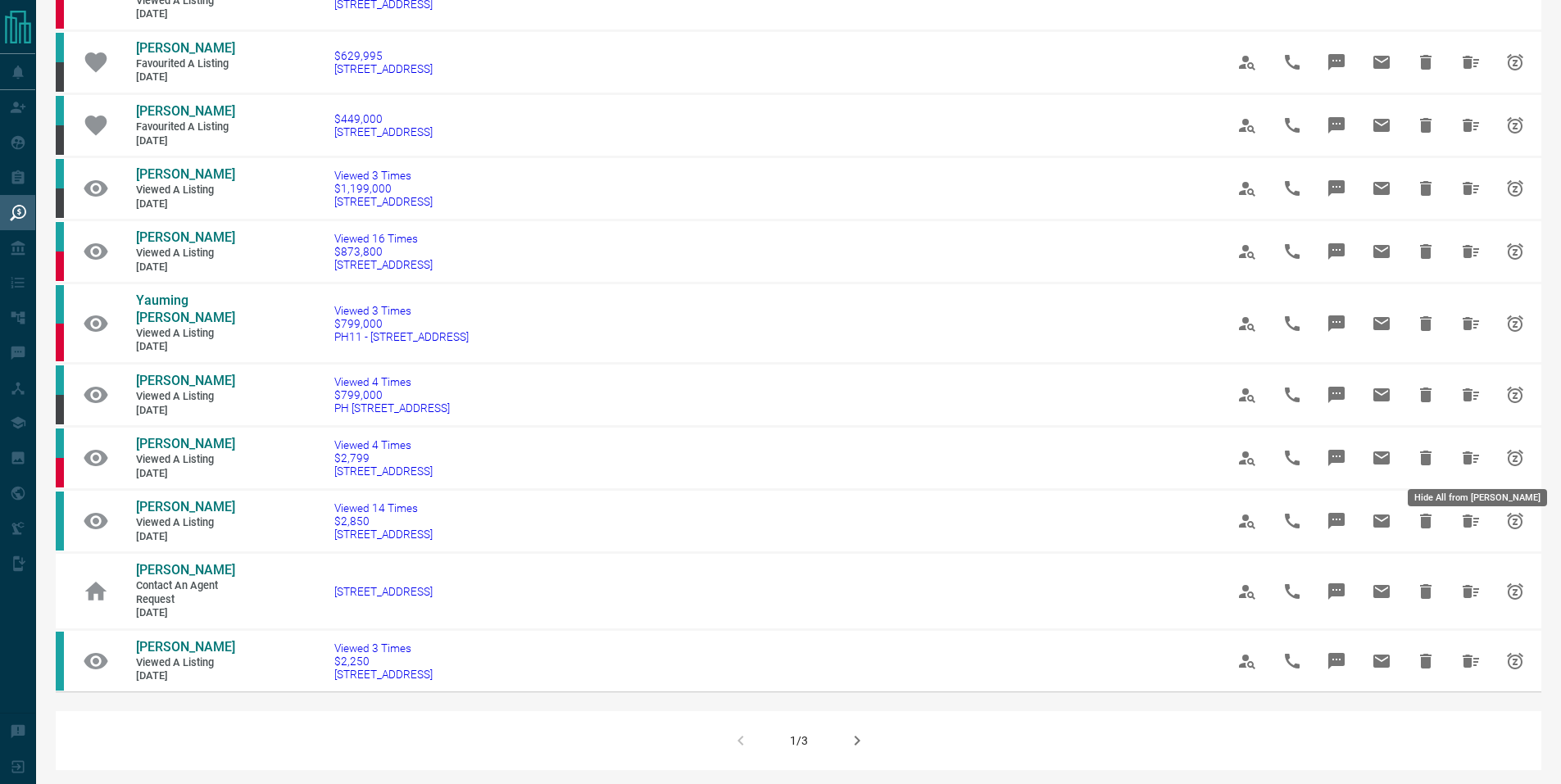
click at [1462, 458] on icon "Hide All from Sophie Seck" at bounding box center [1471, 458] width 17 height 13
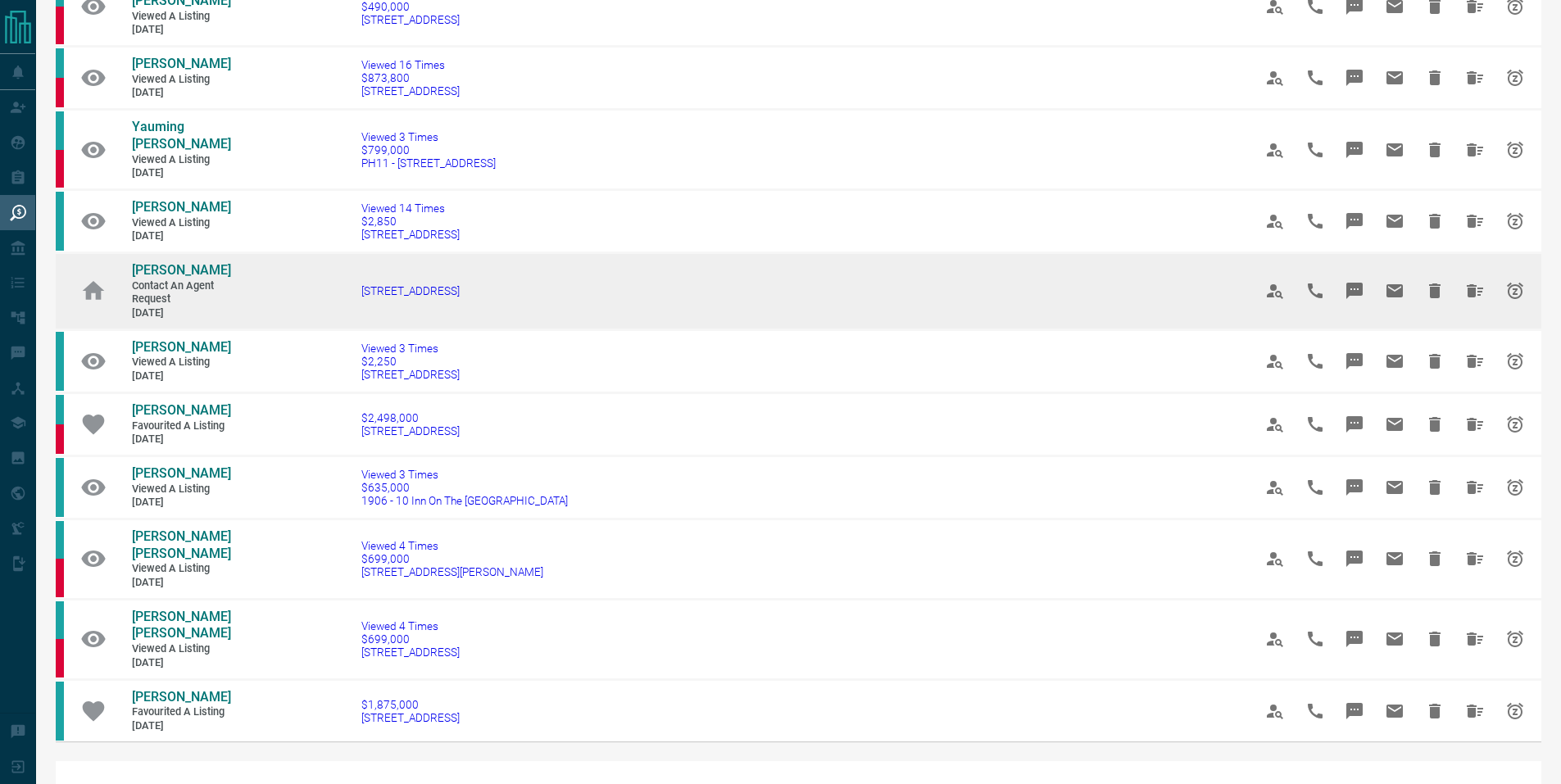
scroll to position [737, 0]
click at [1465, 300] on icon "Hide All from Shibby Hussain" at bounding box center [1475, 290] width 20 height 20
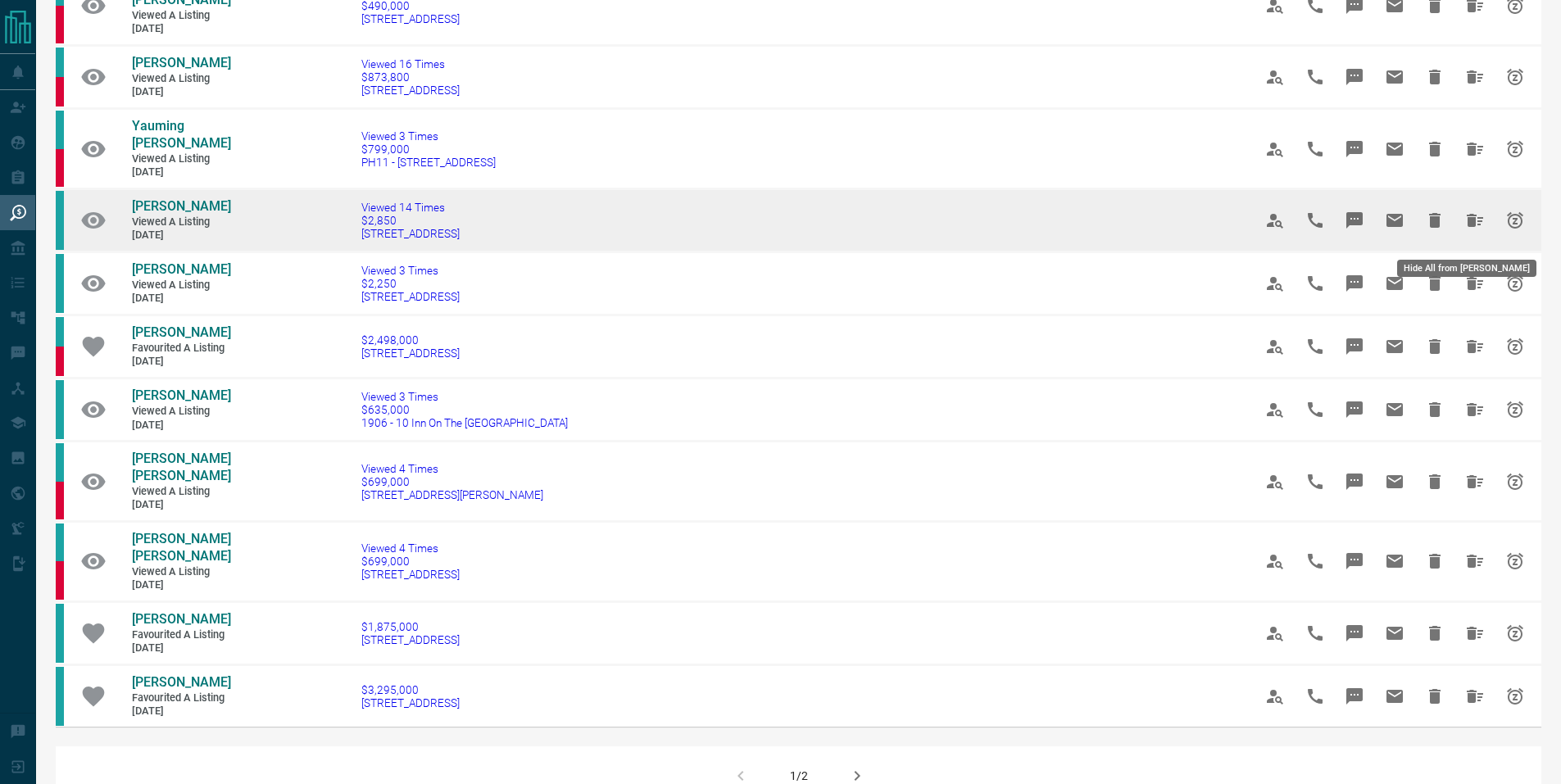
drag, startPoint x: 1471, startPoint y: 229, endPoint x: 1353, endPoint y: 263, distance: 122.8
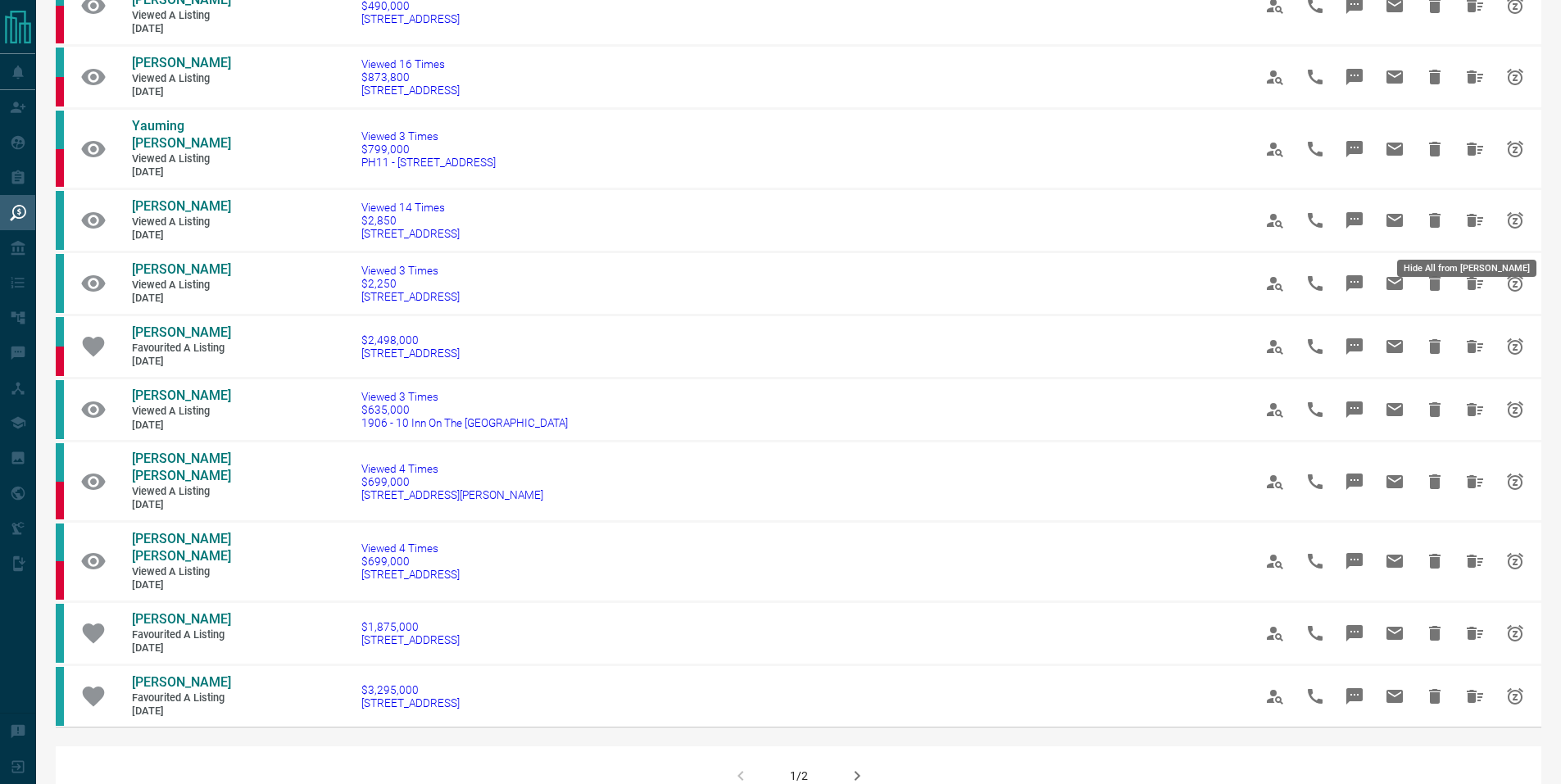
click at [1470, 229] on icon "Hide All from Bruce Rhodenizer" at bounding box center [1475, 220] width 20 height 20
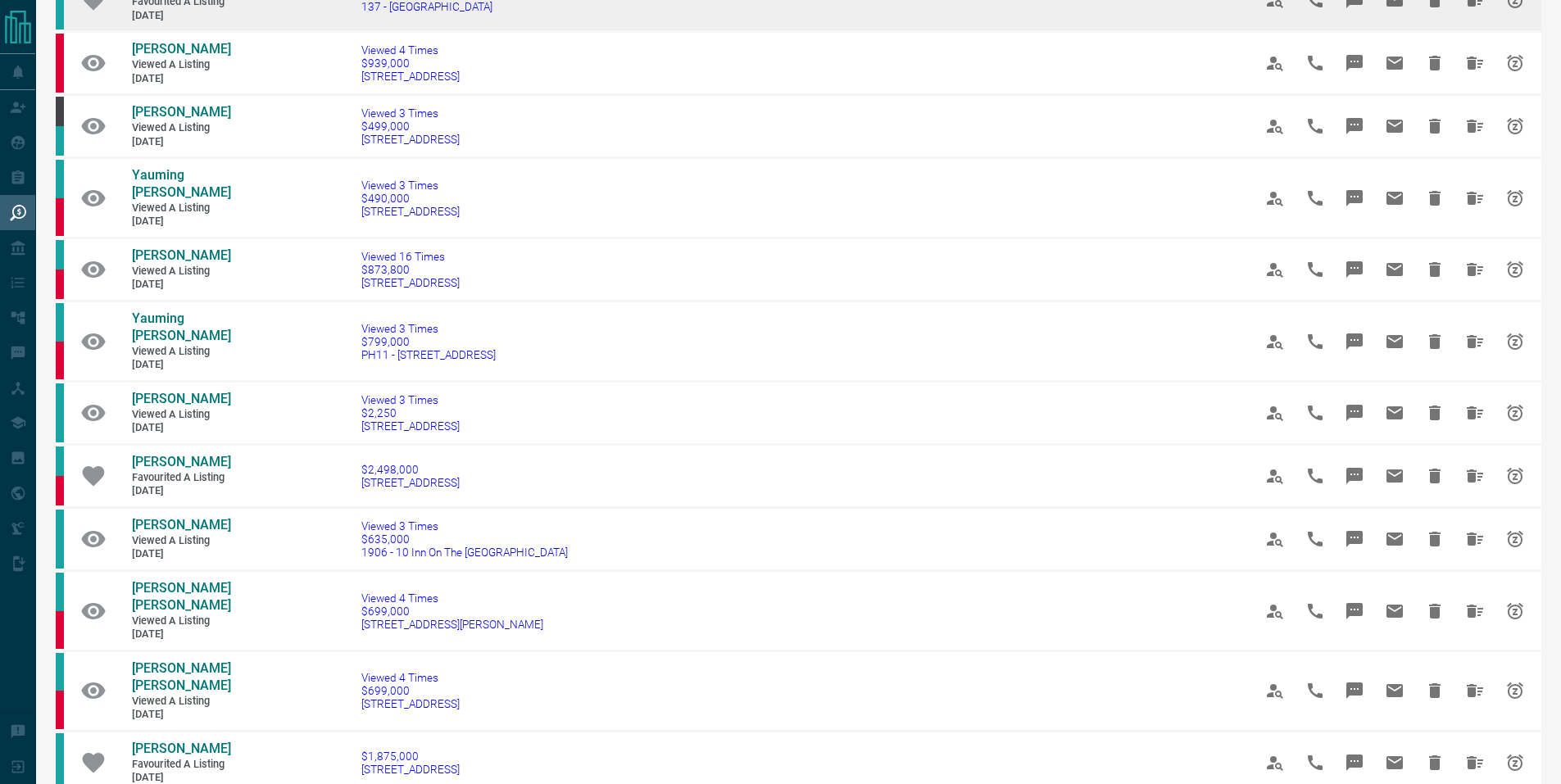
scroll to position [546, 0]
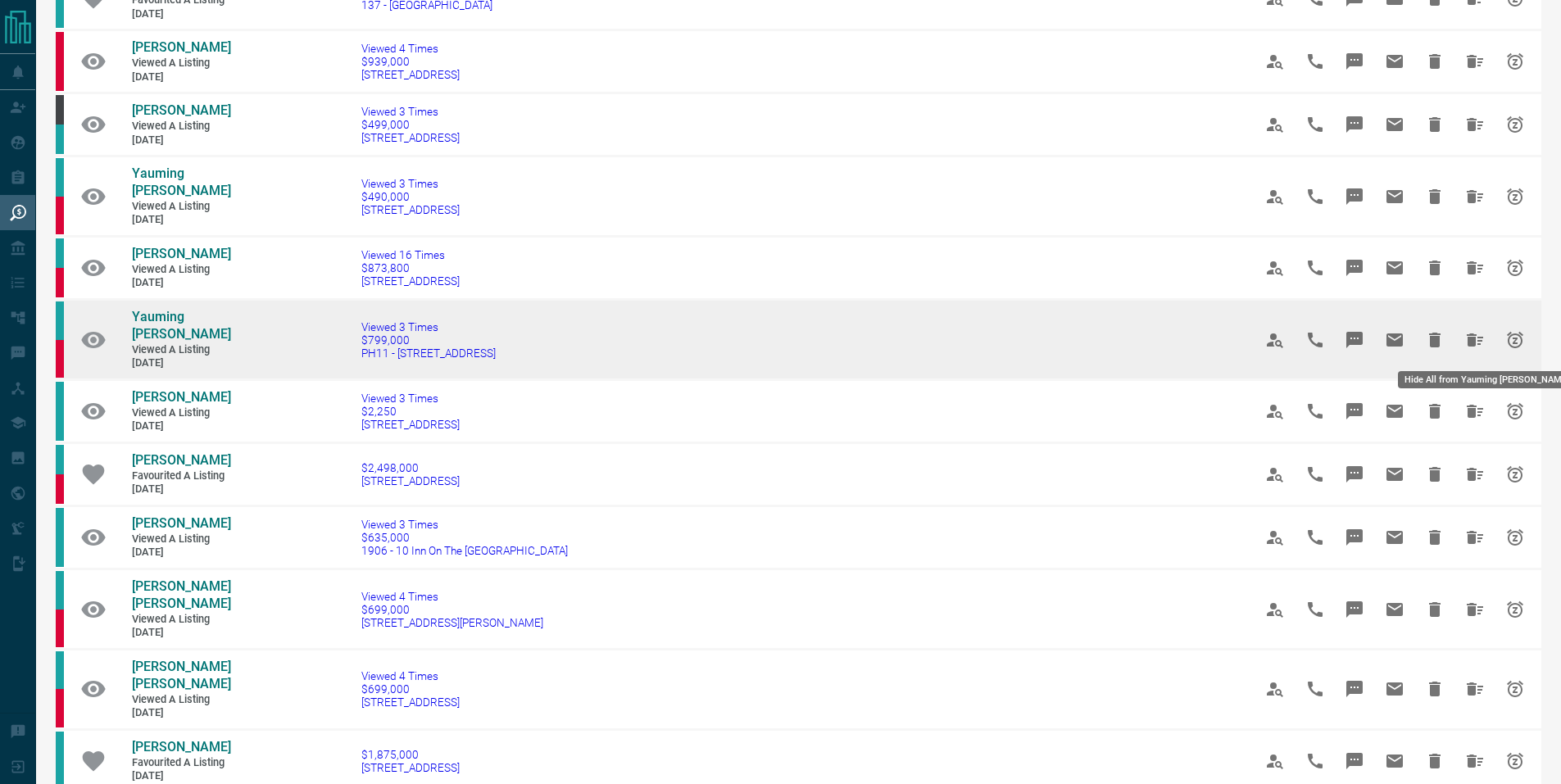
click at [1466, 346] on icon "Hide All from Yauming Hosang" at bounding box center [1475, 340] width 20 height 20
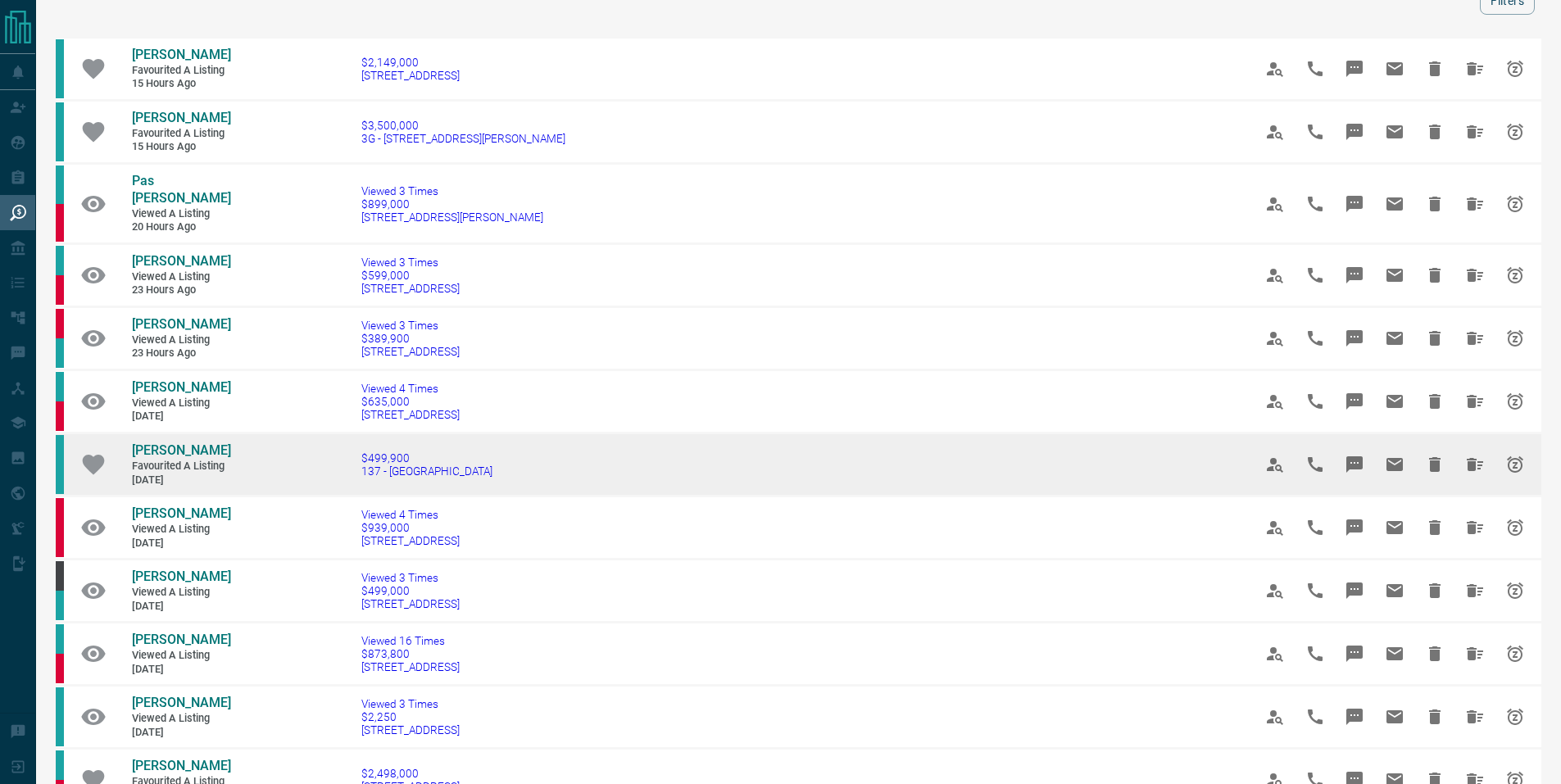
scroll to position [81, 0]
click at [1467, 456] on icon "Hide All from Tasneem Alnanjjar" at bounding box center [1475, 463] width 20 height 20
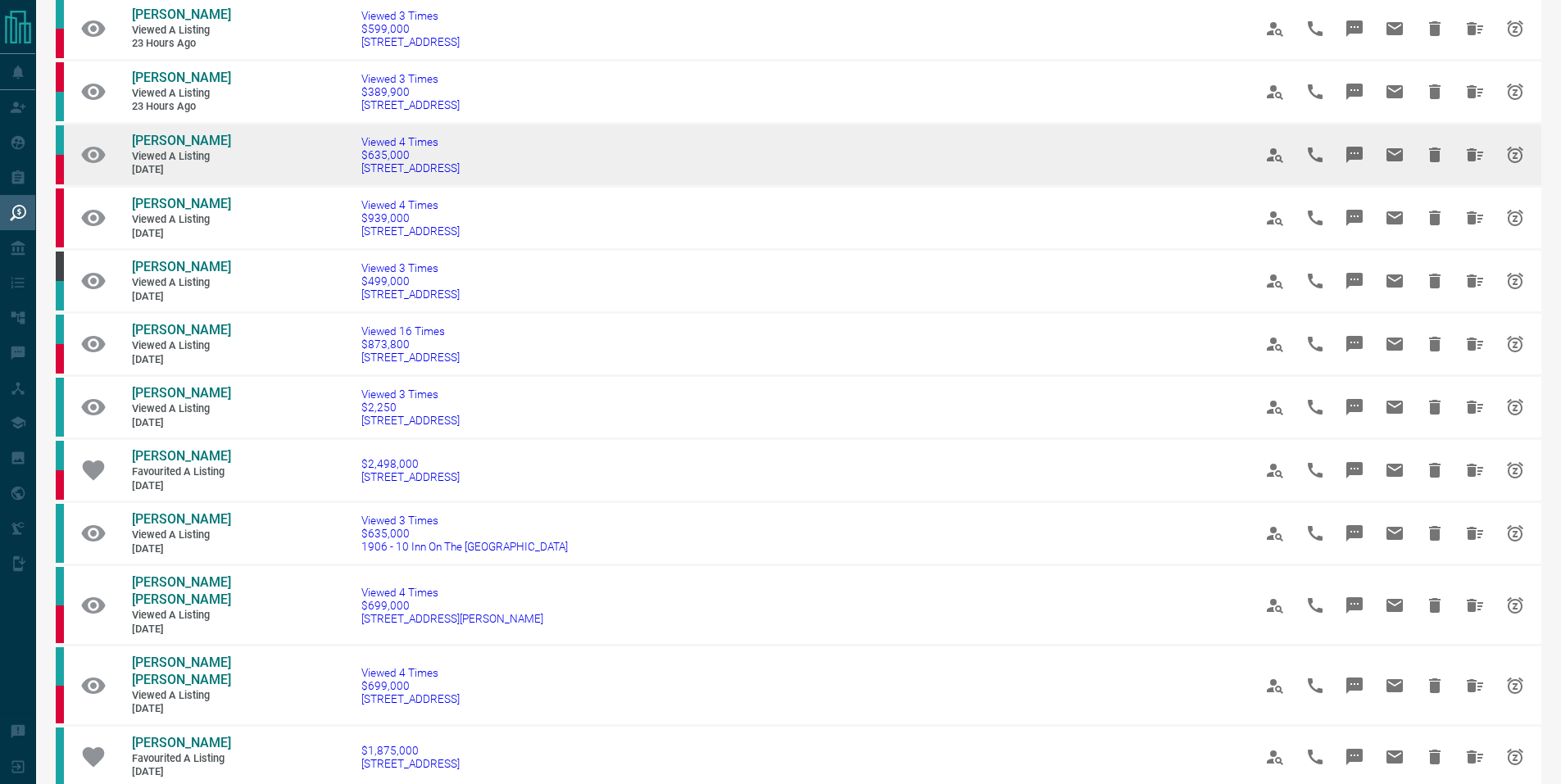
scroll to position [327, 0]
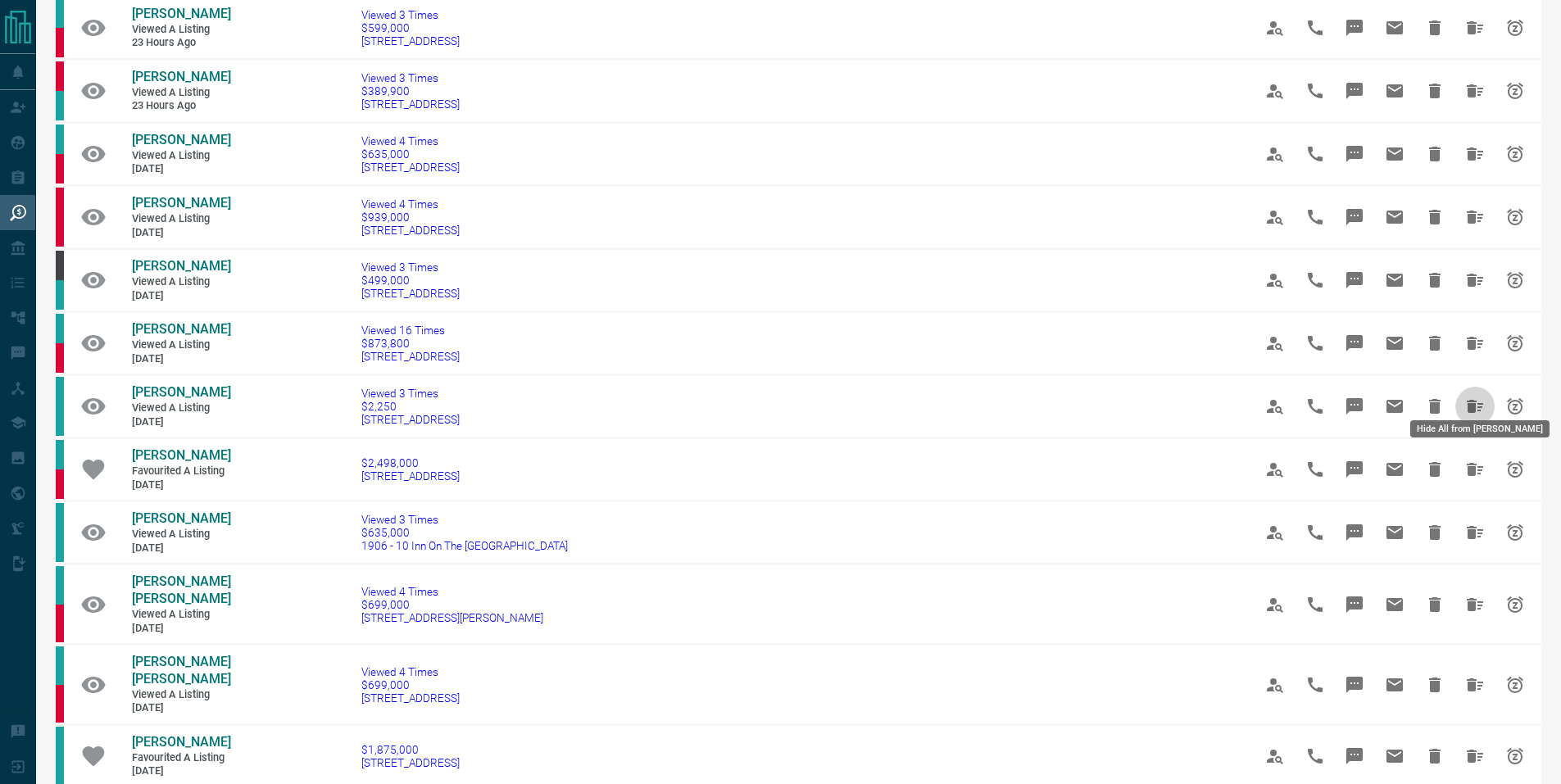
click at [1472, 397] on icon "Hide All from Darren Hall" at bounding box center [1475, 407] width 20 height 20
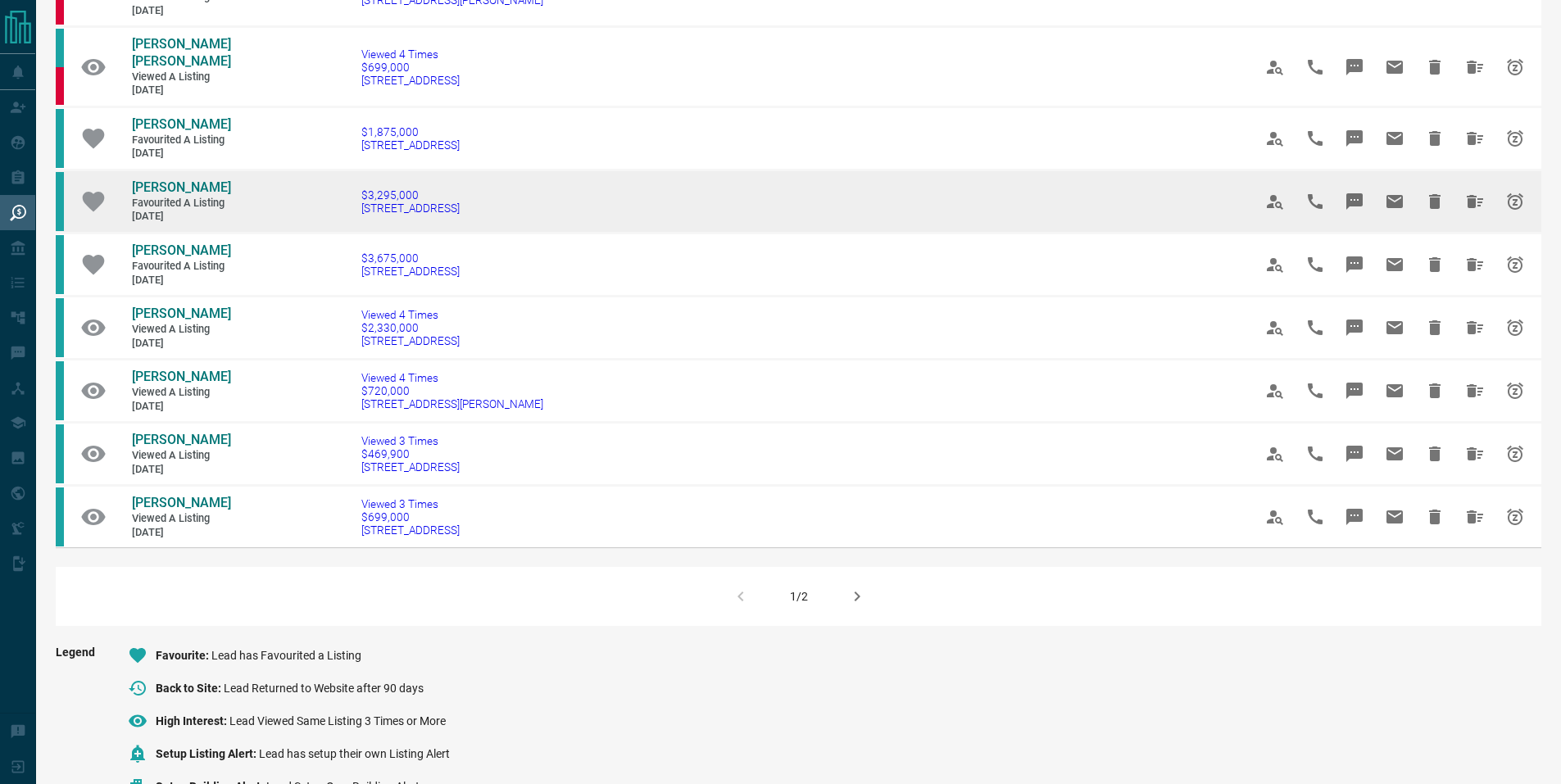
scroll to position [883, 0]
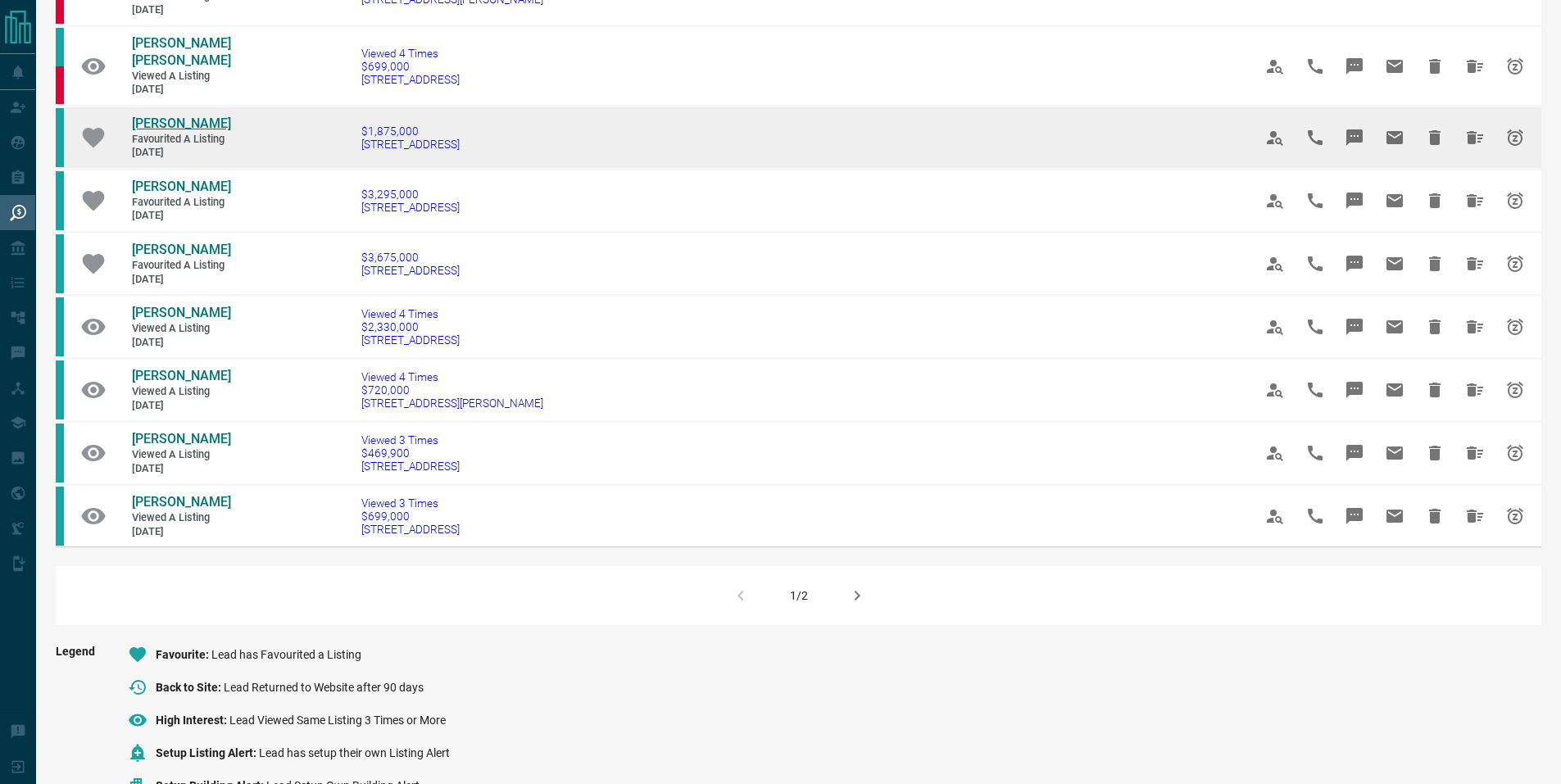
click at [154, 115] on span "Ally Mack" at bounding box center [181, 123] width 99 height 16
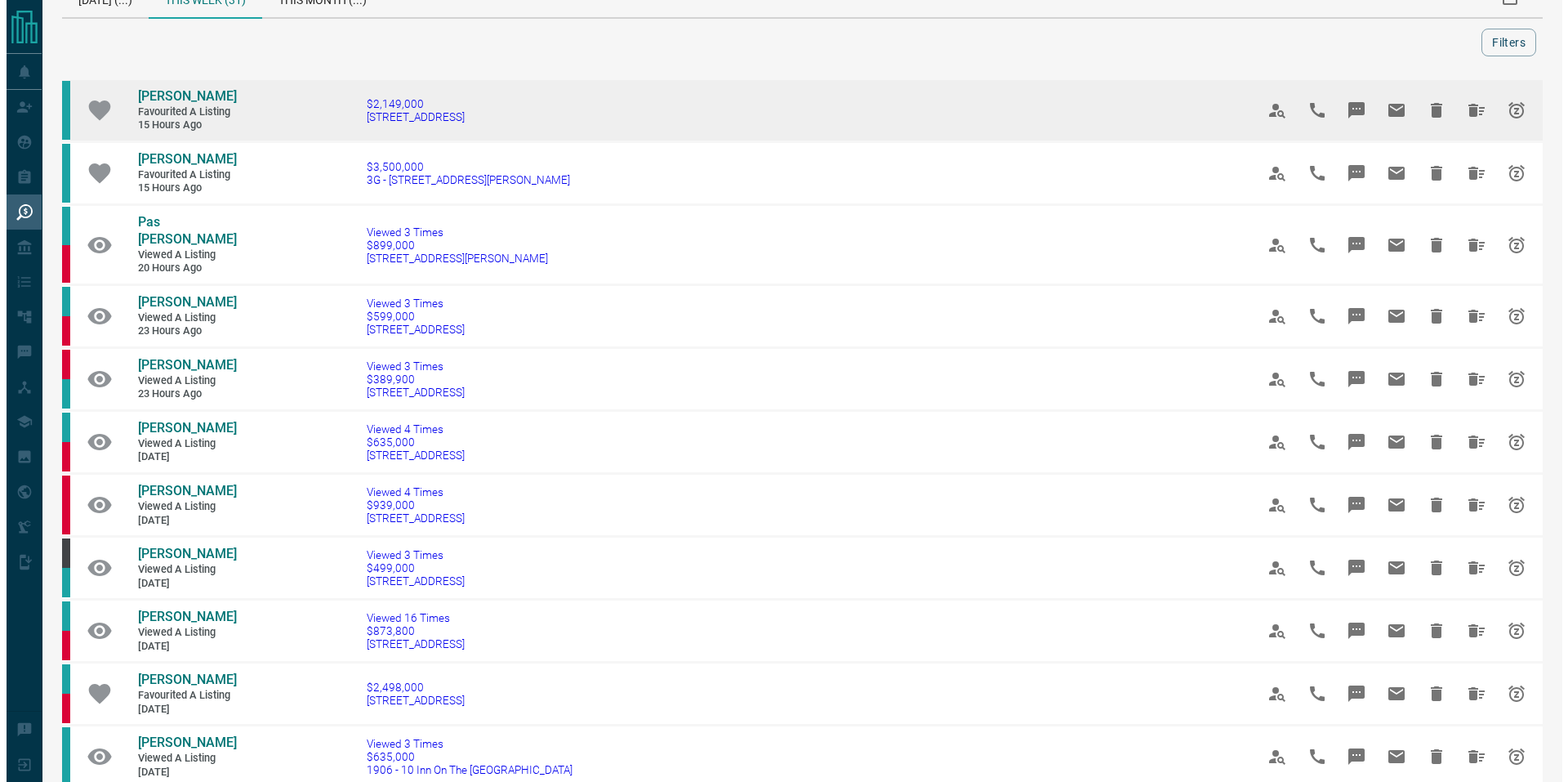
scroll to position [0, 0]
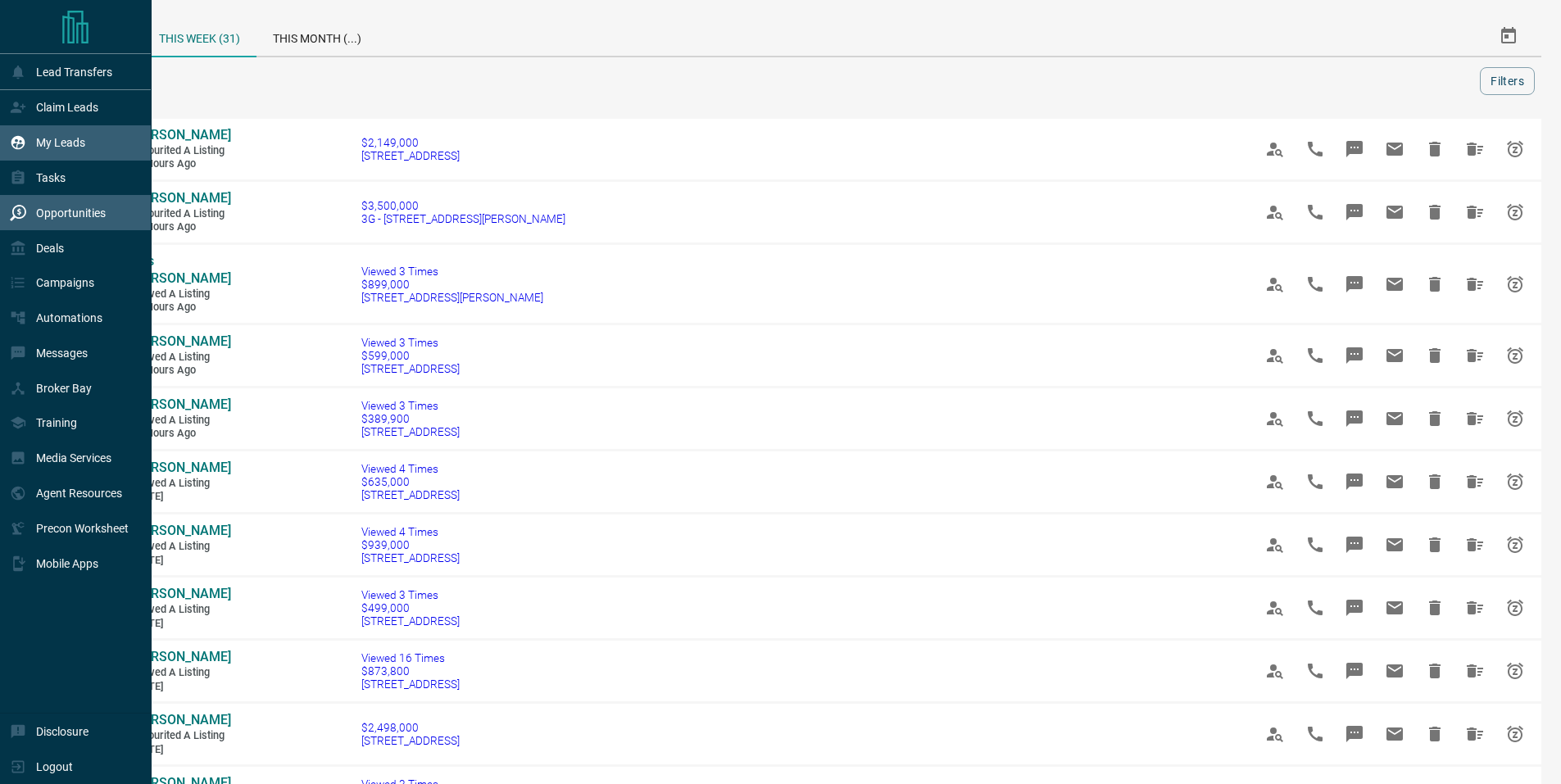
drag, startPoint x: 56, startPoint y: 144, endPoint x: 66, endPoint y: 144, distance: 10.0
click at [57, 144] on p "My Leads" at bounding box center [60, 143] width 49 height 13
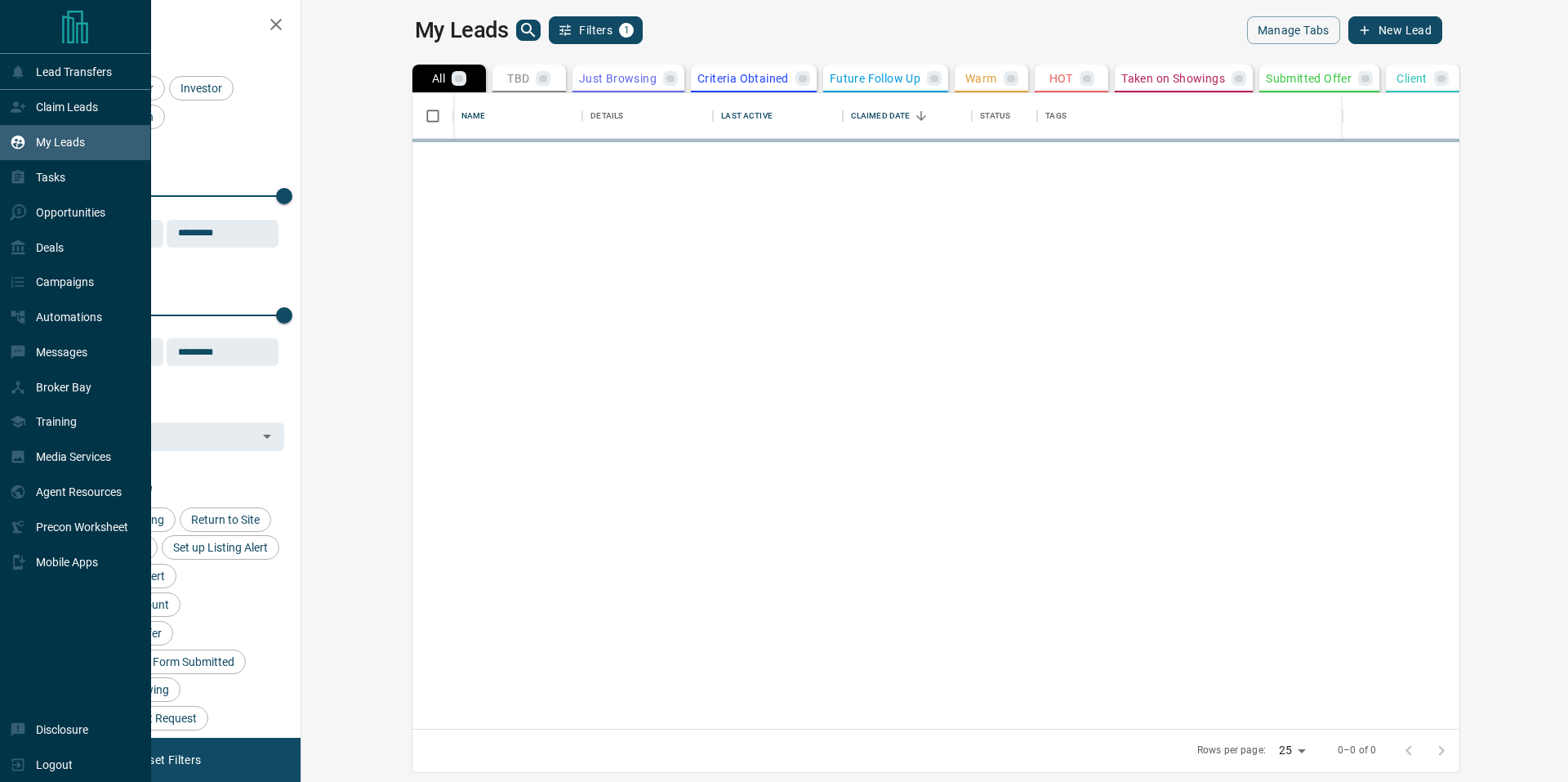
scroll to position [623, 1247]
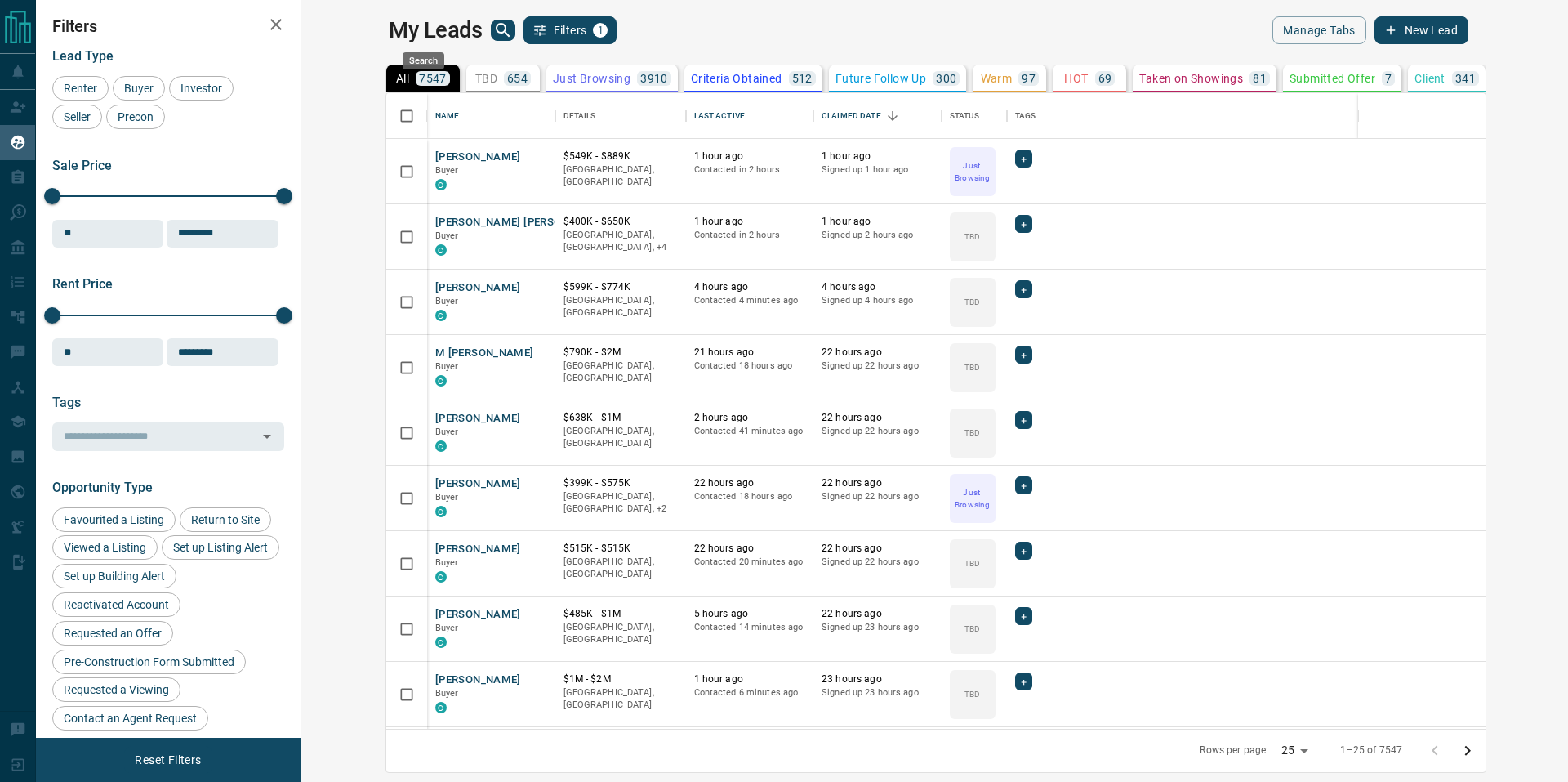
click at [493, 27] on icon "search button" at bounding box center [503, 31] width 20 height 20
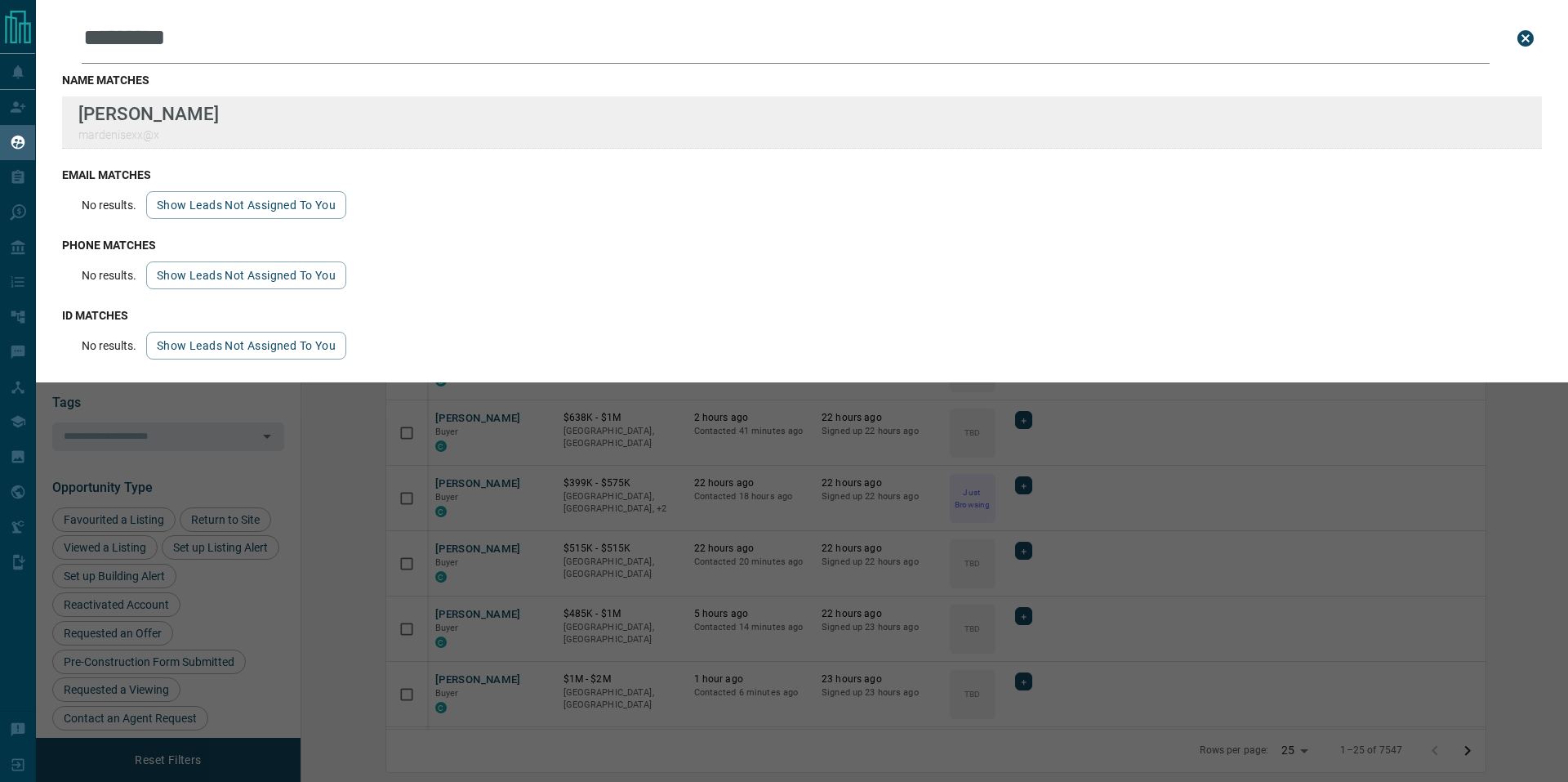
type input "*********"
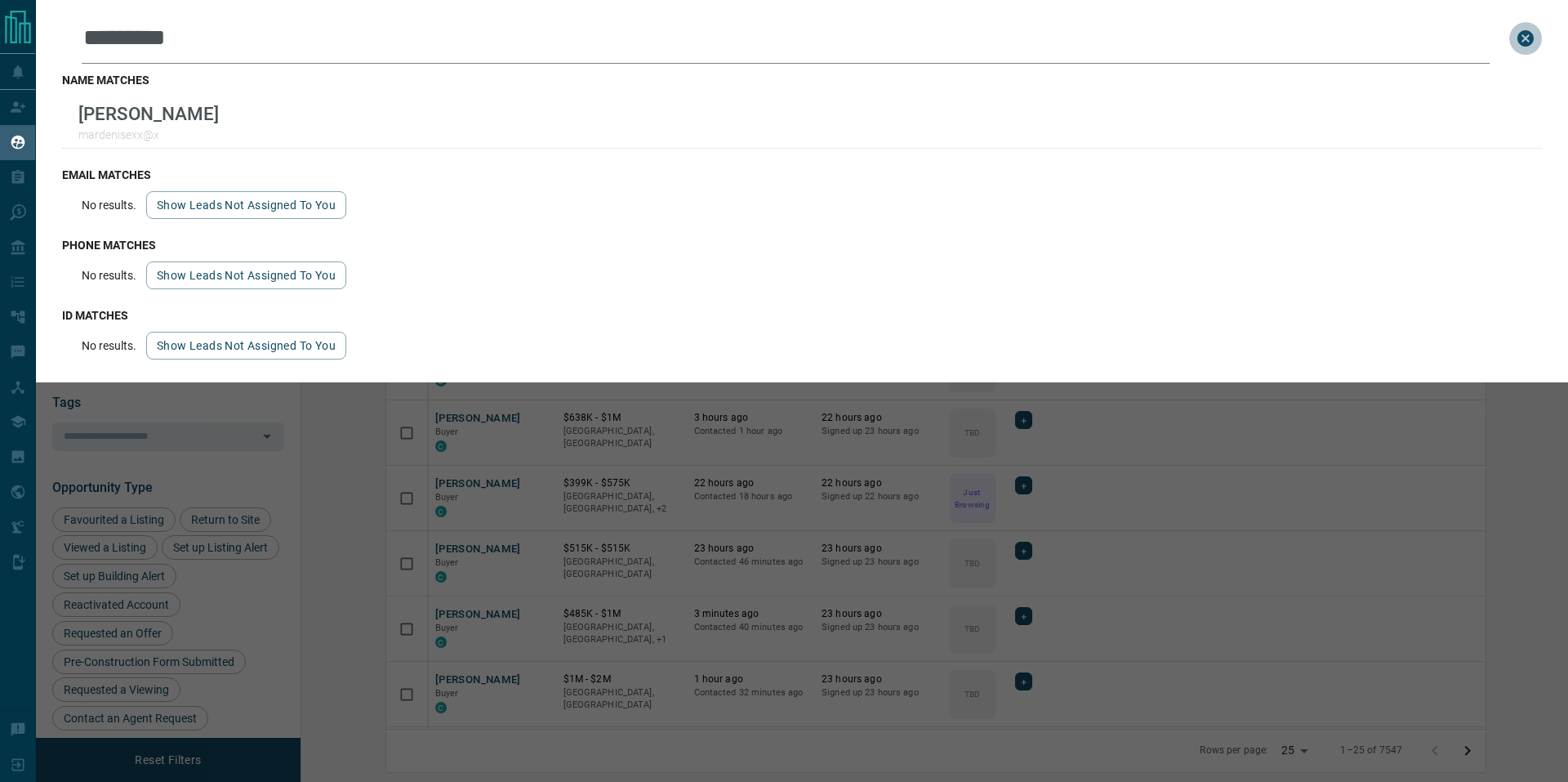
click at [1523, 41] on icon "close search bar" at bounding box center [1526, 38] width 20 height 20
